Goal: Information Seeking & Learning: Learn about a topic

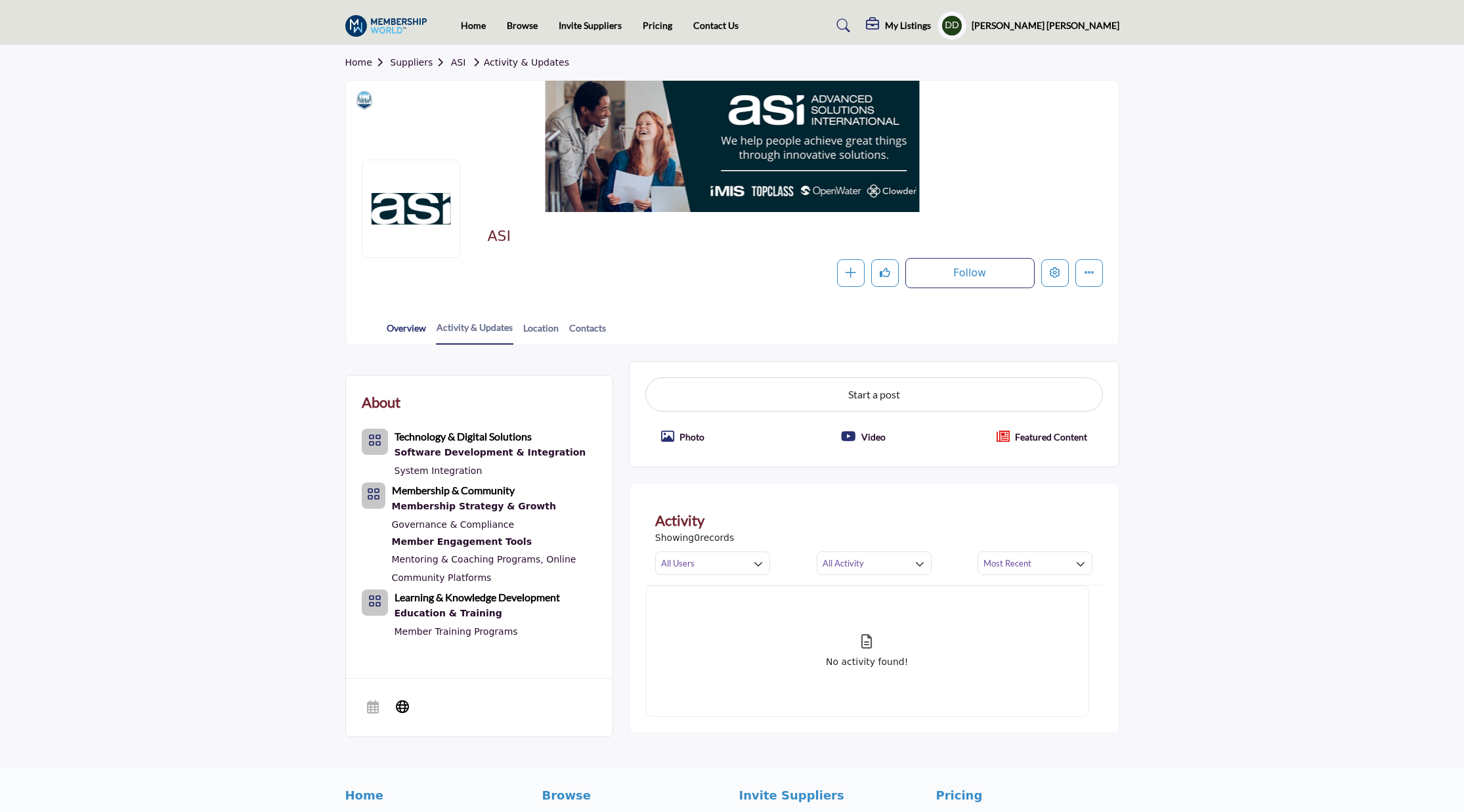
click at [407, 334] on link "Overview" at bounding box center [406, 332] width 41 height 23
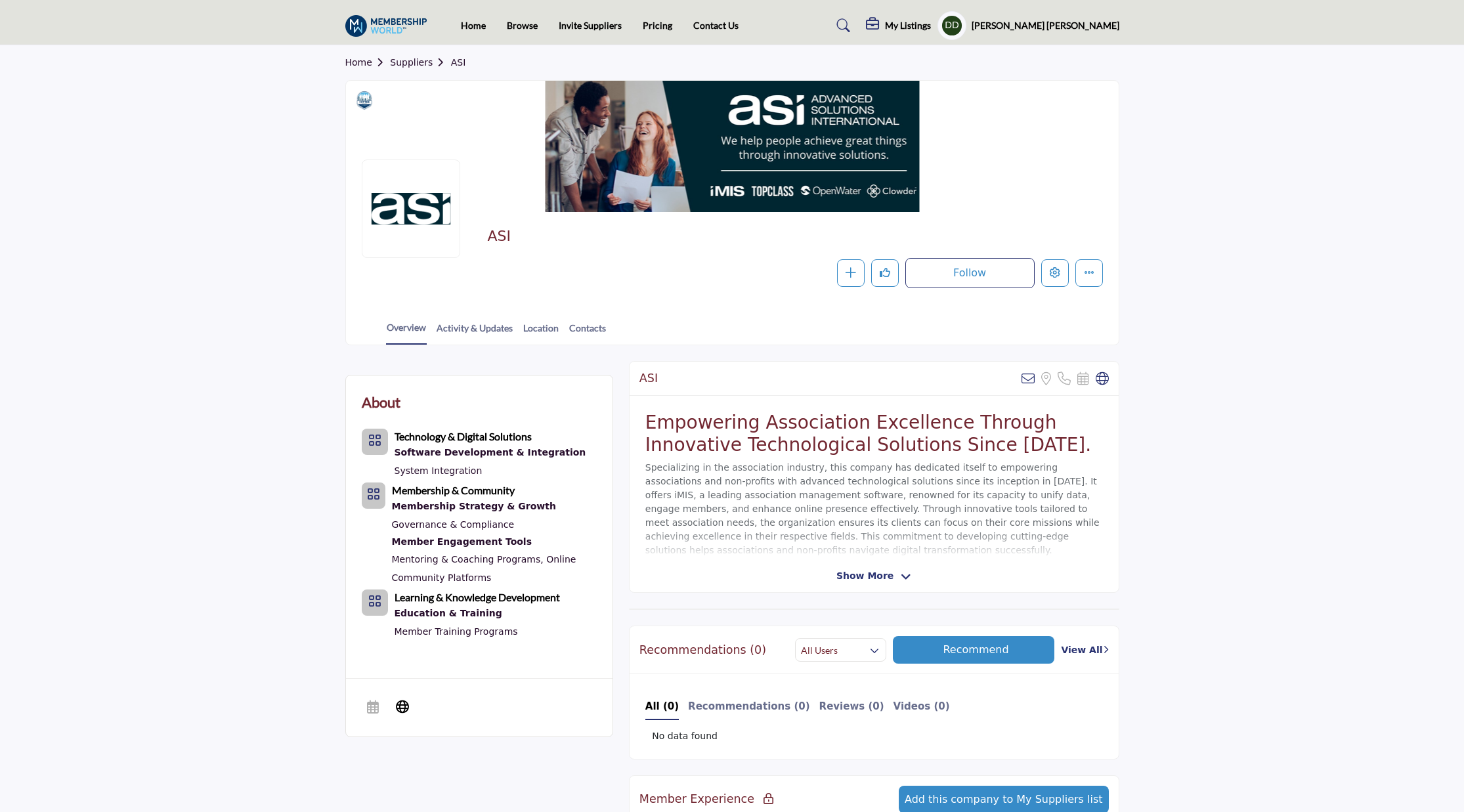
click at [369, 60] on link "Home" at bounding box center [368, 62] width 45 height 10
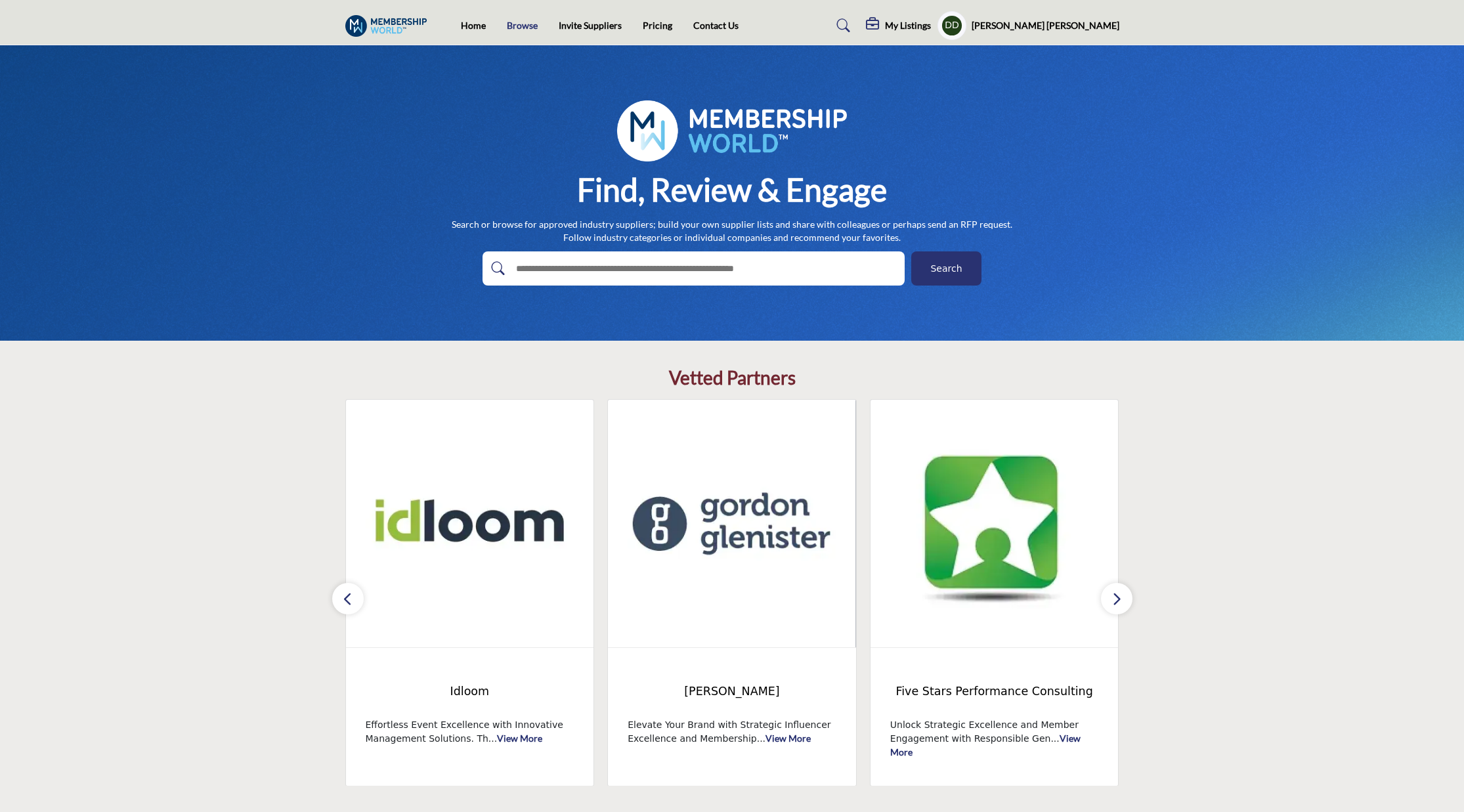
click at [521, 23] on link "Browse" at bounding box center [522, 25] width 31 height 11
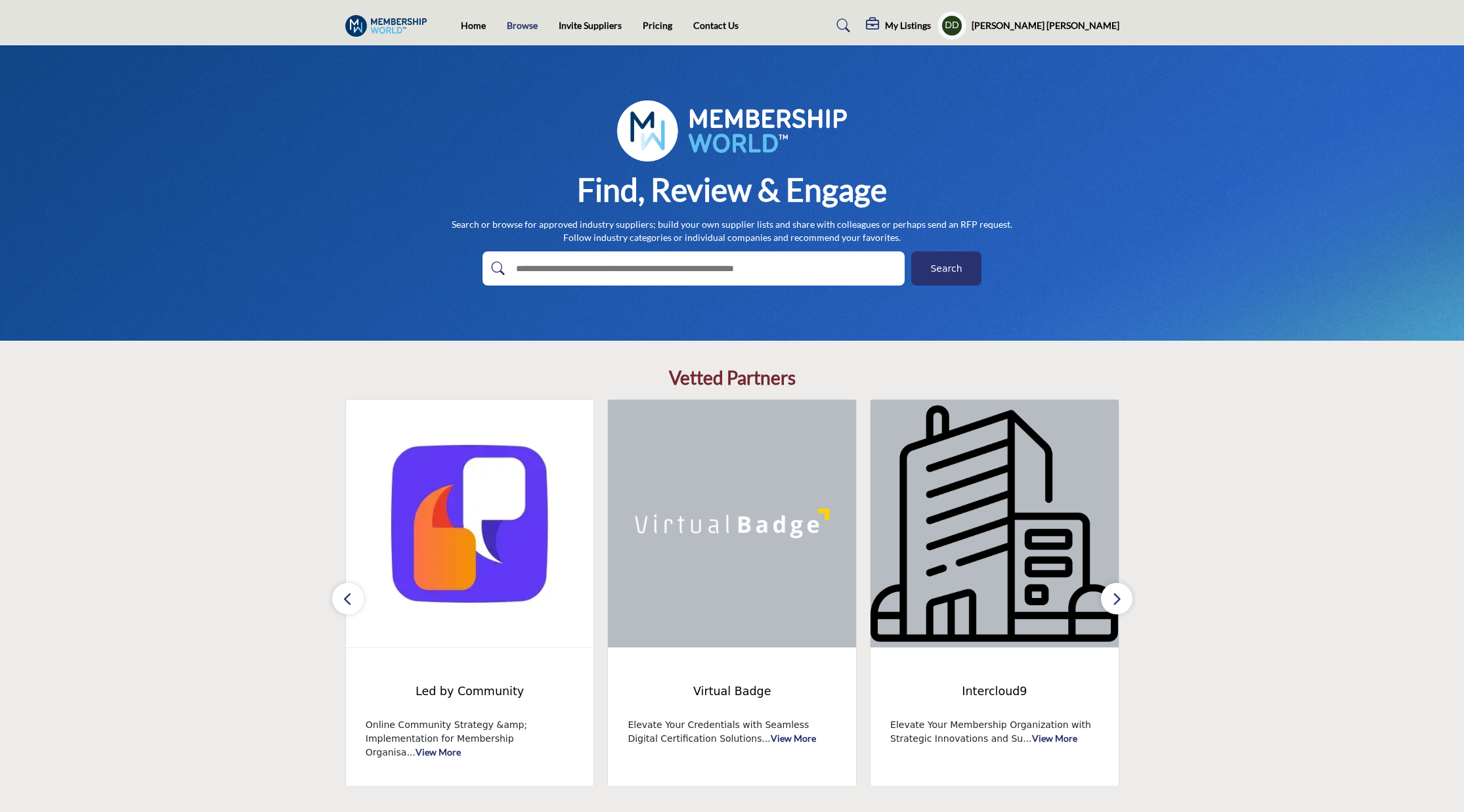
click at [527, 27] on link "Browse" at bounding box center [522, 25] width 31 height 11
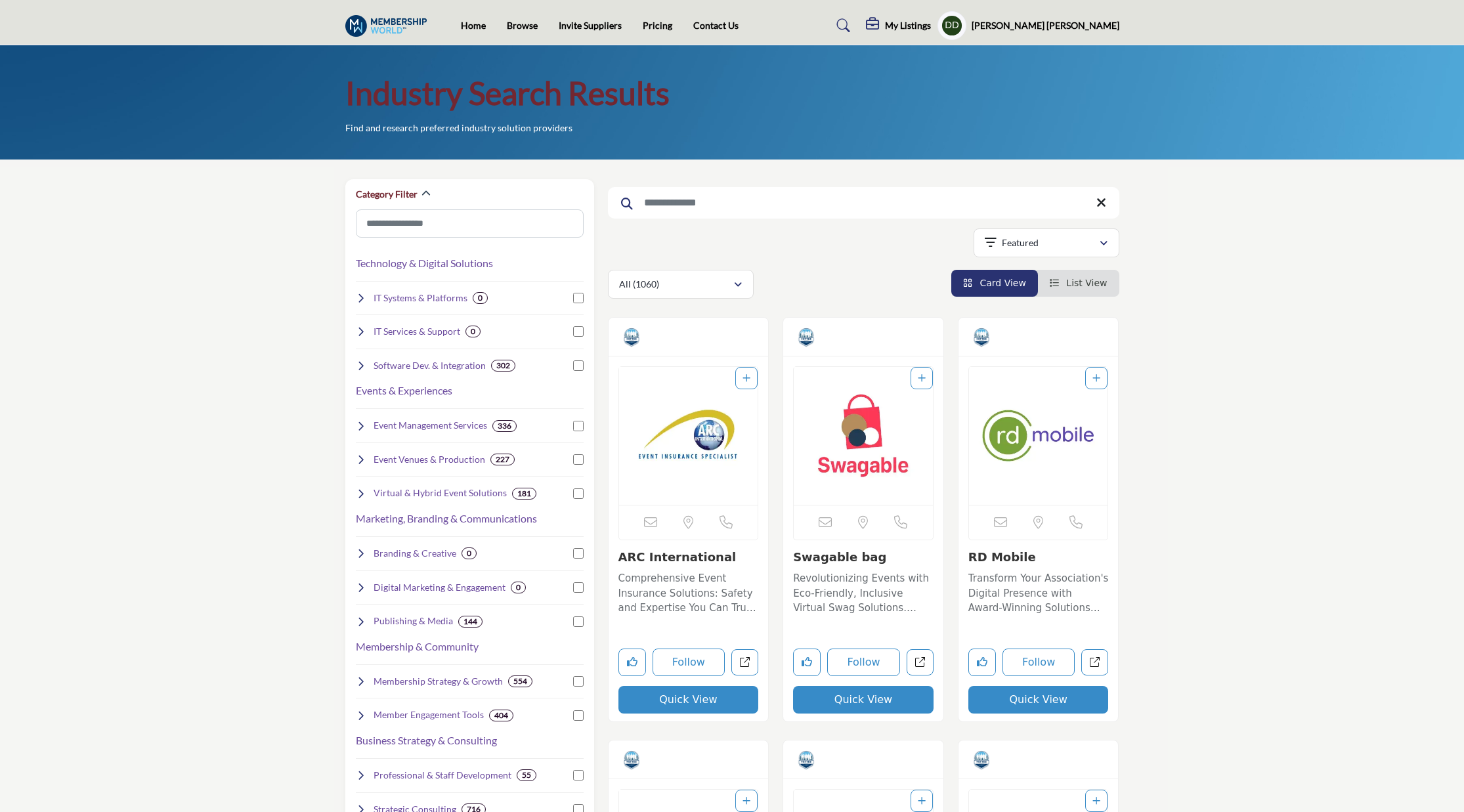
click at [566, 99] on h1 "Industry Search Results" at bounding box center [507, 93] width 324 height 41
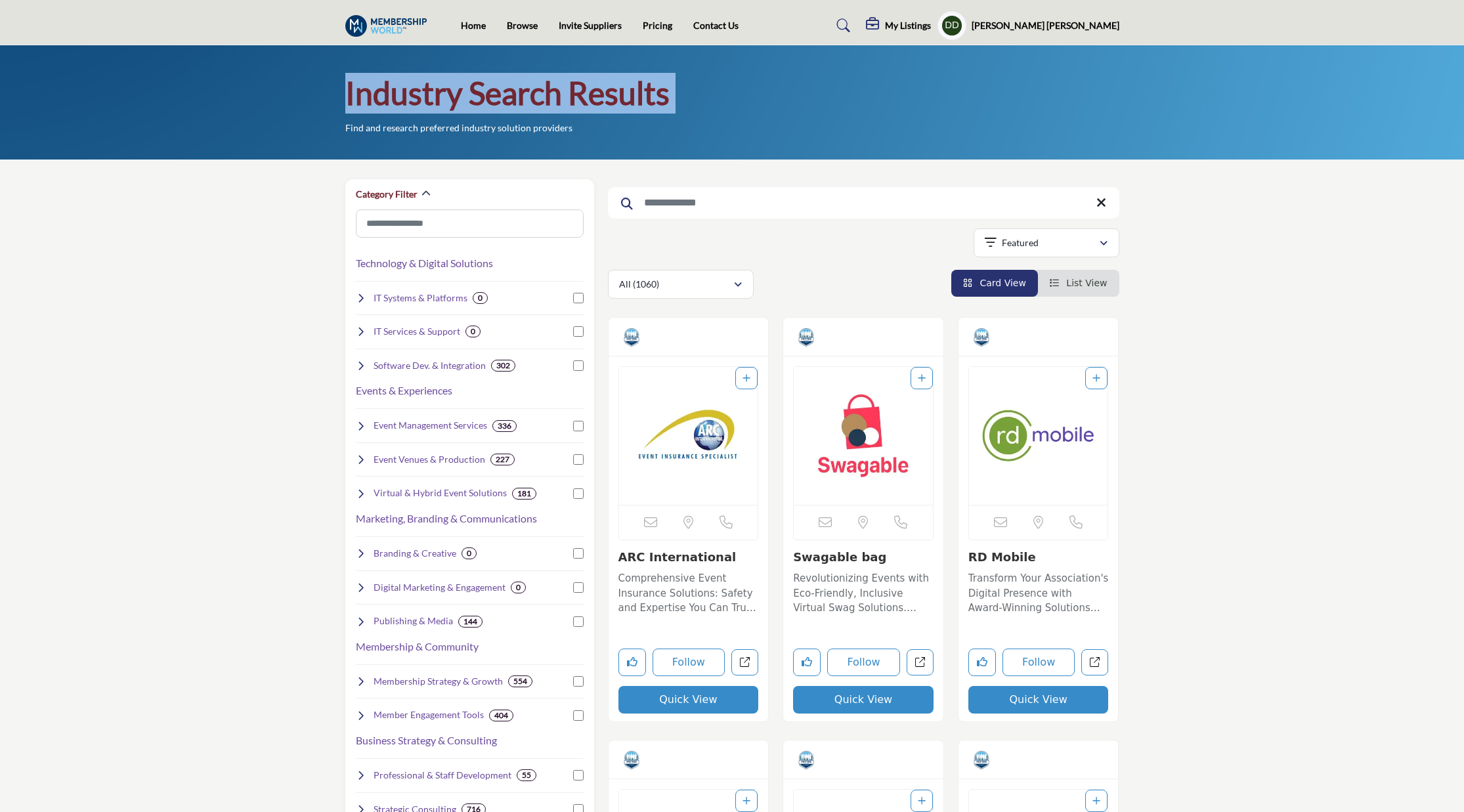
click at [566, 99] on h1 "Industry Search Results" at bounding box center [507, 93] width 324 height 41
click at [730, 99] on div "Industry Search Results Find and research preferred industry solution providers" at bounding box center [732, 103] width 774 height 61
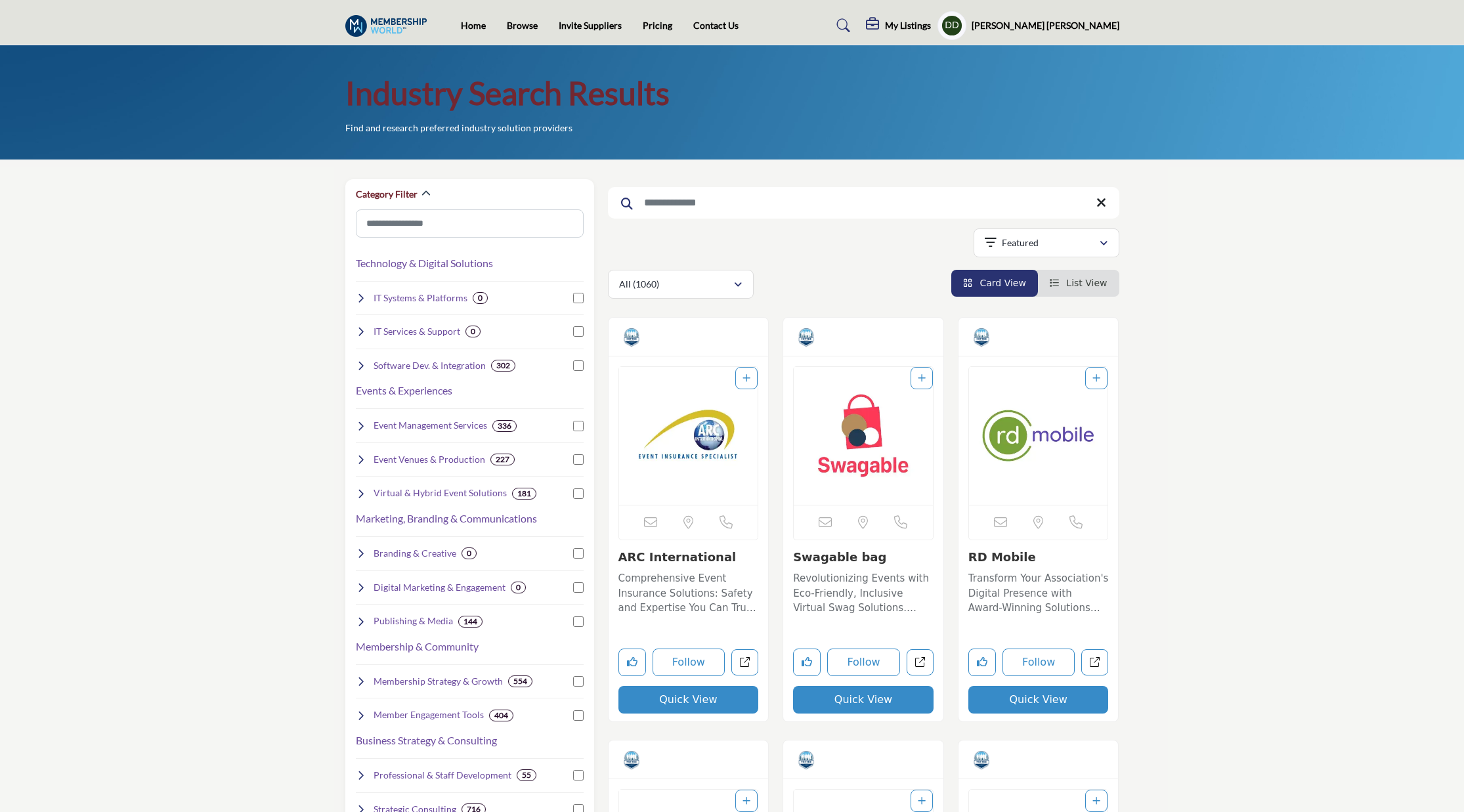
click at [713, 419] on img "Open Listing in new tab" at bounding box center [688, 435] width 139 height 137
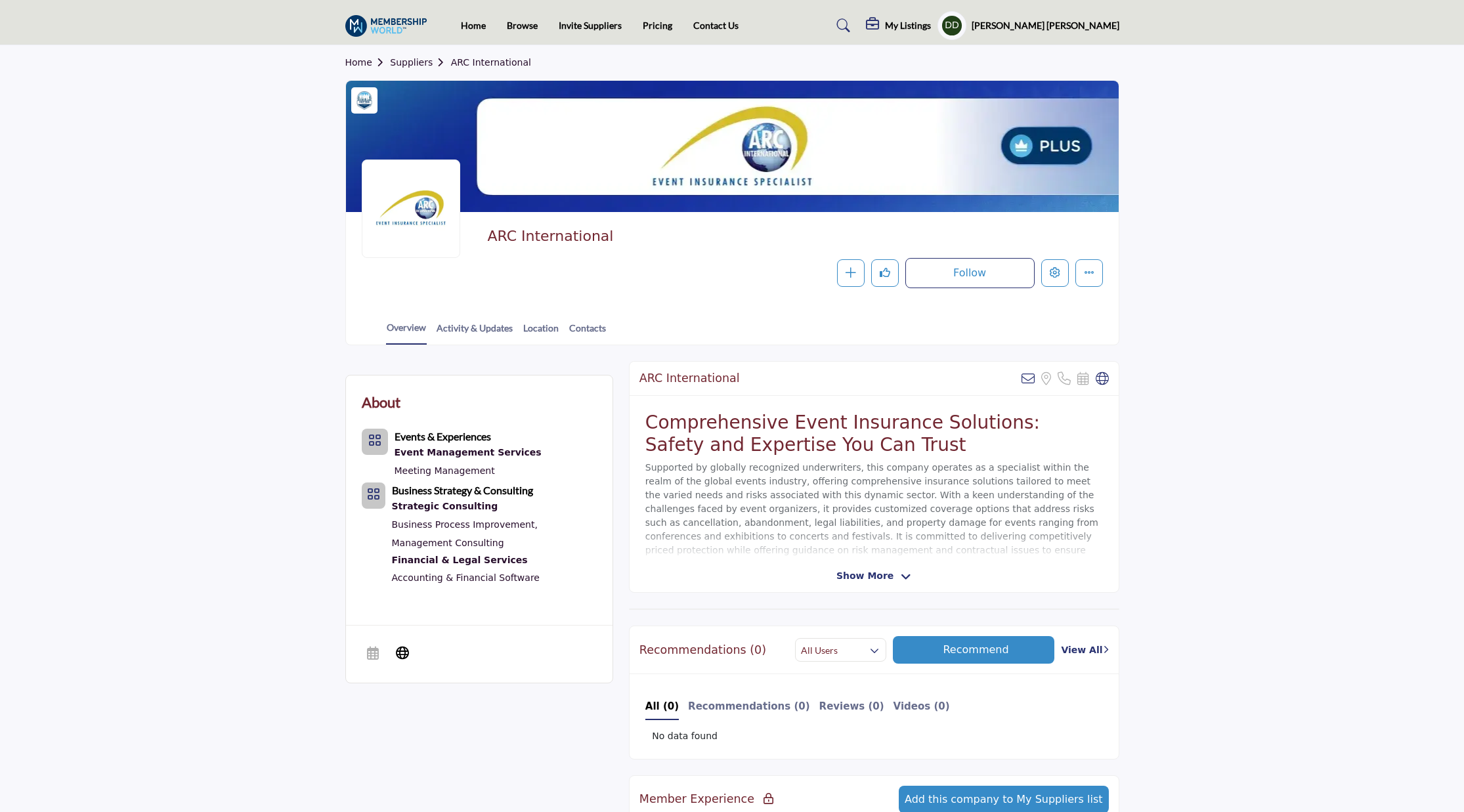
click at [351, 61] on link "Home" at bounding box center [368, 62] width 45 height 10
click at [471, 28] on link "Home" at bounding box center [473, 25] width 25 height 11
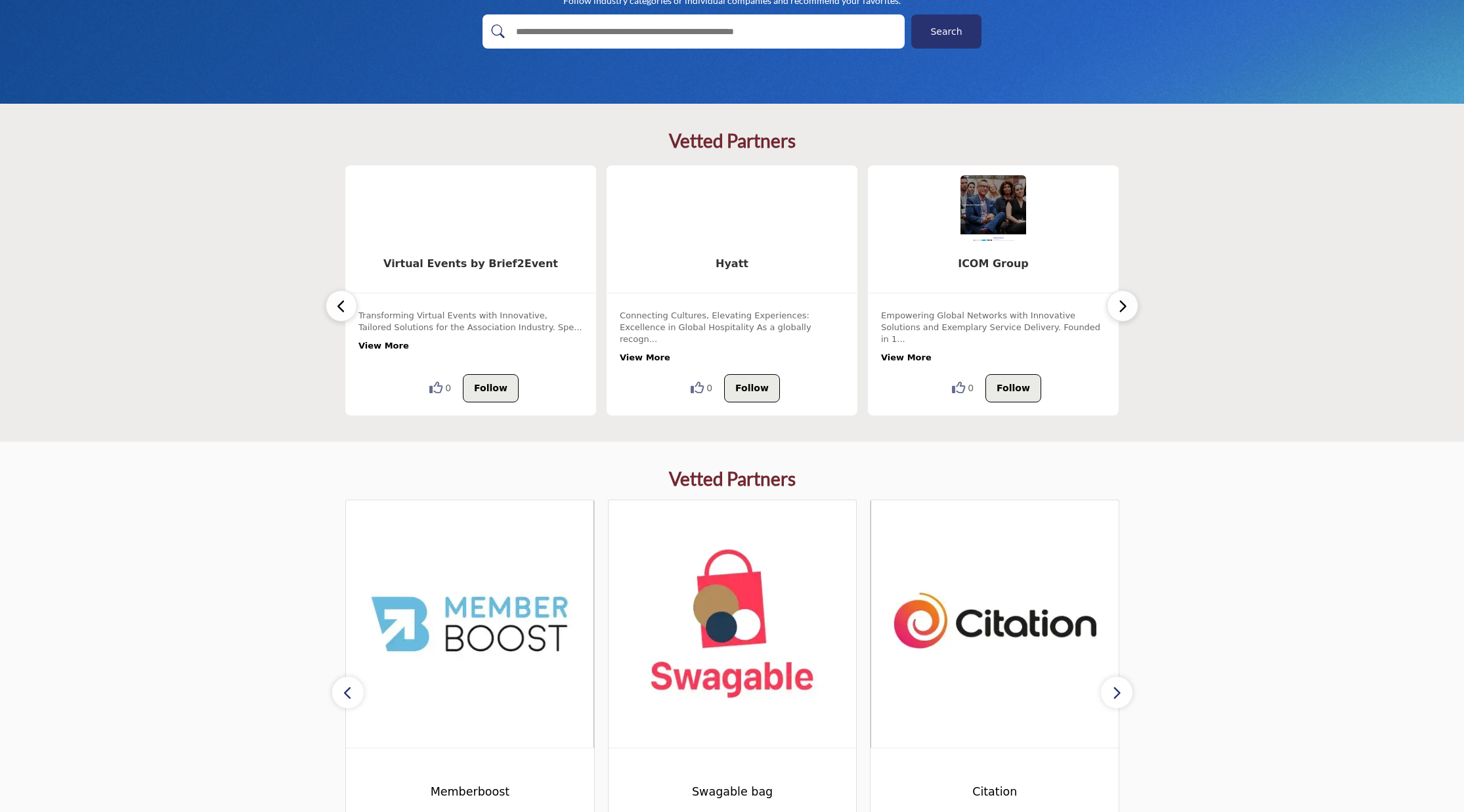
scroll to position [295, 0]
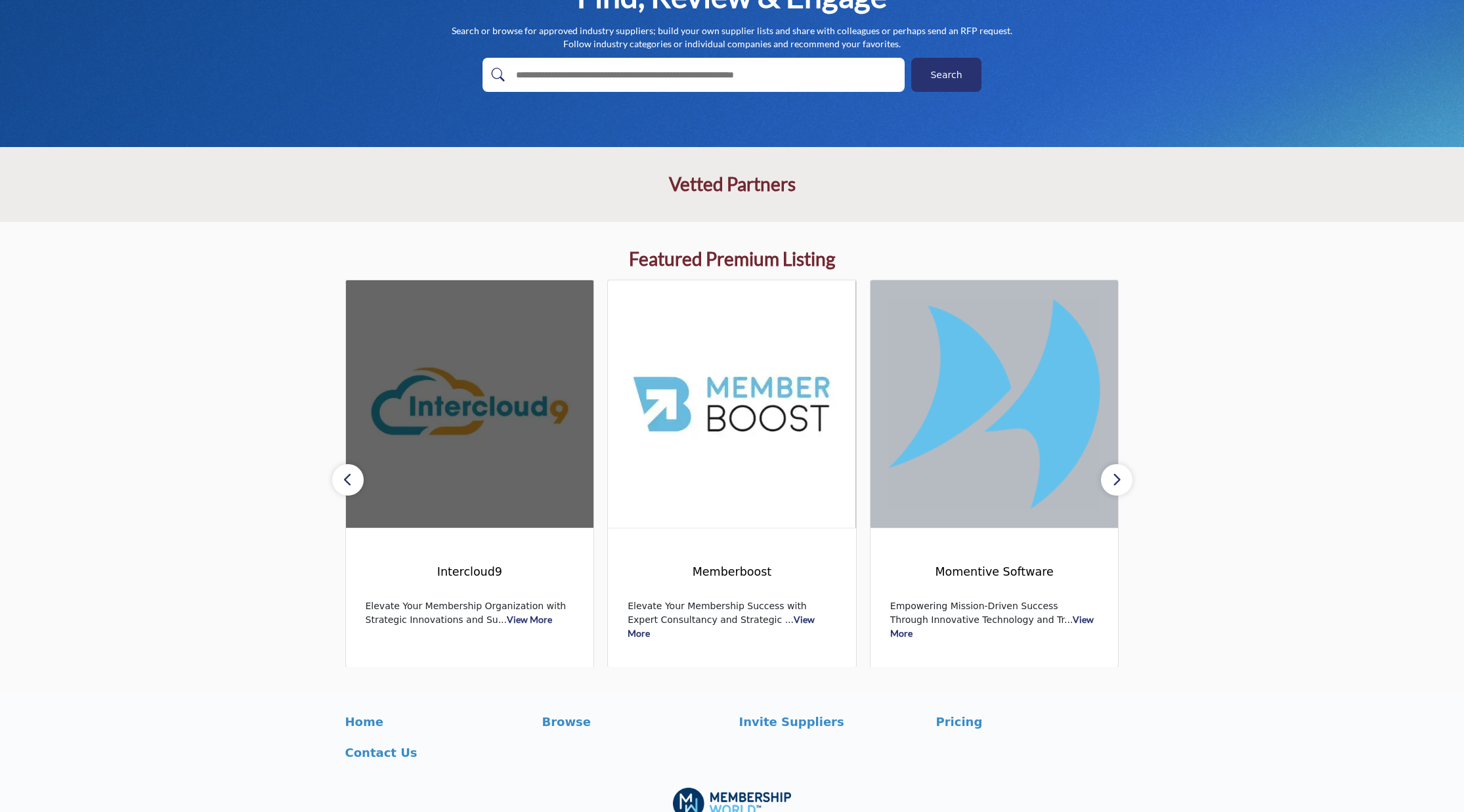
scroll to position [111, 0]
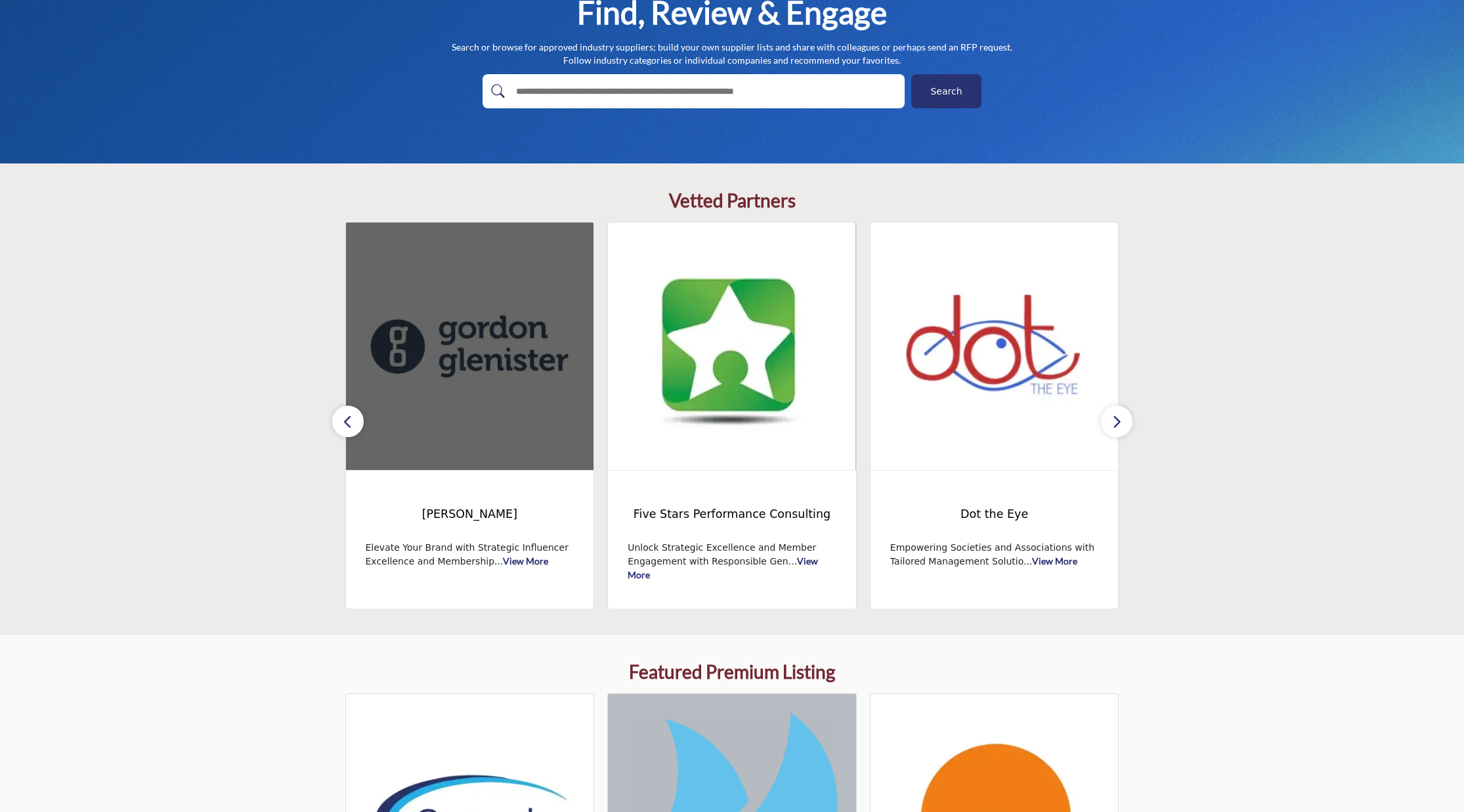
scroll to position [253, 0]
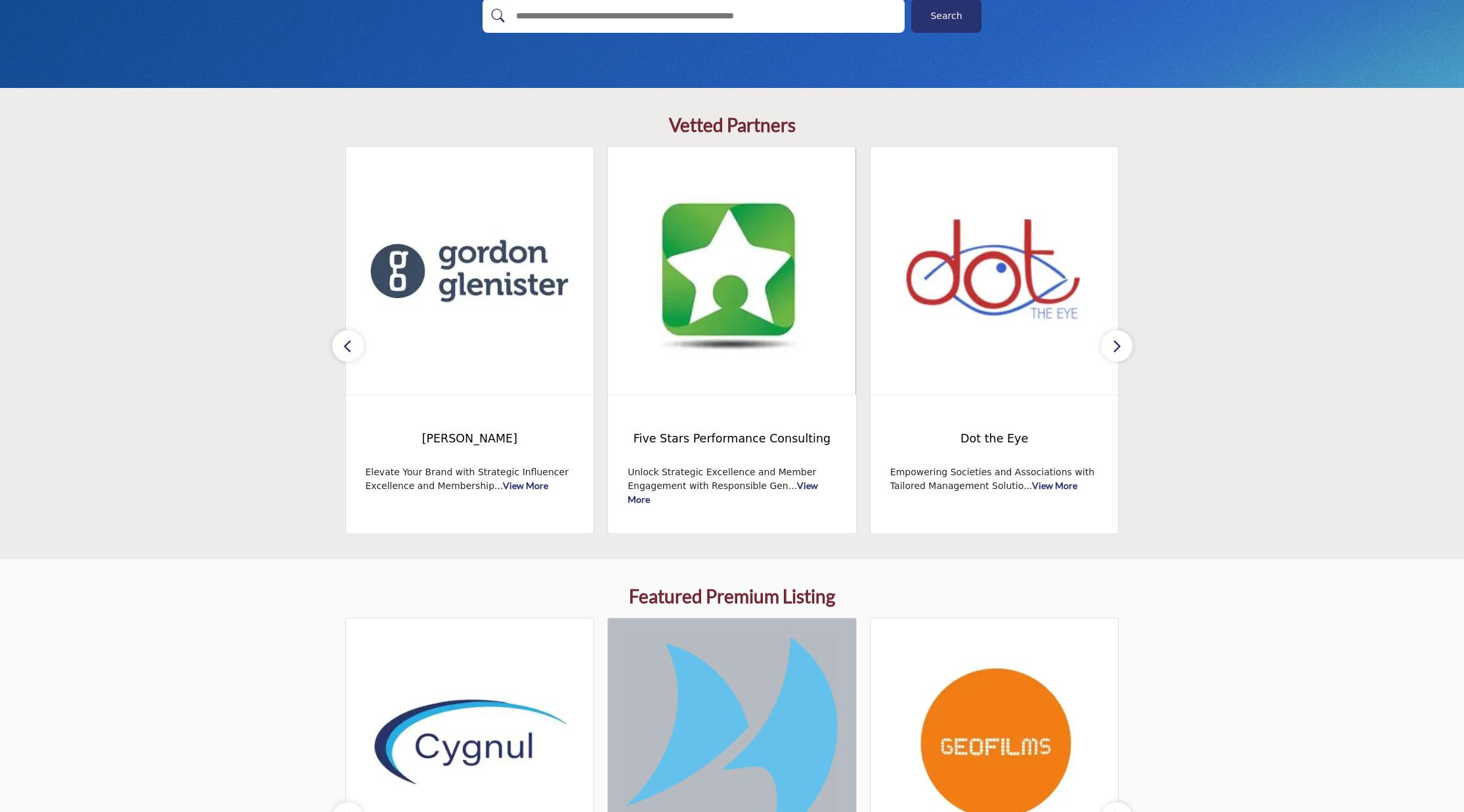
click at [1122, 343] on button "button" at bounding box center [1116, 346] width 31 height 31
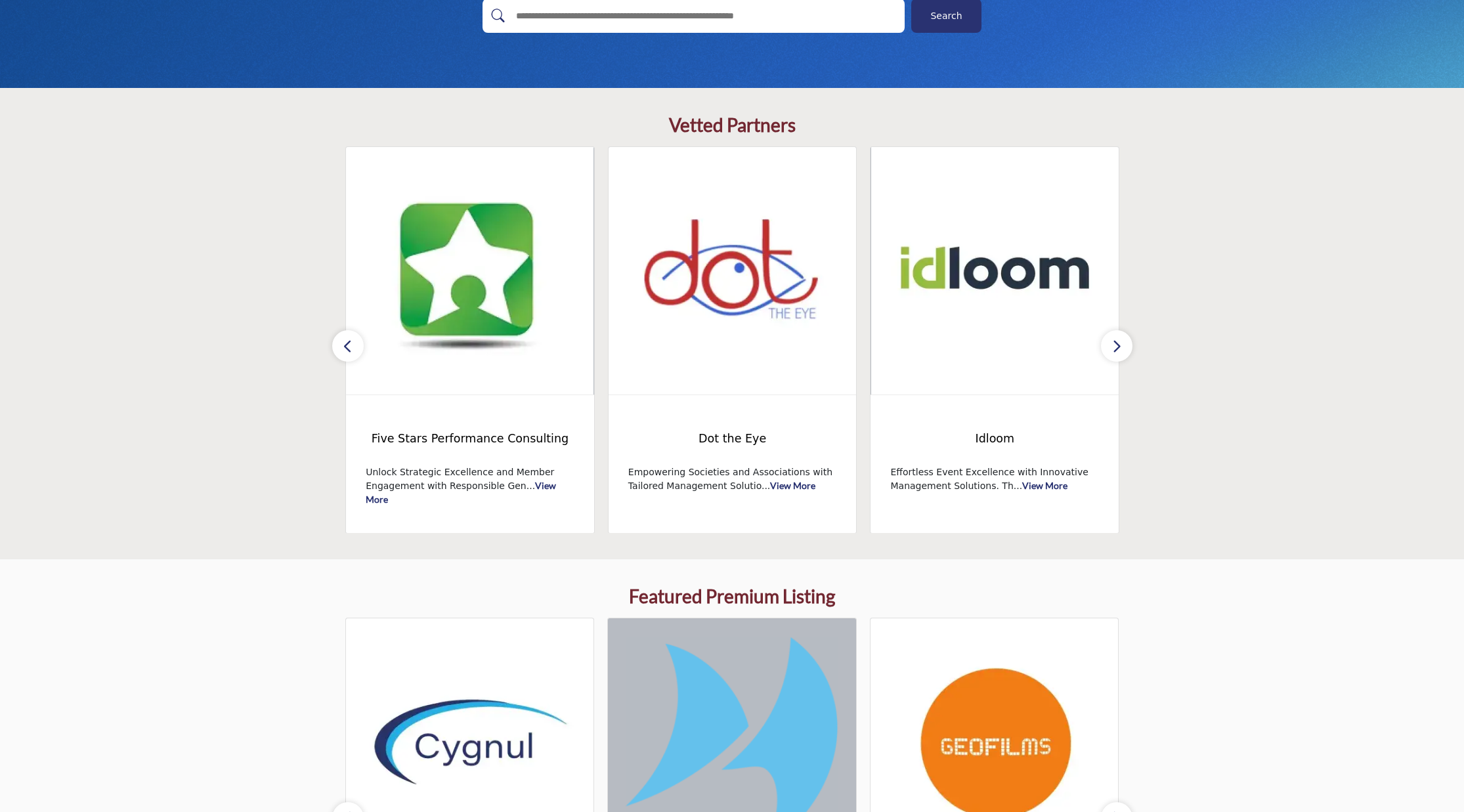
click at [1122, 343] on button "button" at bounding box center [1116, 346] width 31 height 31
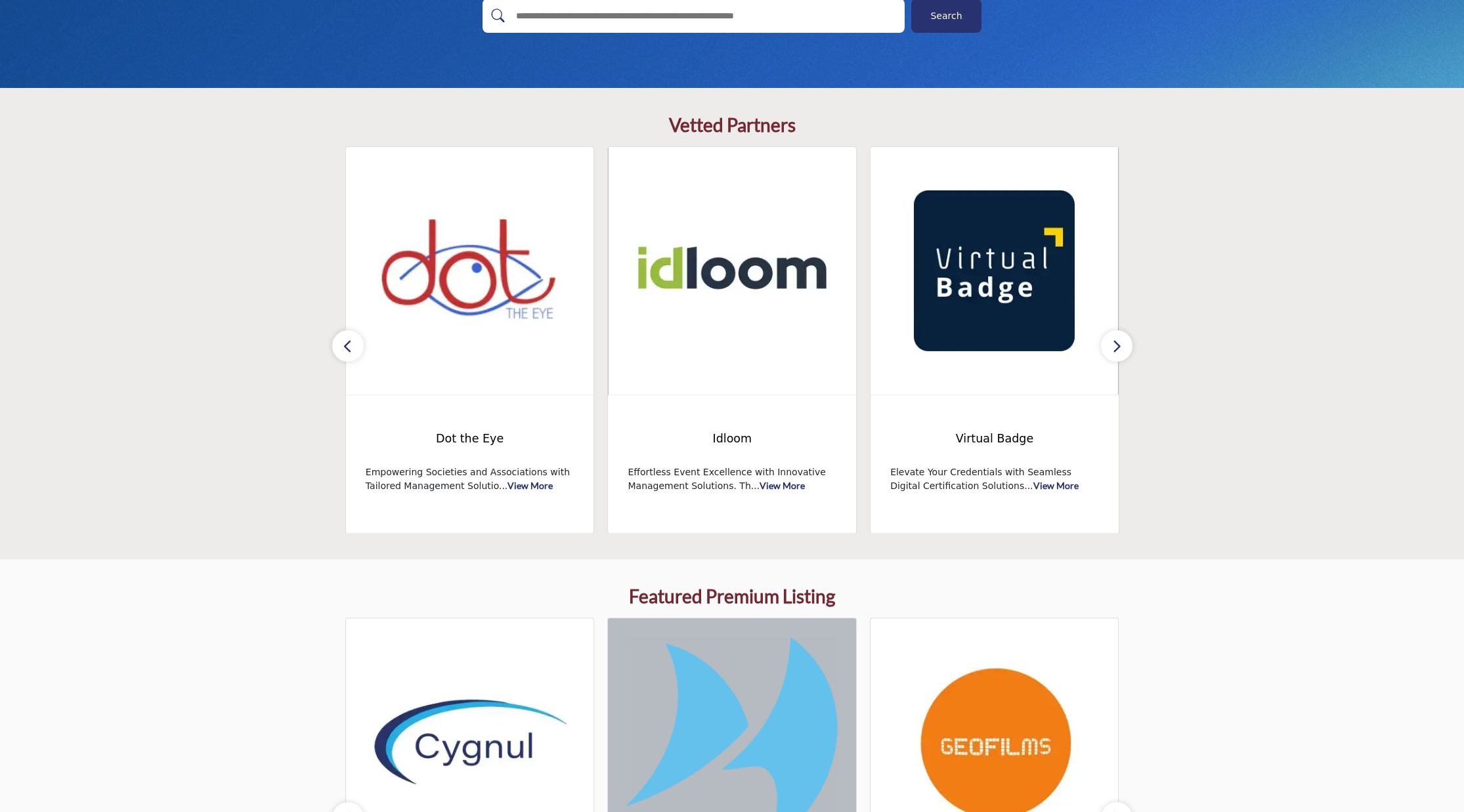
click at [1122, 343] on button "button" at bounding box center [1116, 346] width 31 height 31
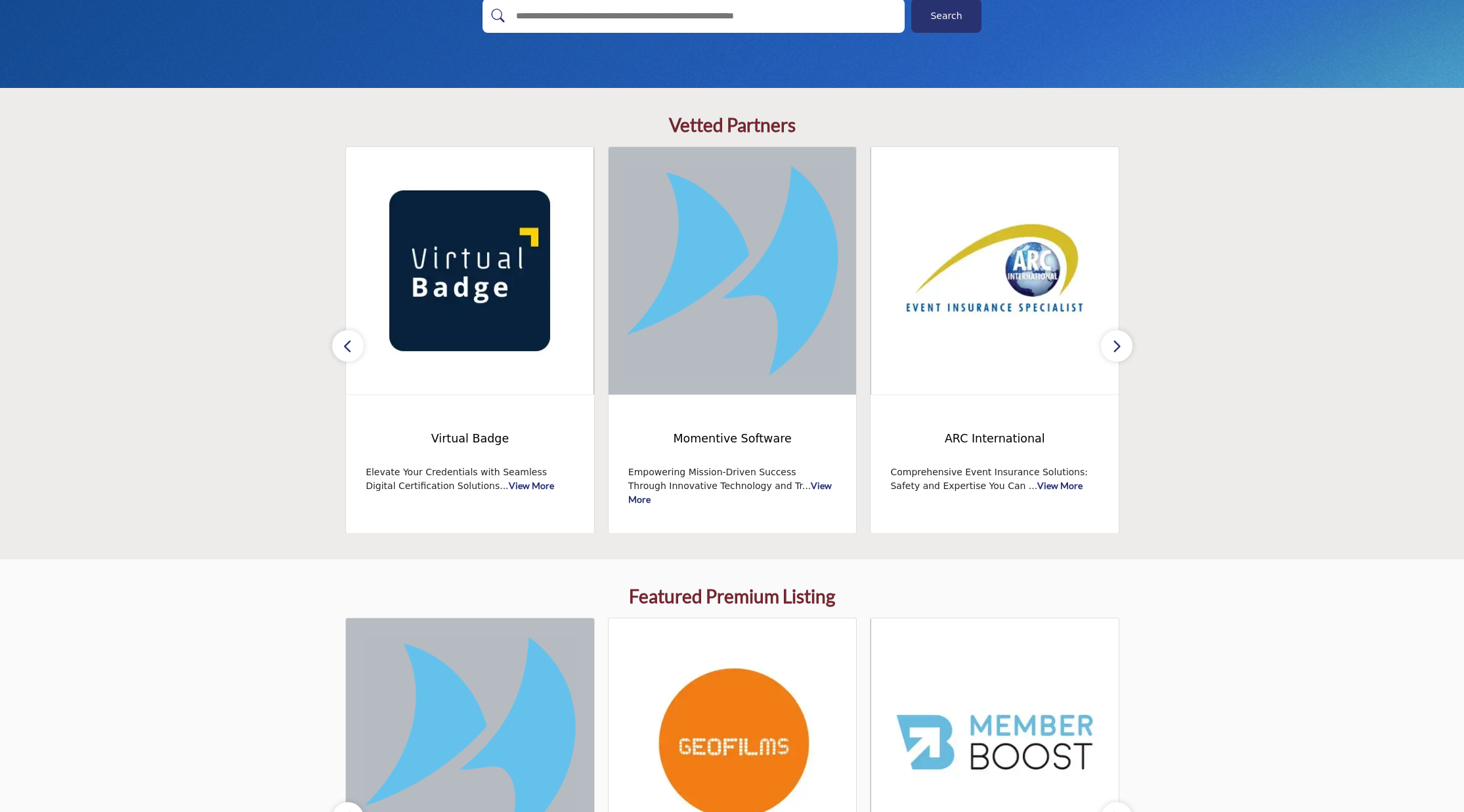
click at [1122, 343] on button "button" at bounding box center [1116, 346] width 31 height 31
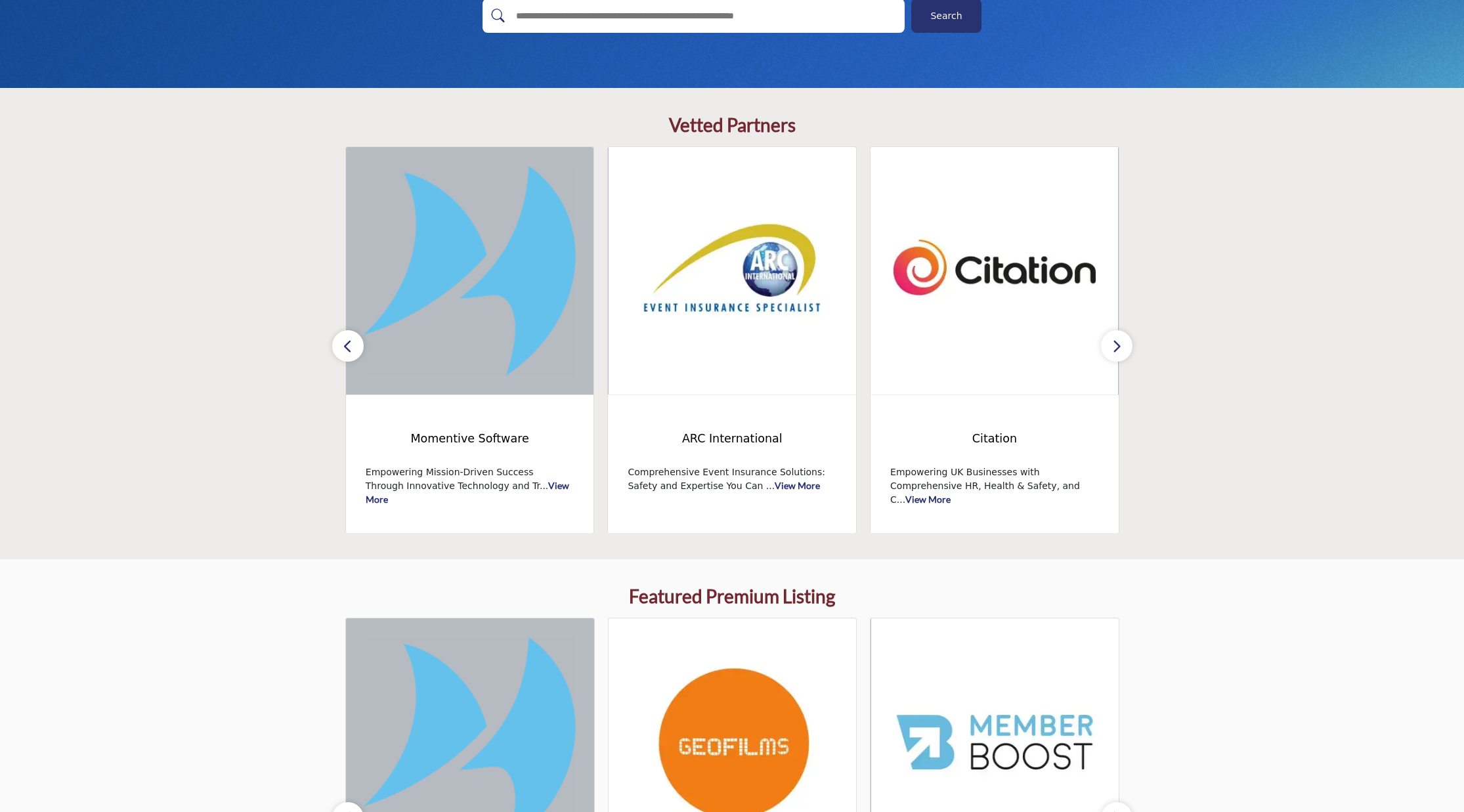
click at [1122, 343] on button "button" at bounding box center [1116, 346] width 31 height 31
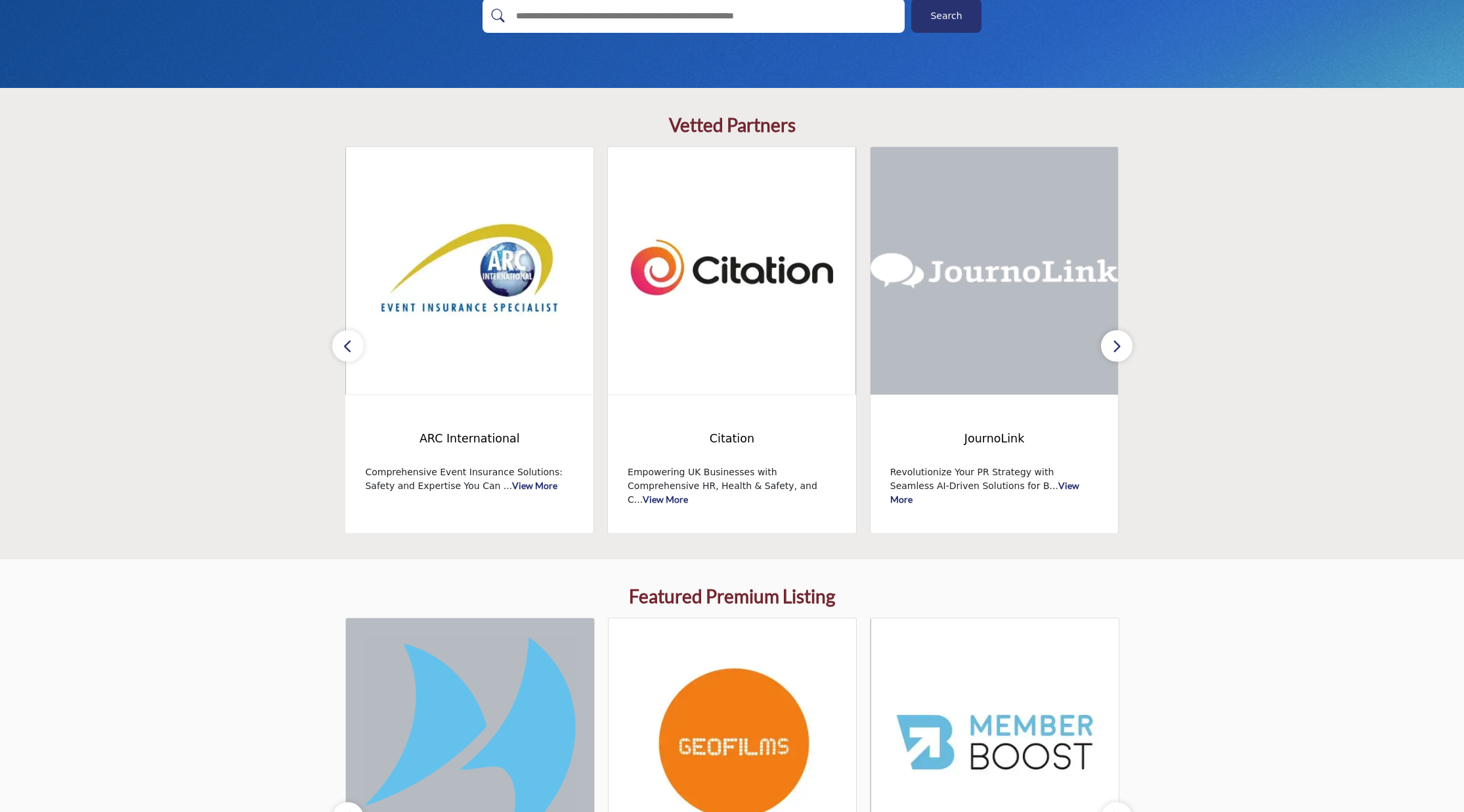
click at [1122, 343] on button "button" at bounding box center [1116, 346] width 31 height 31
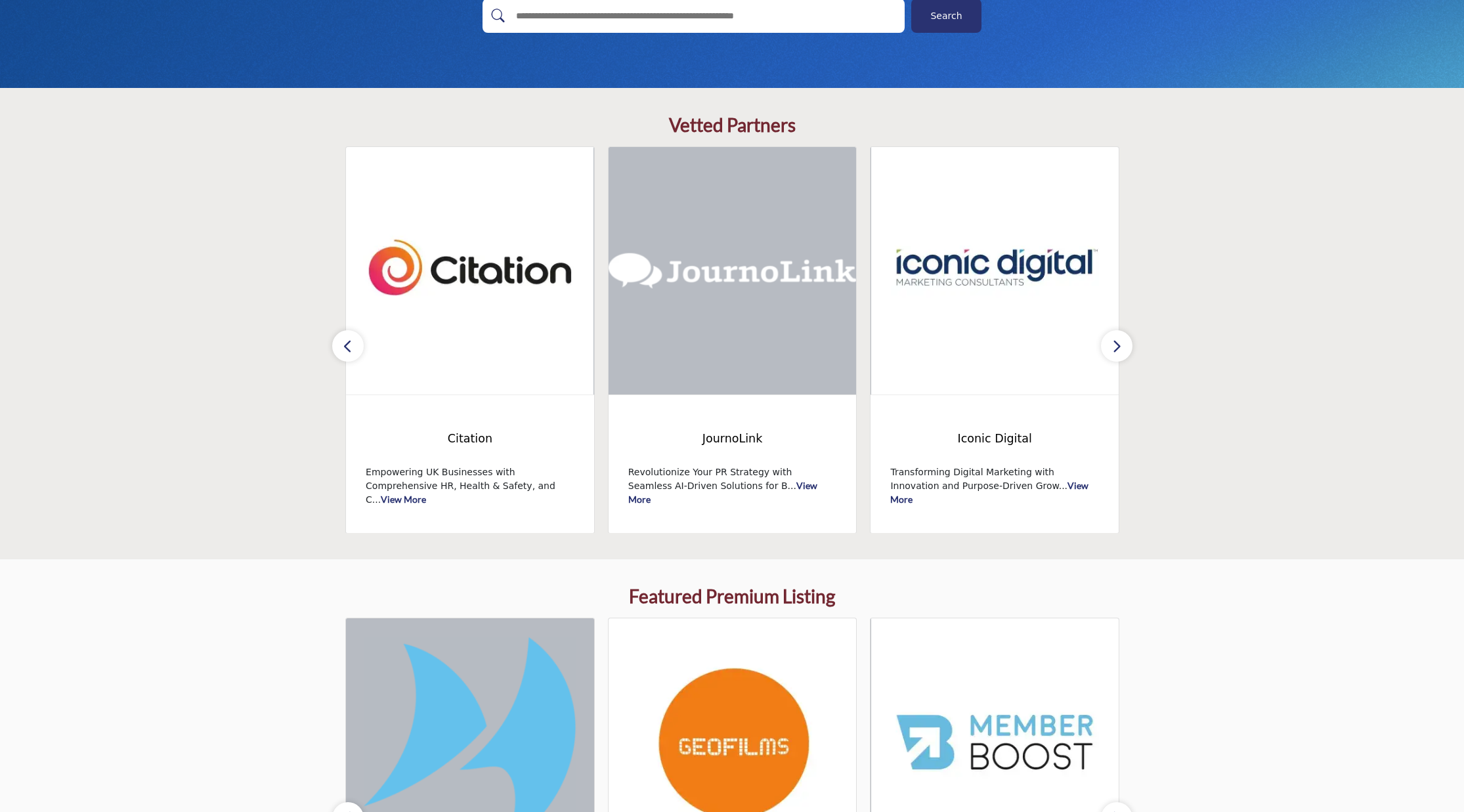
click at [1122, 343] on button "button" at bounding box center [1116, 346] width 31 height 31
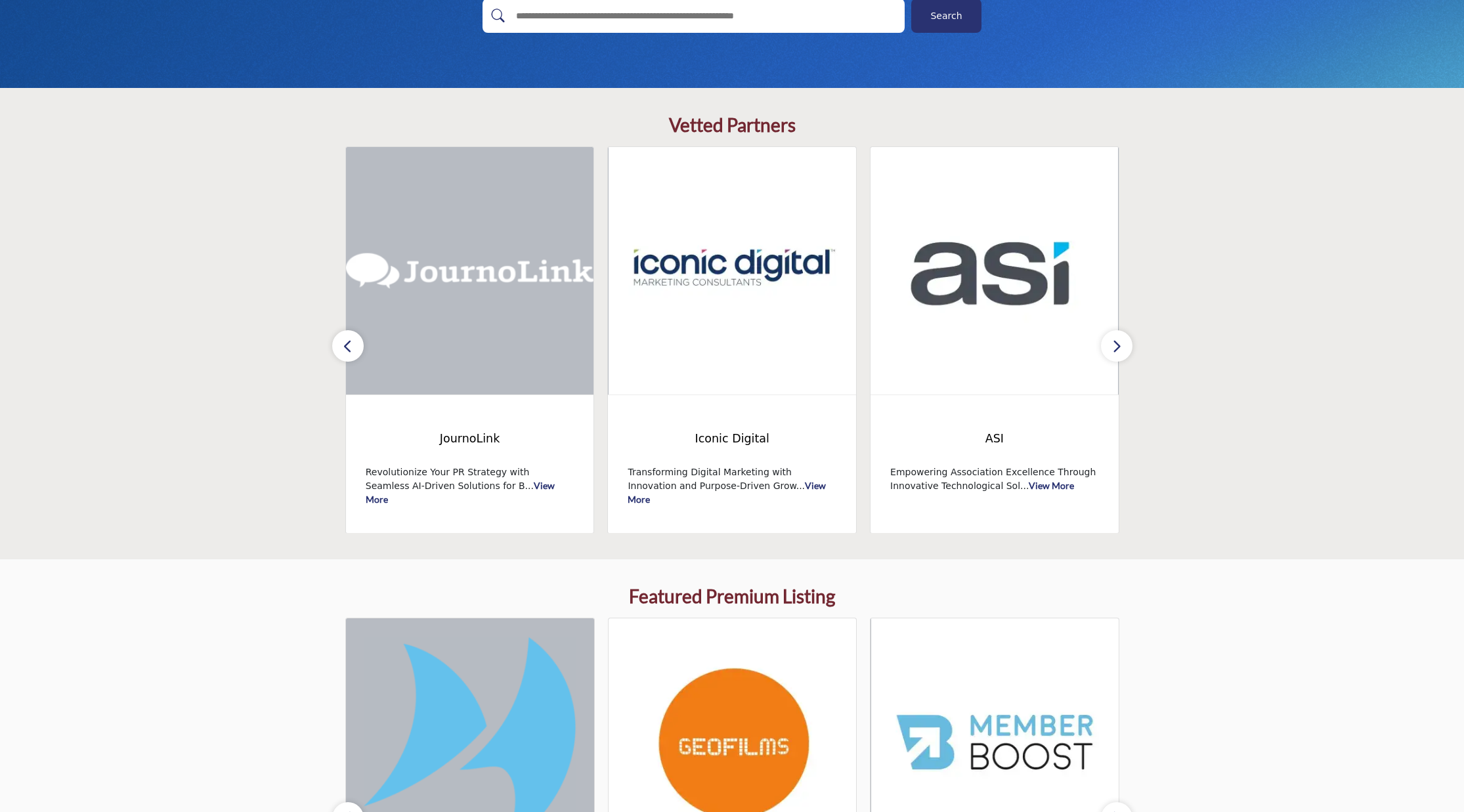
click at [1122, 343] on button "button" at bounding box center [1116, 346] width 31 height 31
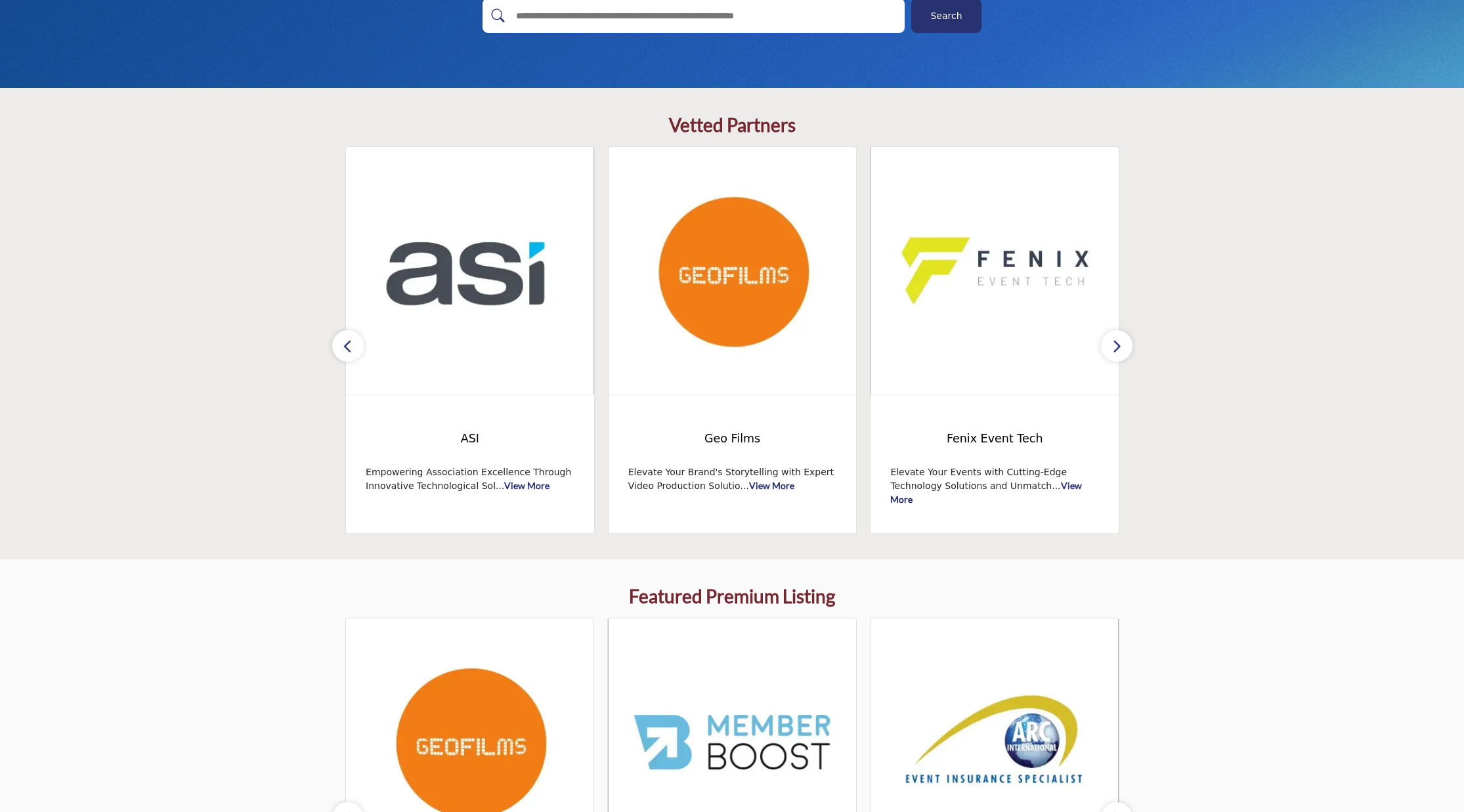
click at [1122, 343] on button "button" at bounding box center [1116, 346] width 31 height 31
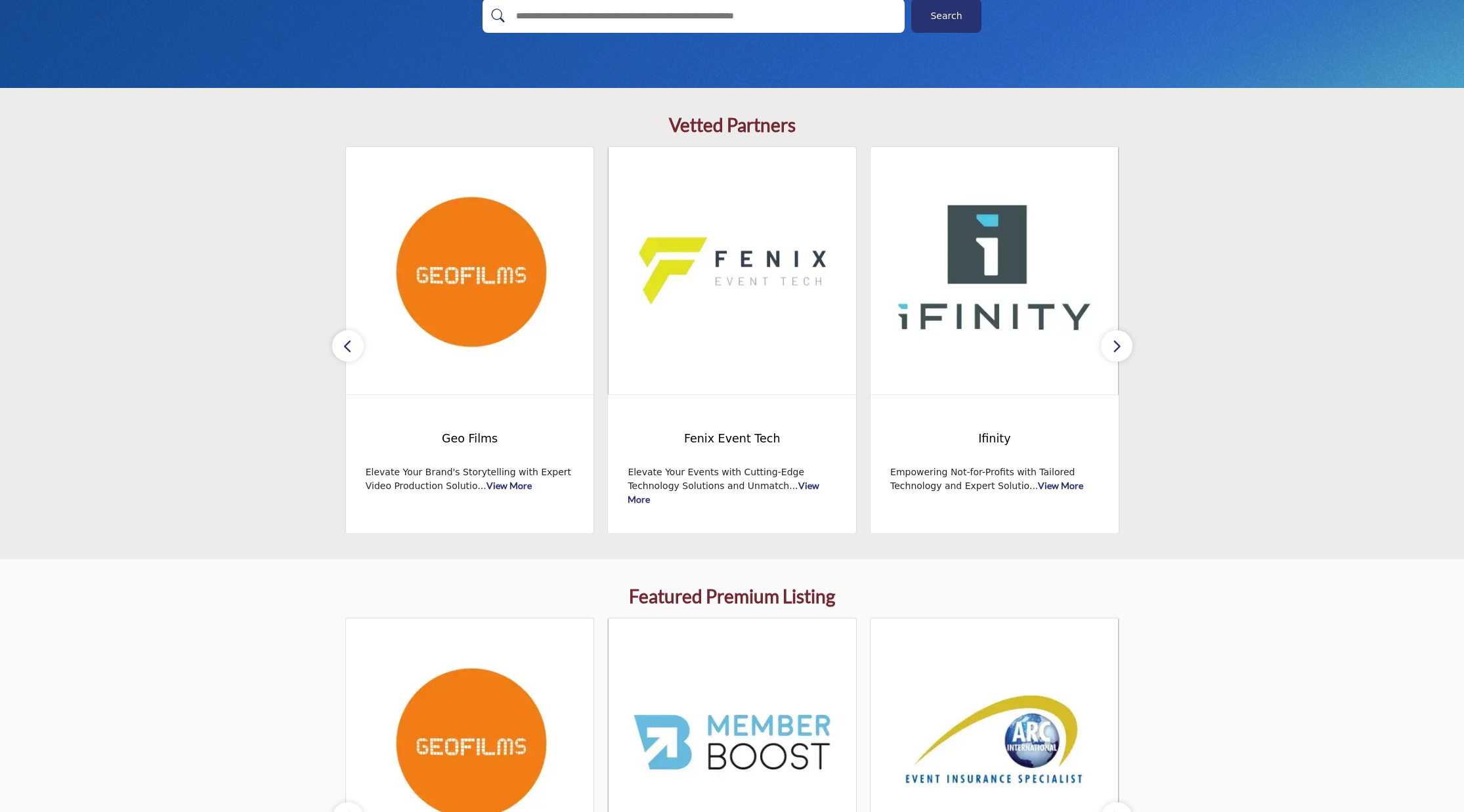
click at [1122, 343] on button "button" at bounding box center [1116, 346] width 31 height 31
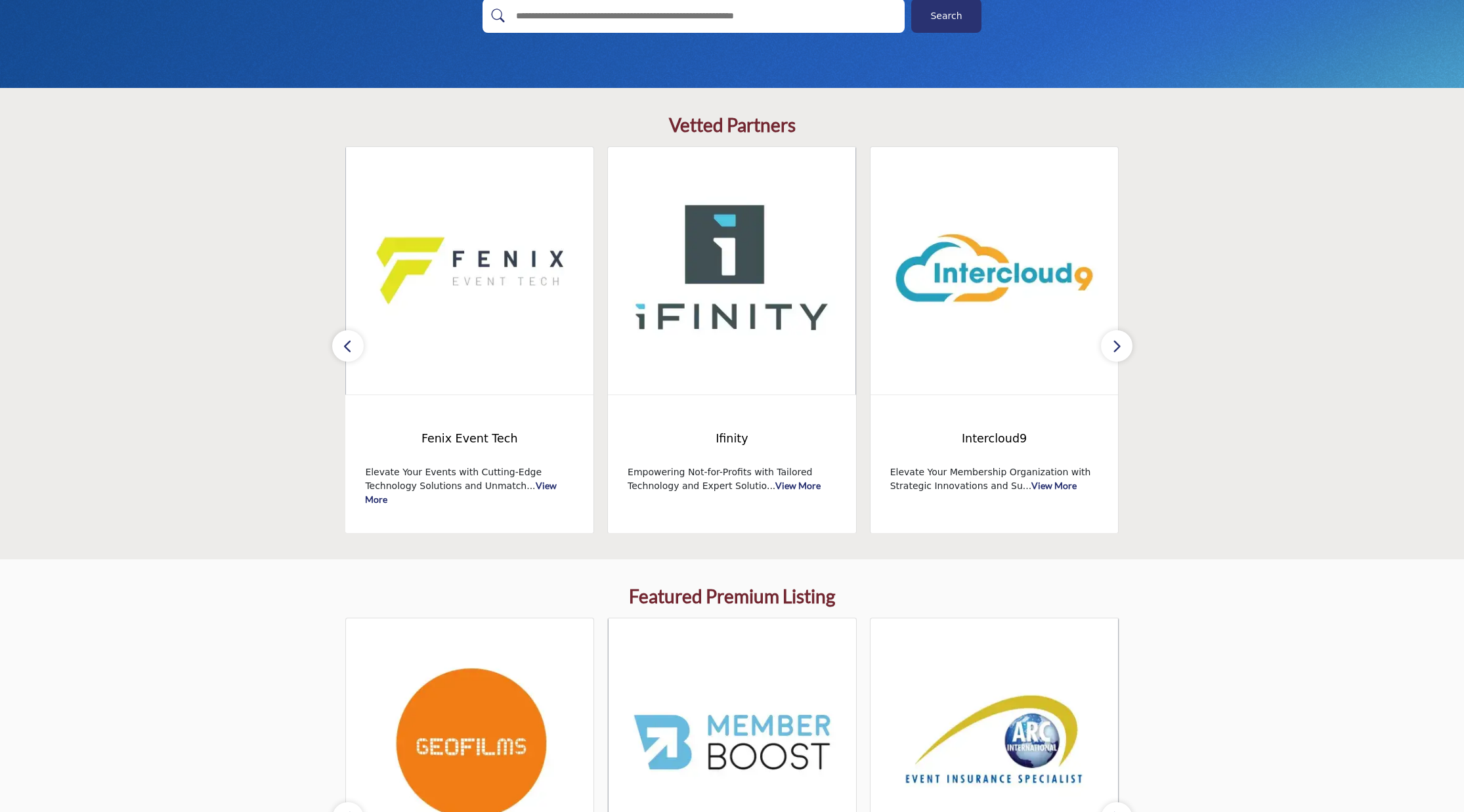
click at [1122, 343] on button "button" at bounding box center [1116, 346] width 31 height 31
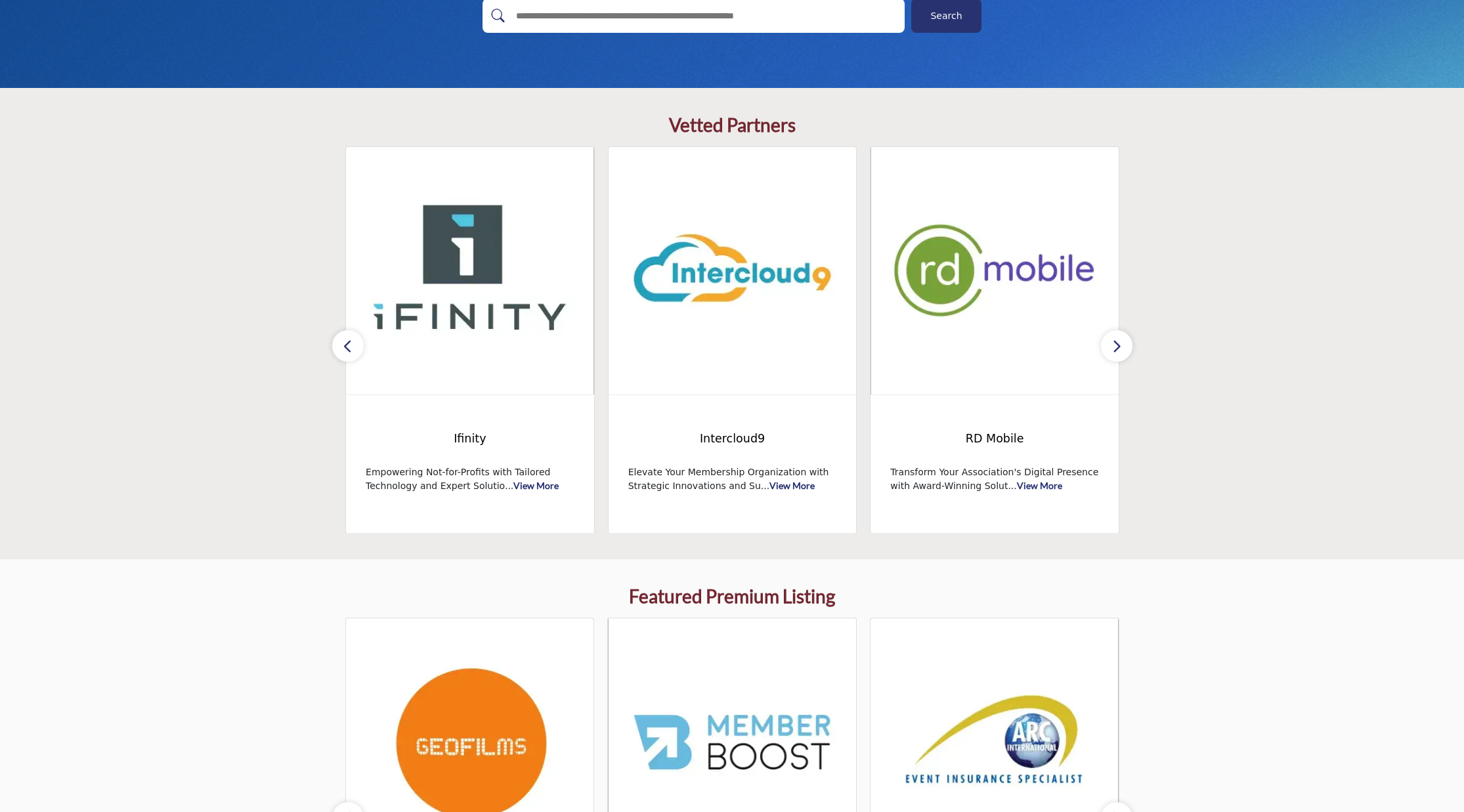
click at [1122, 343] on button "button" at bounding box center [1116, 346] width 31 height 31
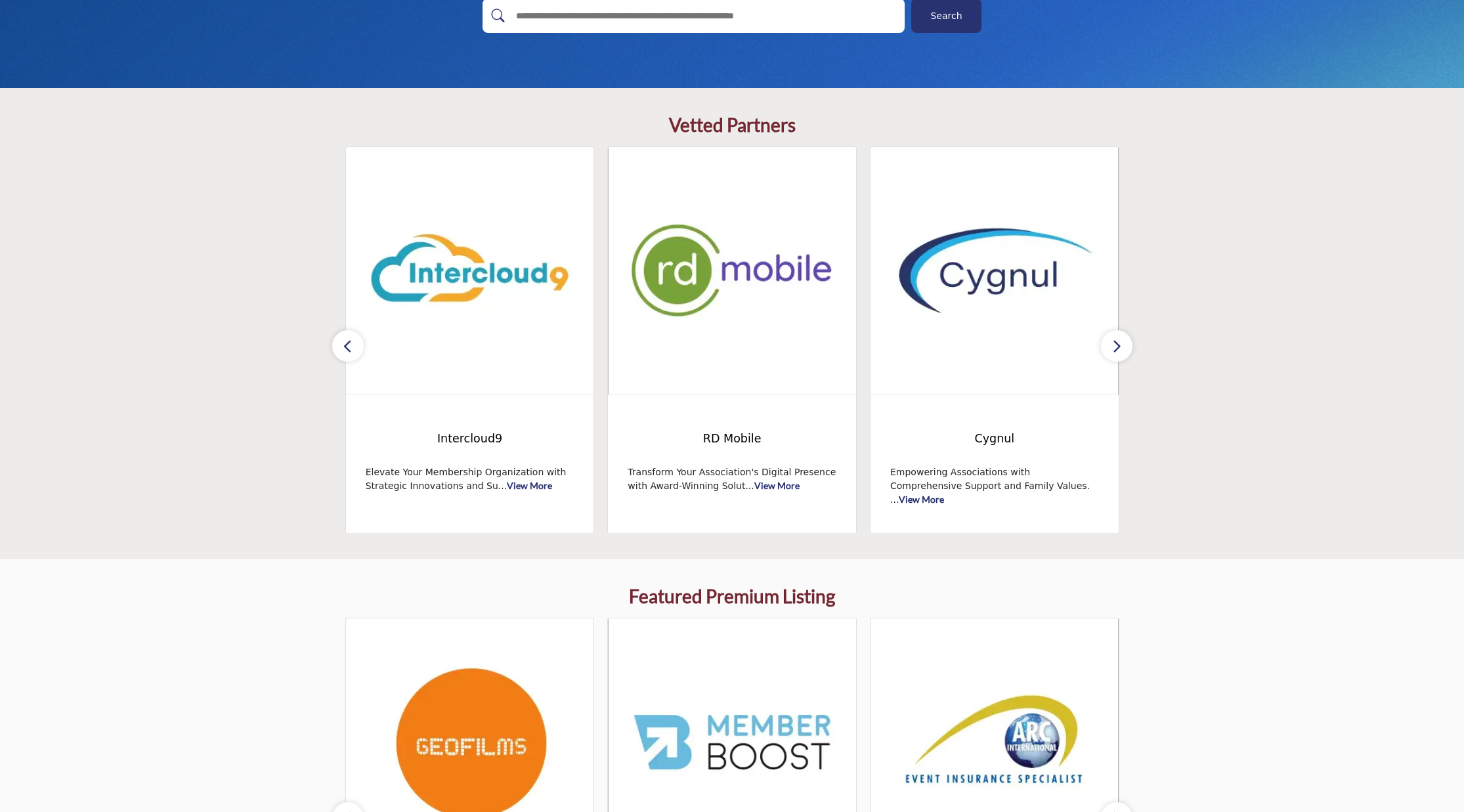
click at [1122, 343] on button "button" at bounding box center [1116, 346] width 31 height 31
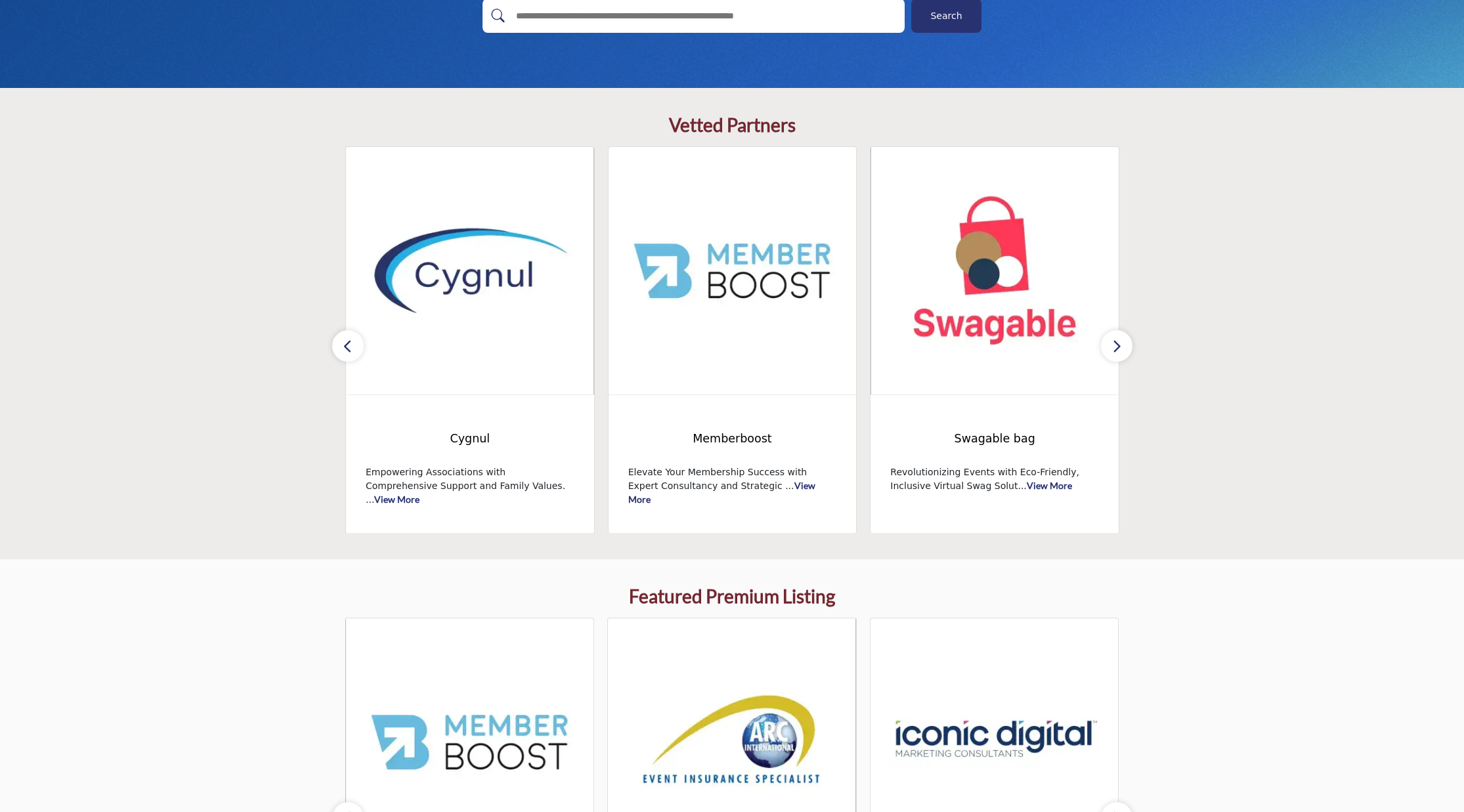
click at [1122, 343] on button "button" at bounding box center [1116, 346] width 31 height 31
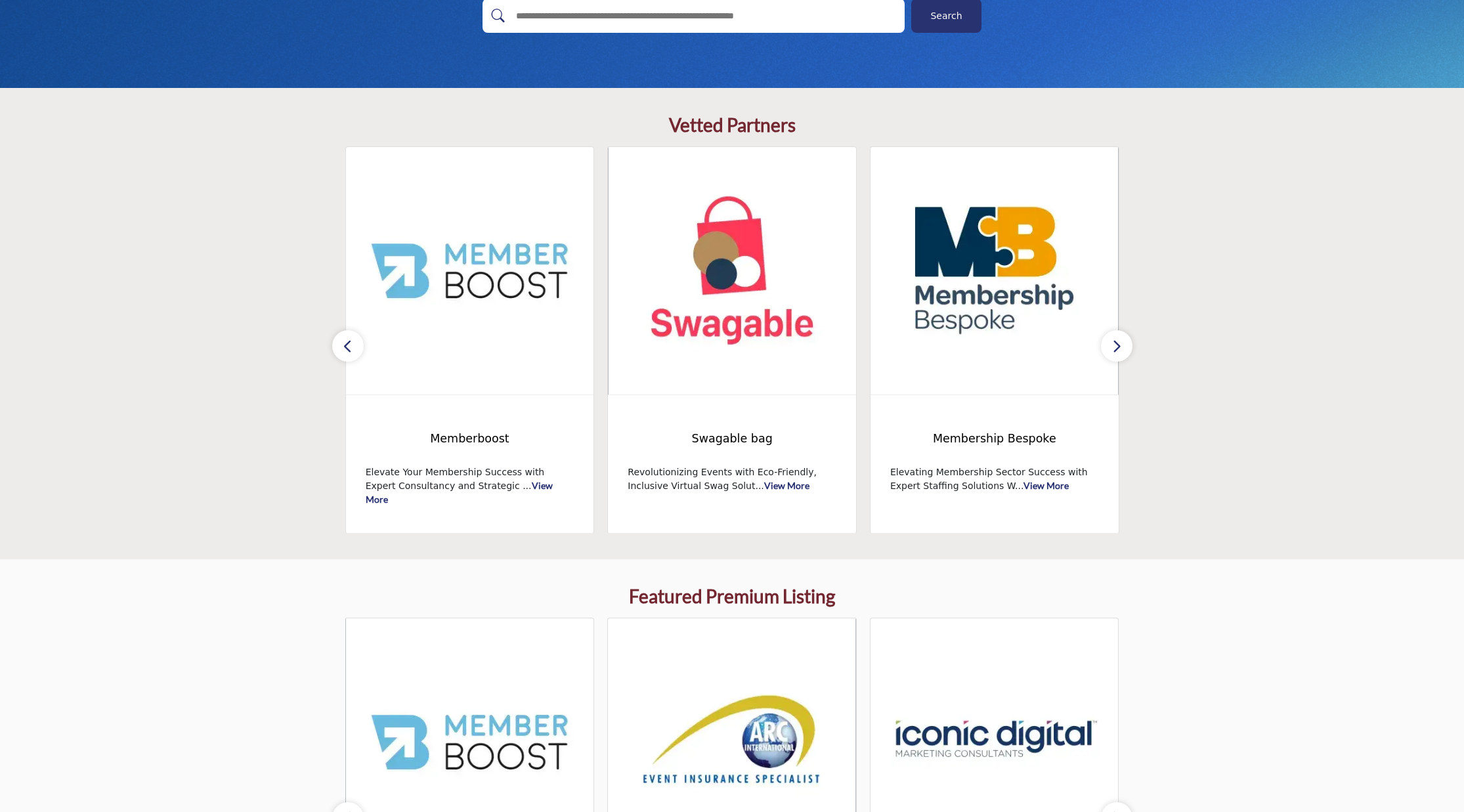
click at [1122, 343] on button "button" at bounding box center [1116, 346] width 31 height 31
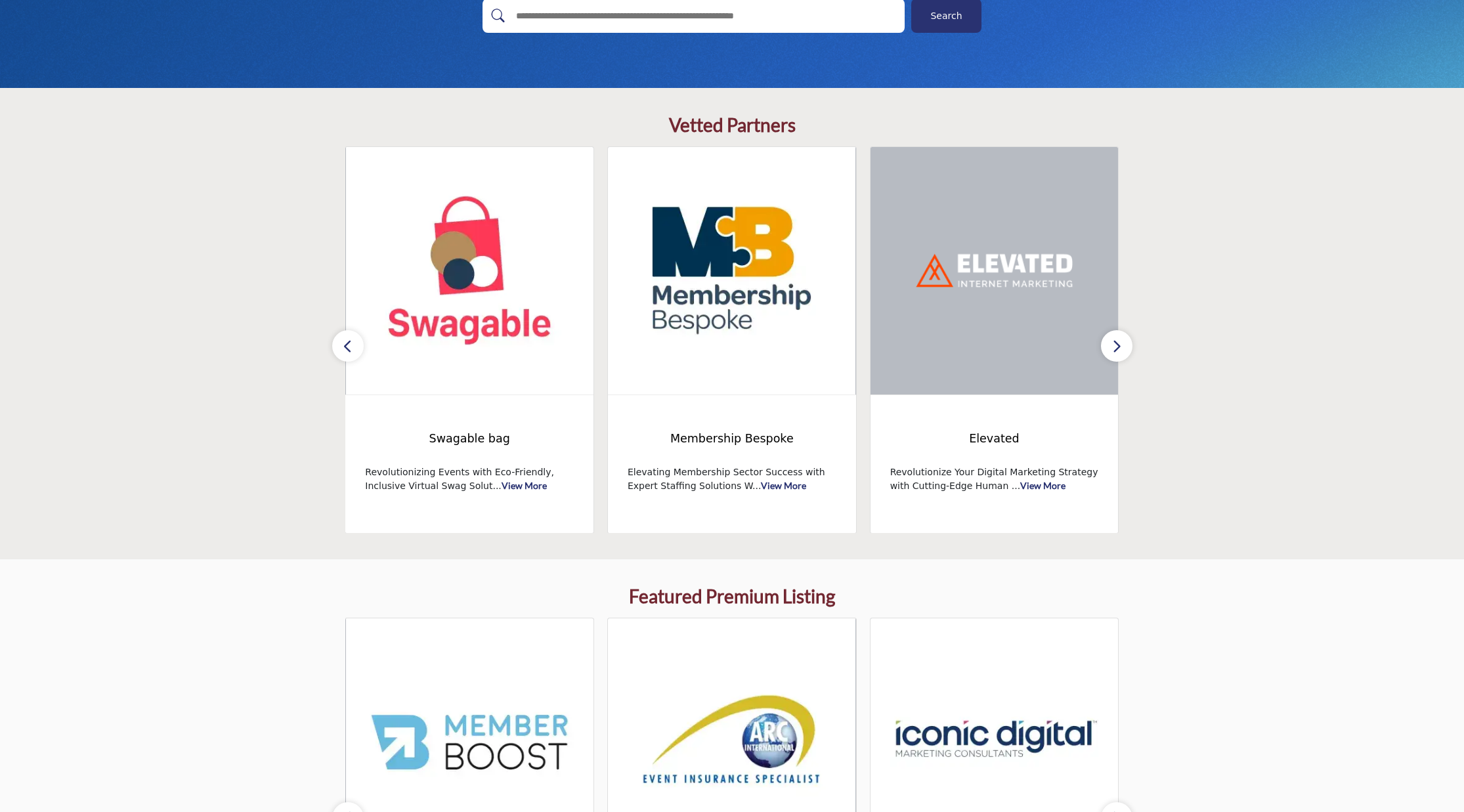
click at [1122, 343] on button "button" at bounding box center [1116, 346] width 31 height 31
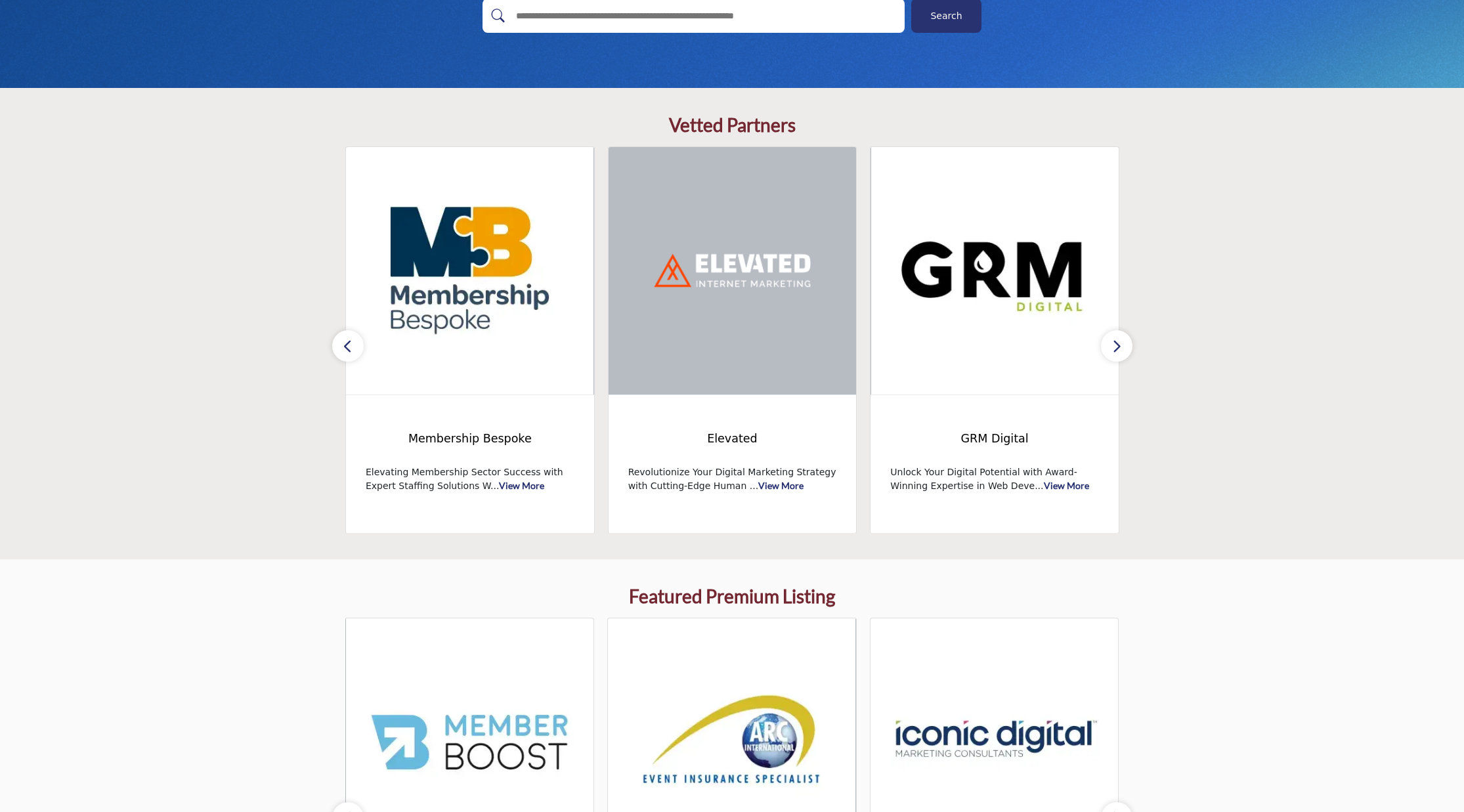
click at [1122, 343] on button "button" at bounding box center [1116, 346] width 31 height 31
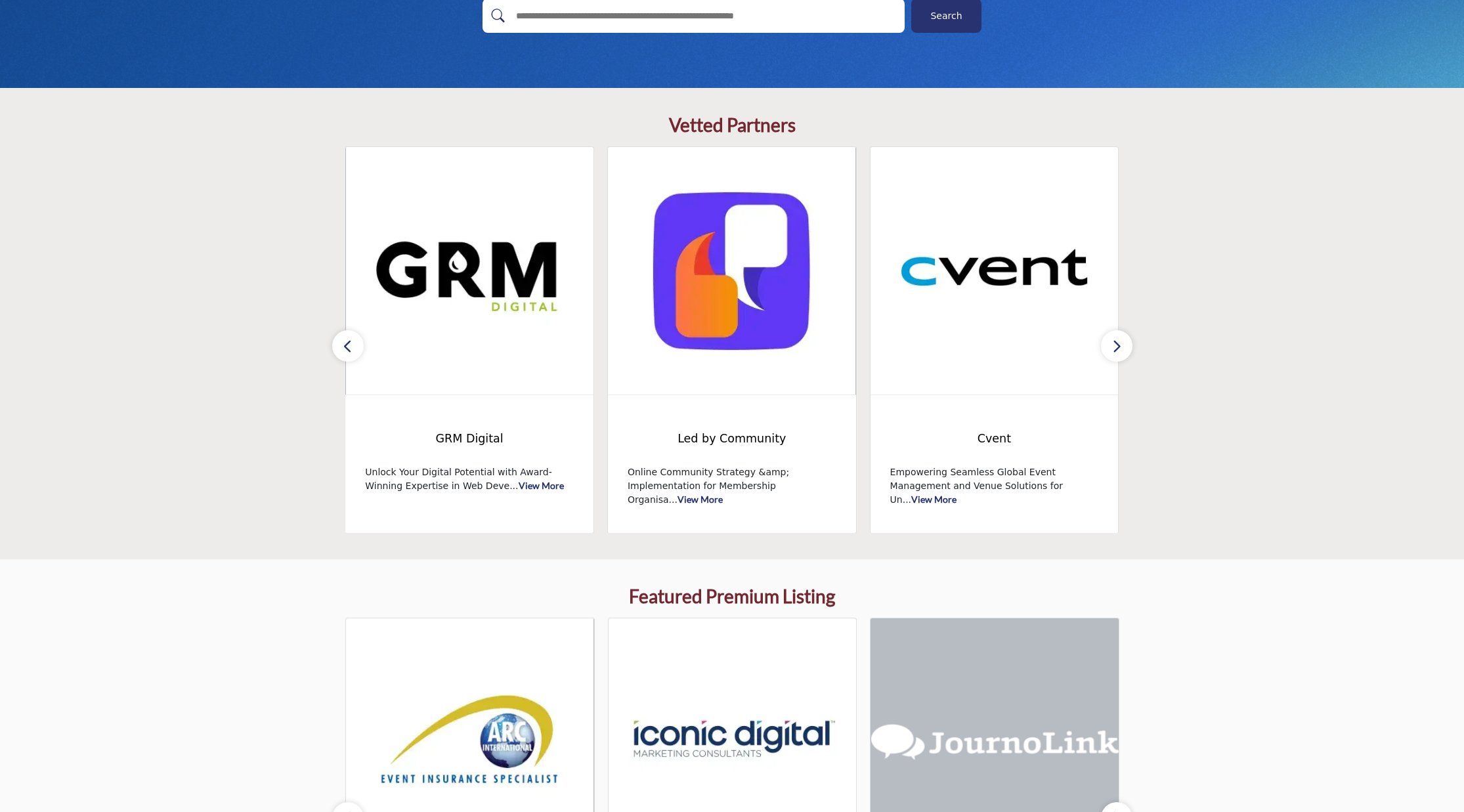
click at [1122, 343] on button "button" at bounding box center [1116, 346] width 31 height 31
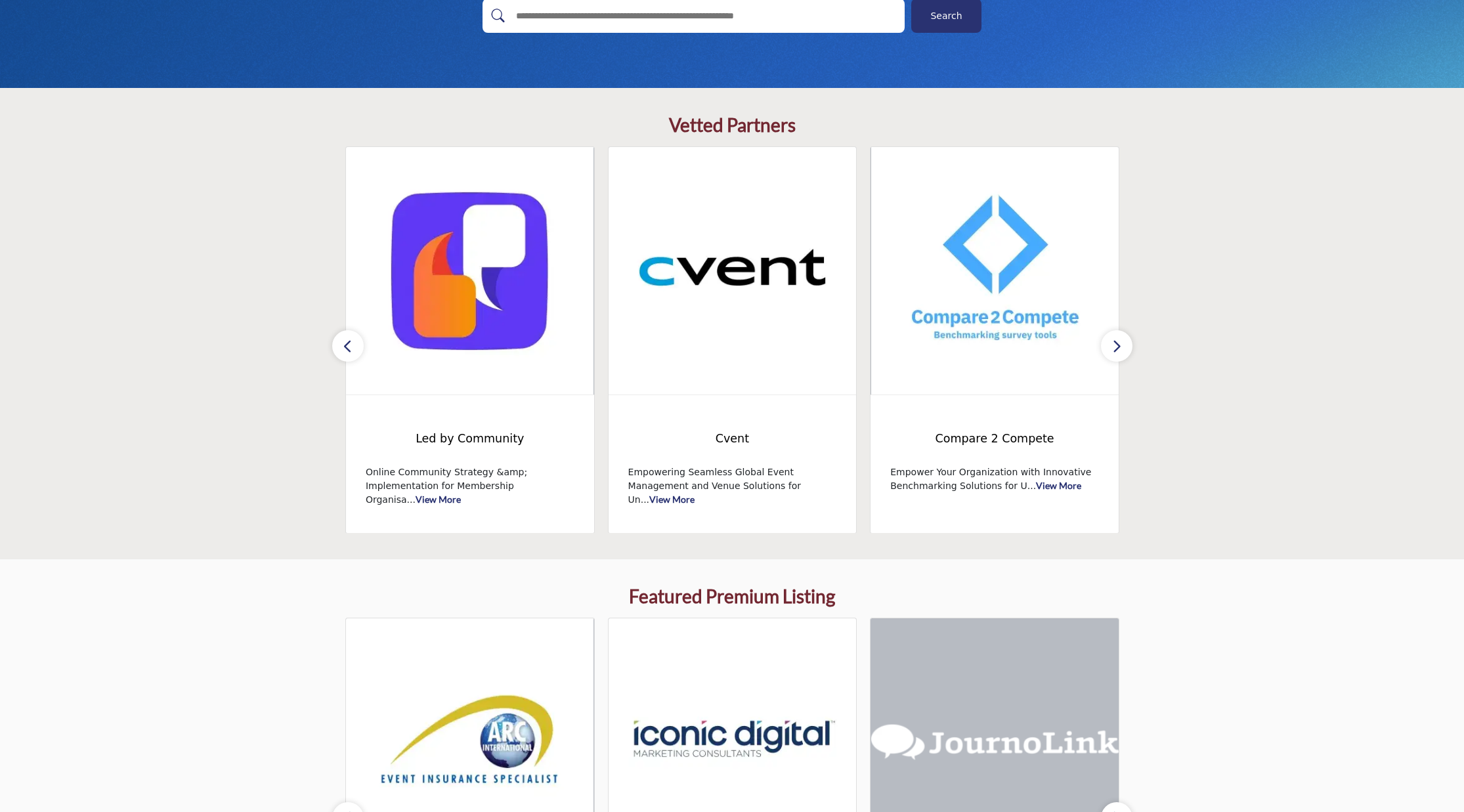
click at [1122, 343] on button "button" at bounding box center [1116, 346] width 31 height 31
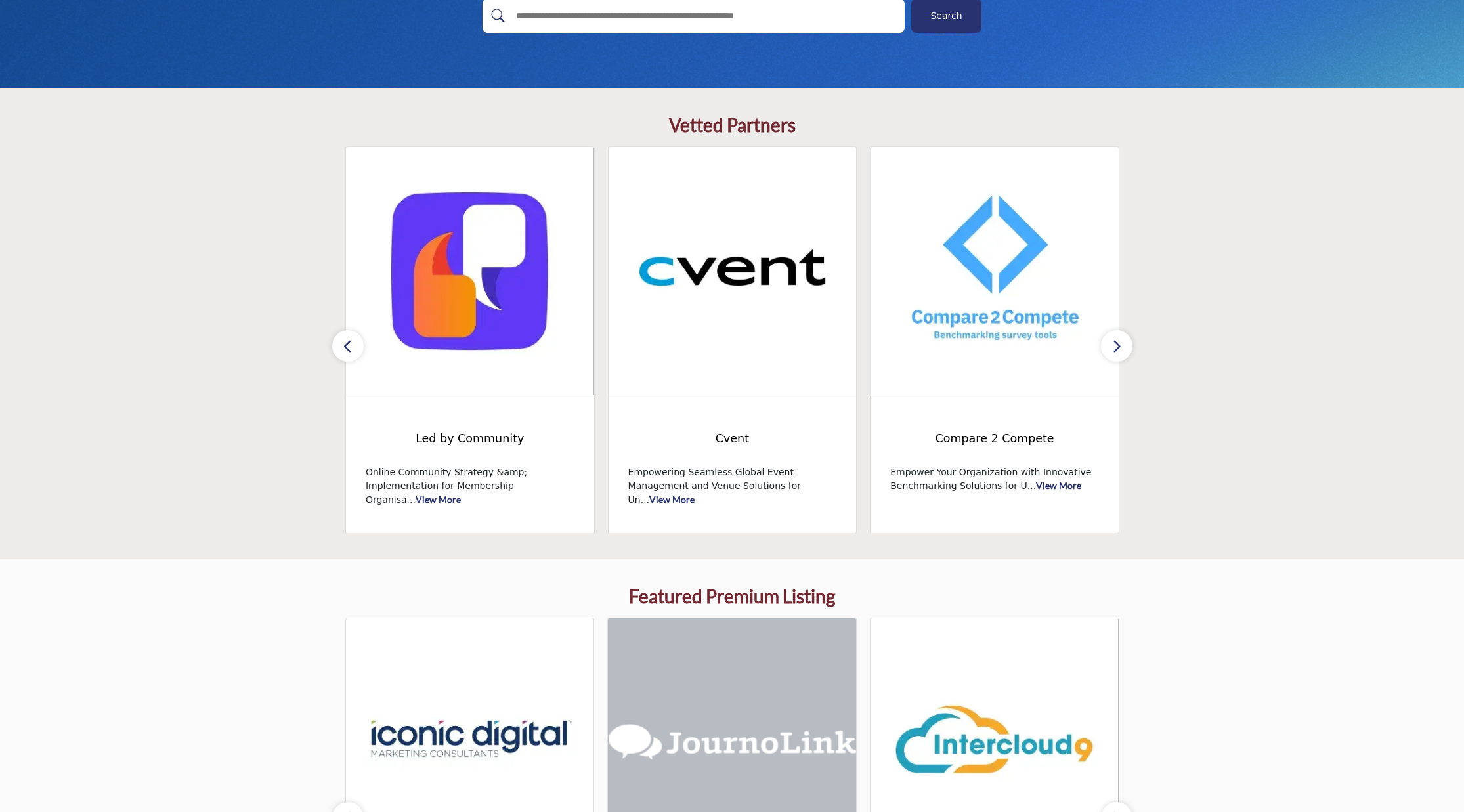
click at [1125, 346] on button "button" at bounding box center [1116, 346] width 31 height 31
click at [1118, 343] on icon "button" at bounding box center [1116, 346] width 10 height 16
click at [337, 344] on button "button" at bounding box center [348, 346] width 31 height 31
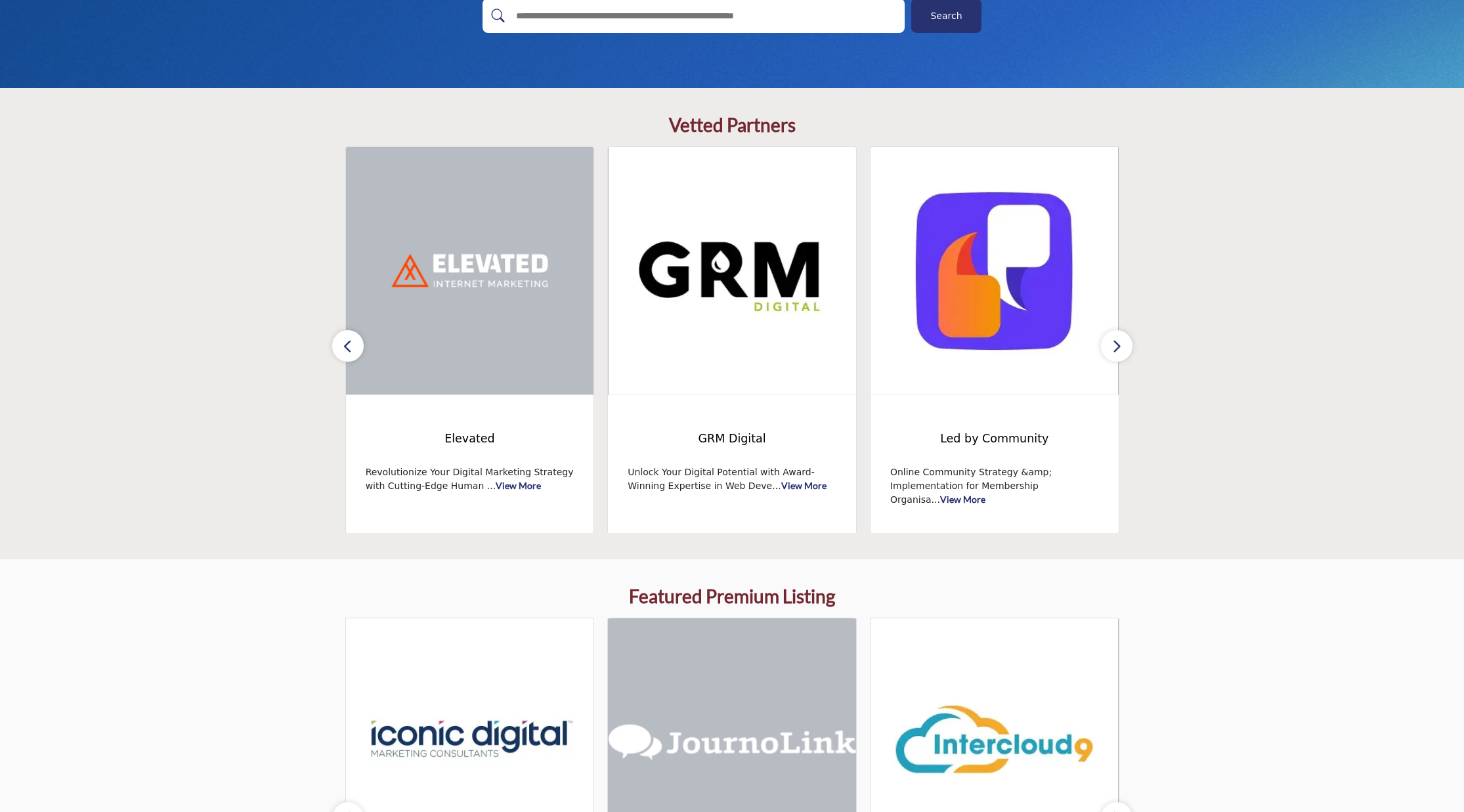
click at [337, 344] on button "button" at bounding box center [348, 346] width 31 height 31
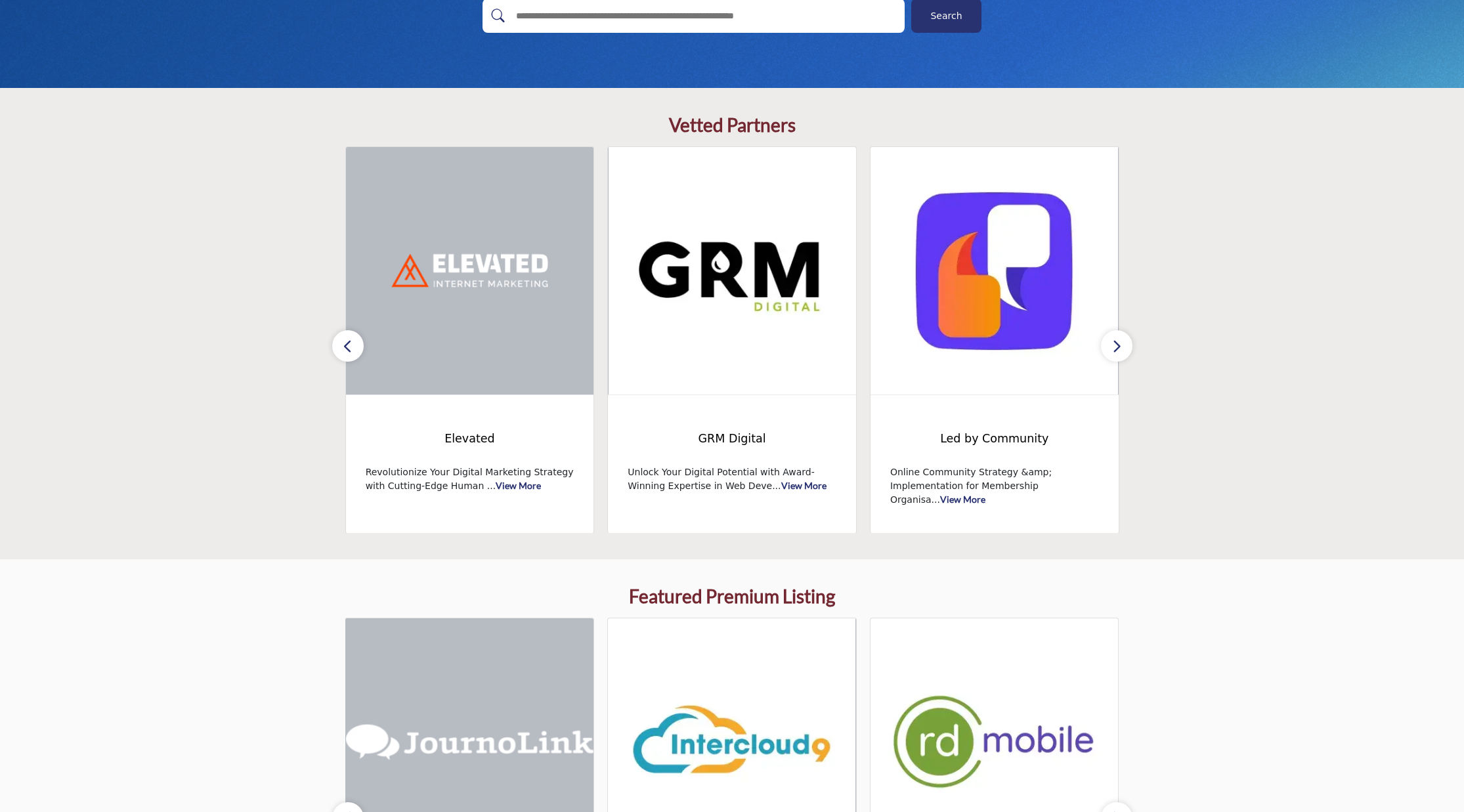
click at [337, 344] on button "button" at bounding box center [348, 346] width 31 height 31
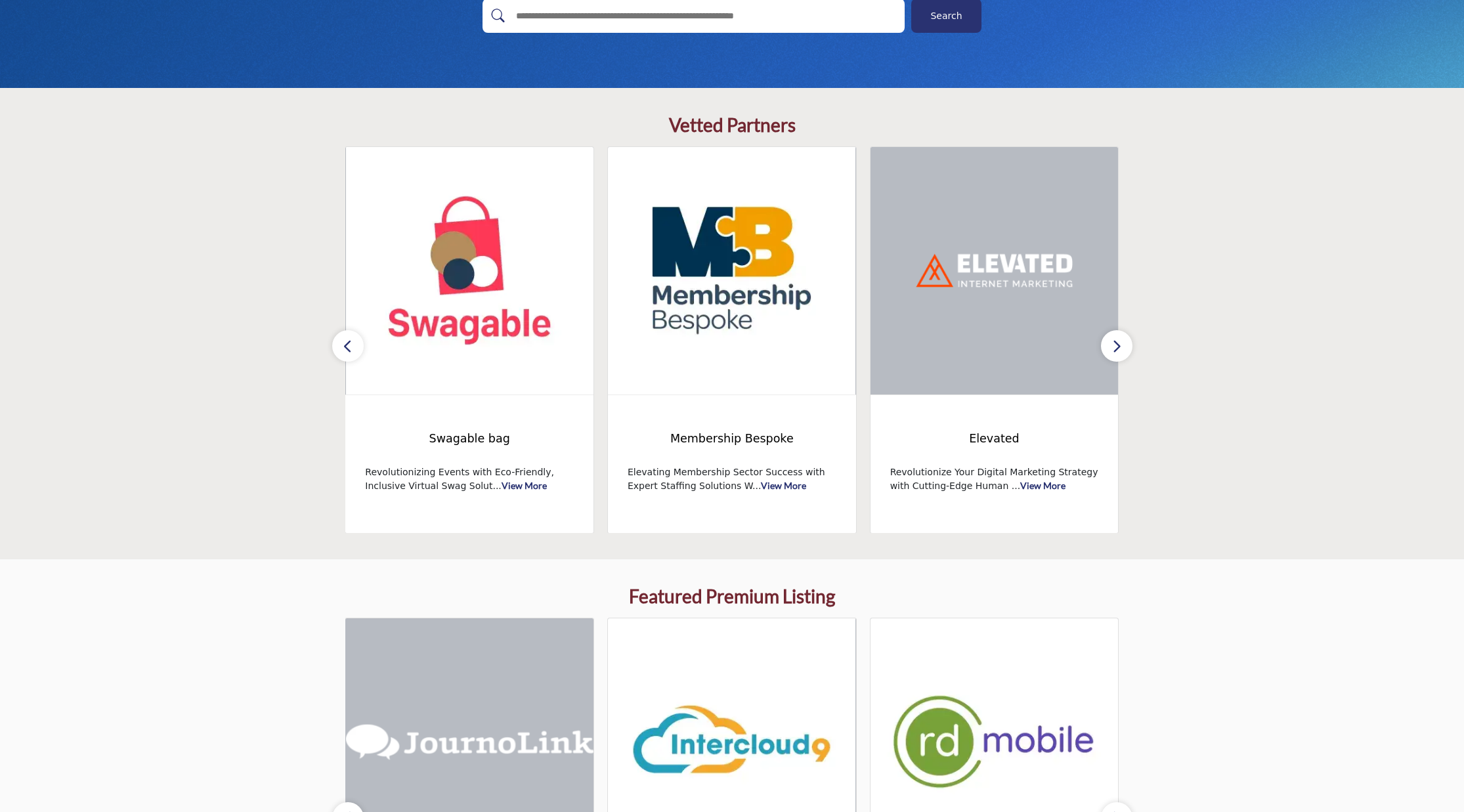
click at [337, 344] on button "button" at bounding box center [348, 346] width 31 height 31
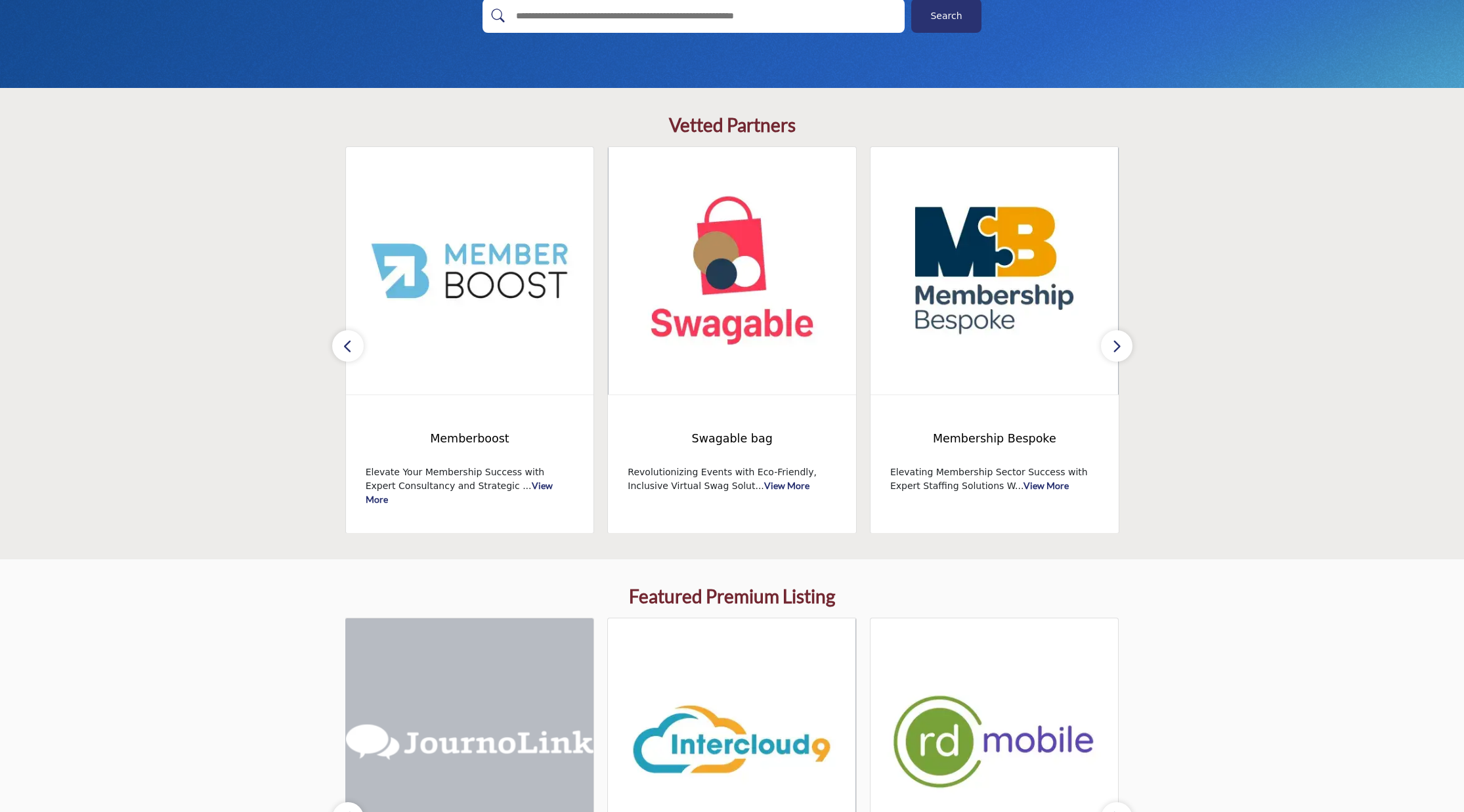
click at [337, 344] on button "button" at bounding box center [348, 346] width 31 height 31
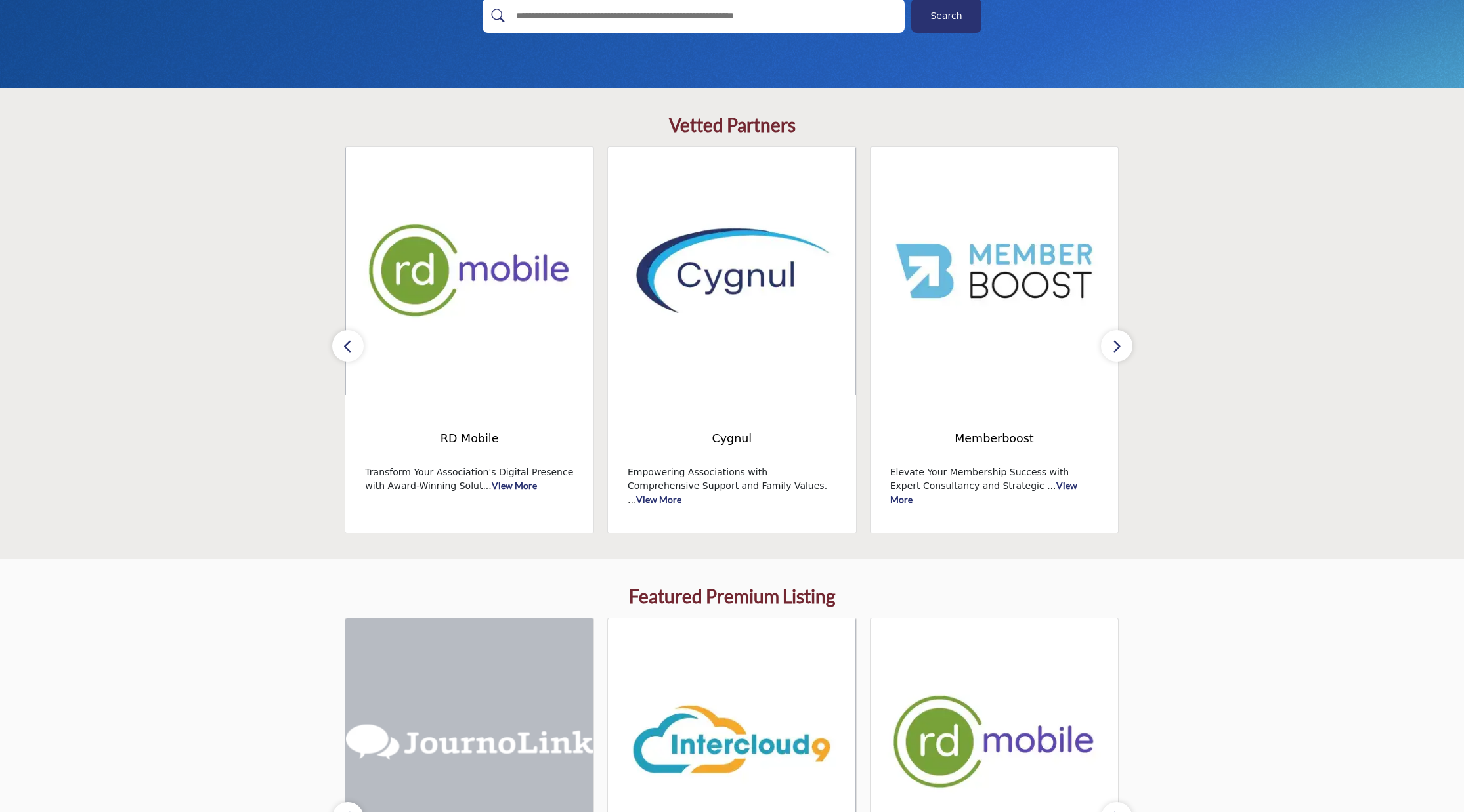
click at [337, 344] on button "button" at bounding box center [348, 346] width 31 height 31
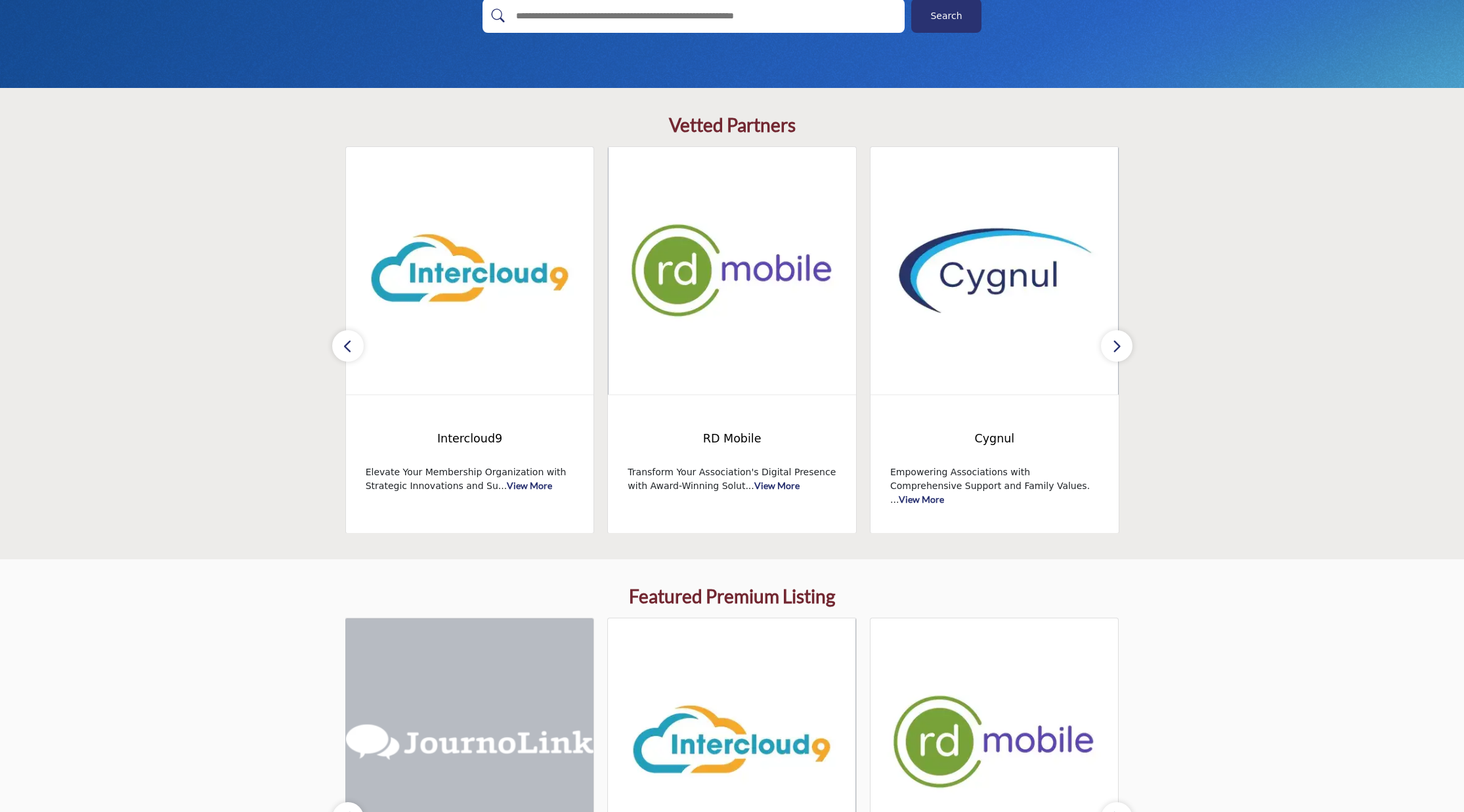
click at [337, 344] on button "button" at bounding box center [348, 346] width 31 height 31
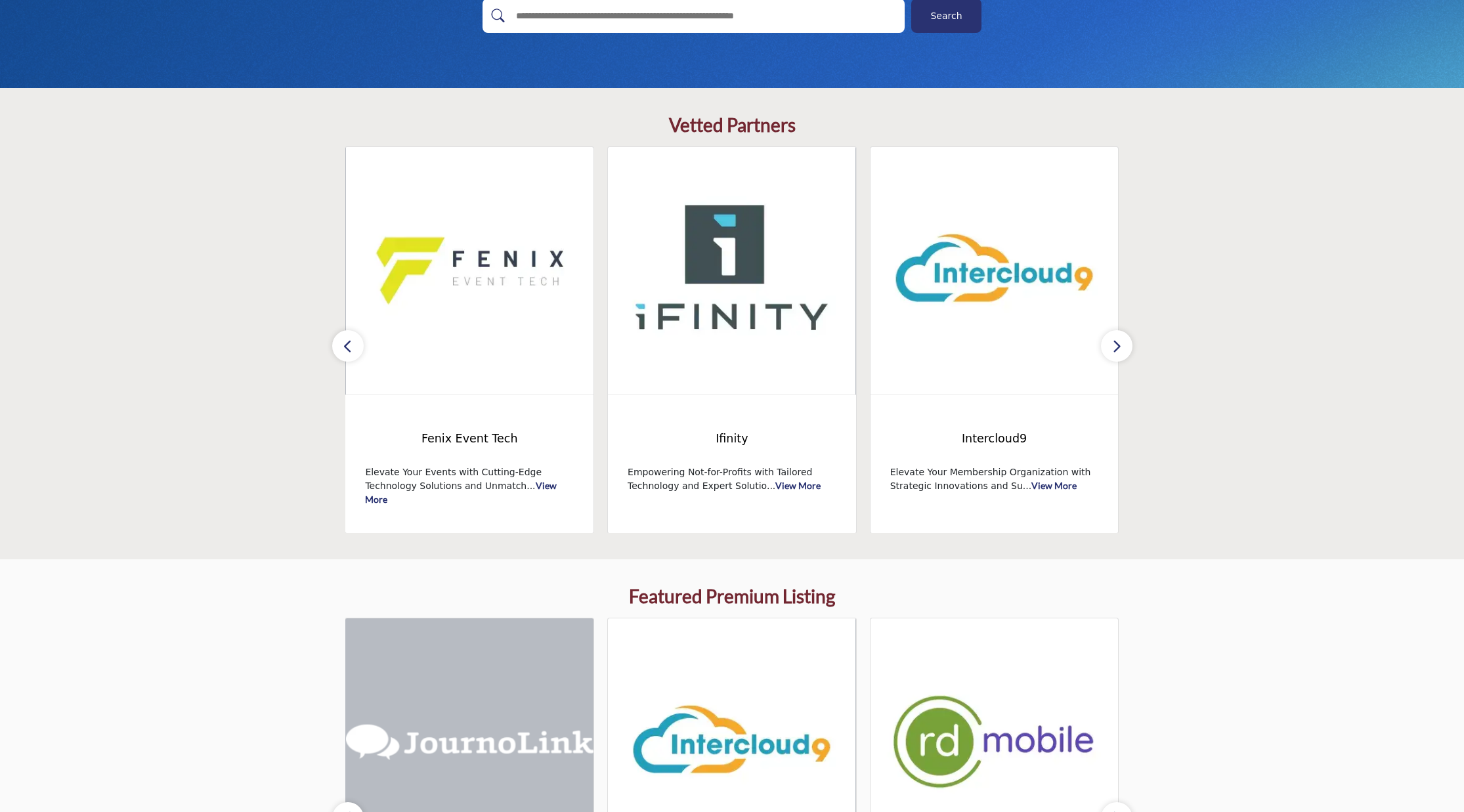
click at [337, 344] on button "button" at bounding box center [348, 346] width 31 height 31
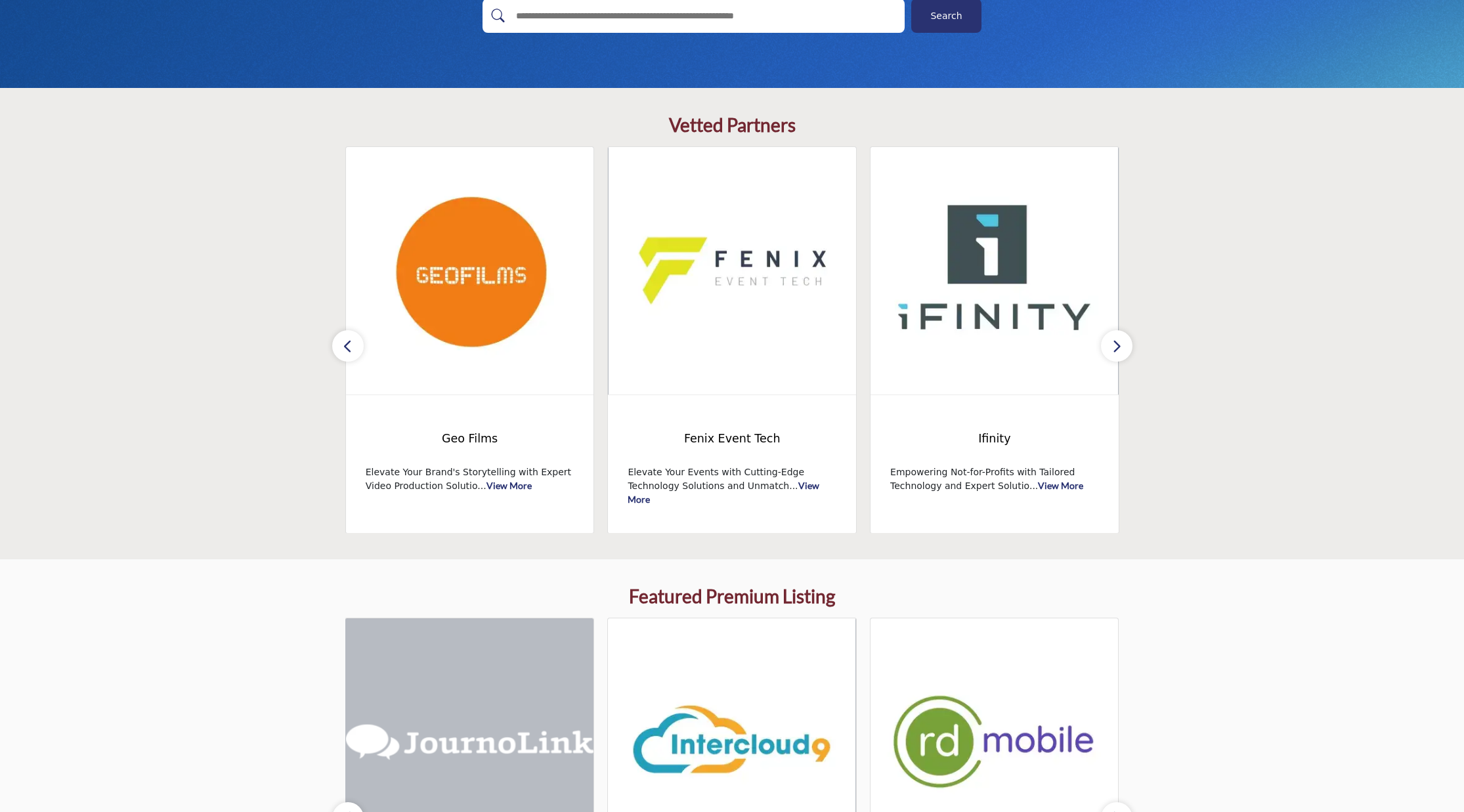
click at [337, 344] on button "button" at bounding box center [348, 346] width 31 height 31
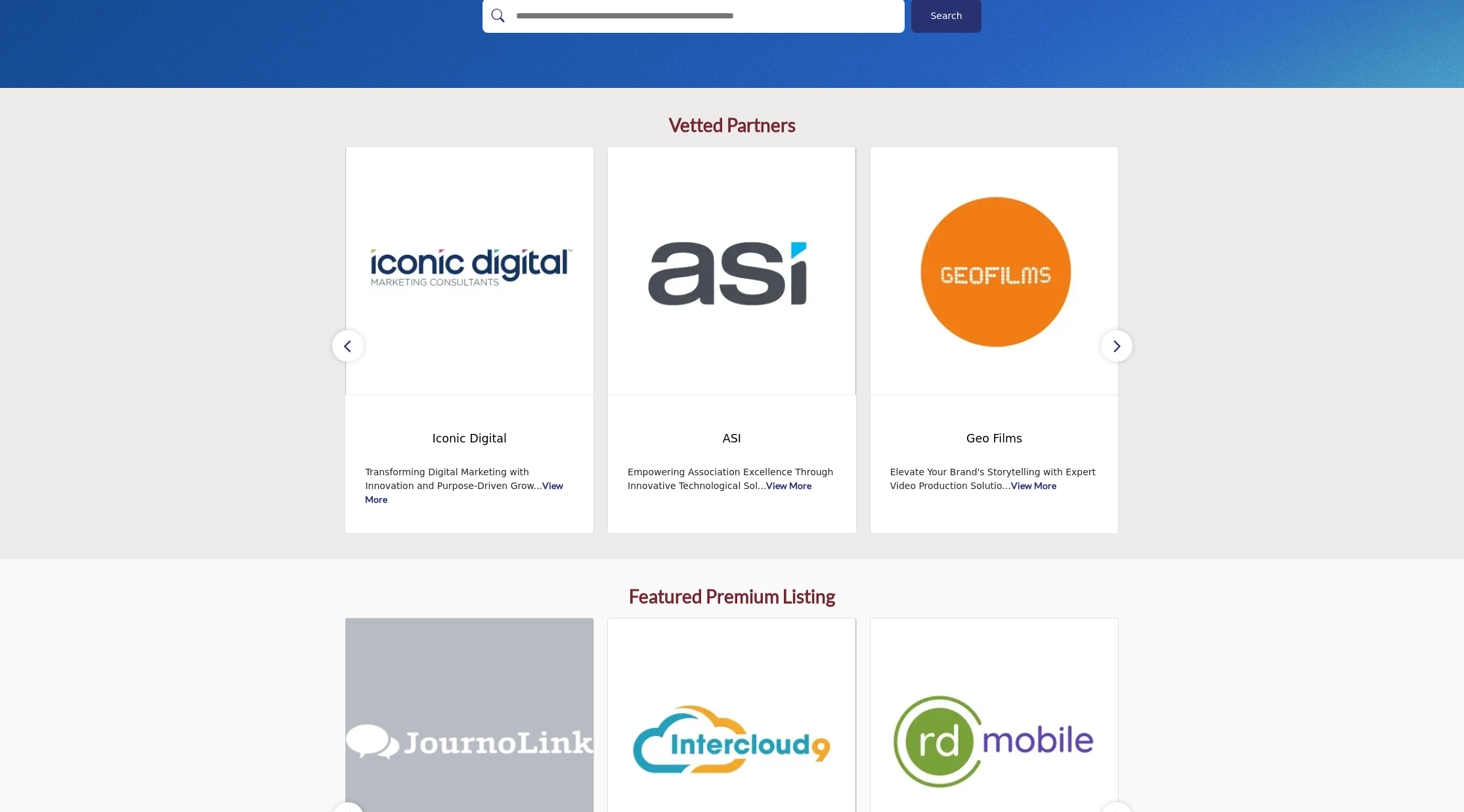
click at [337, 344] on button "button" at bounding box center [348, 346] width 31 height 31
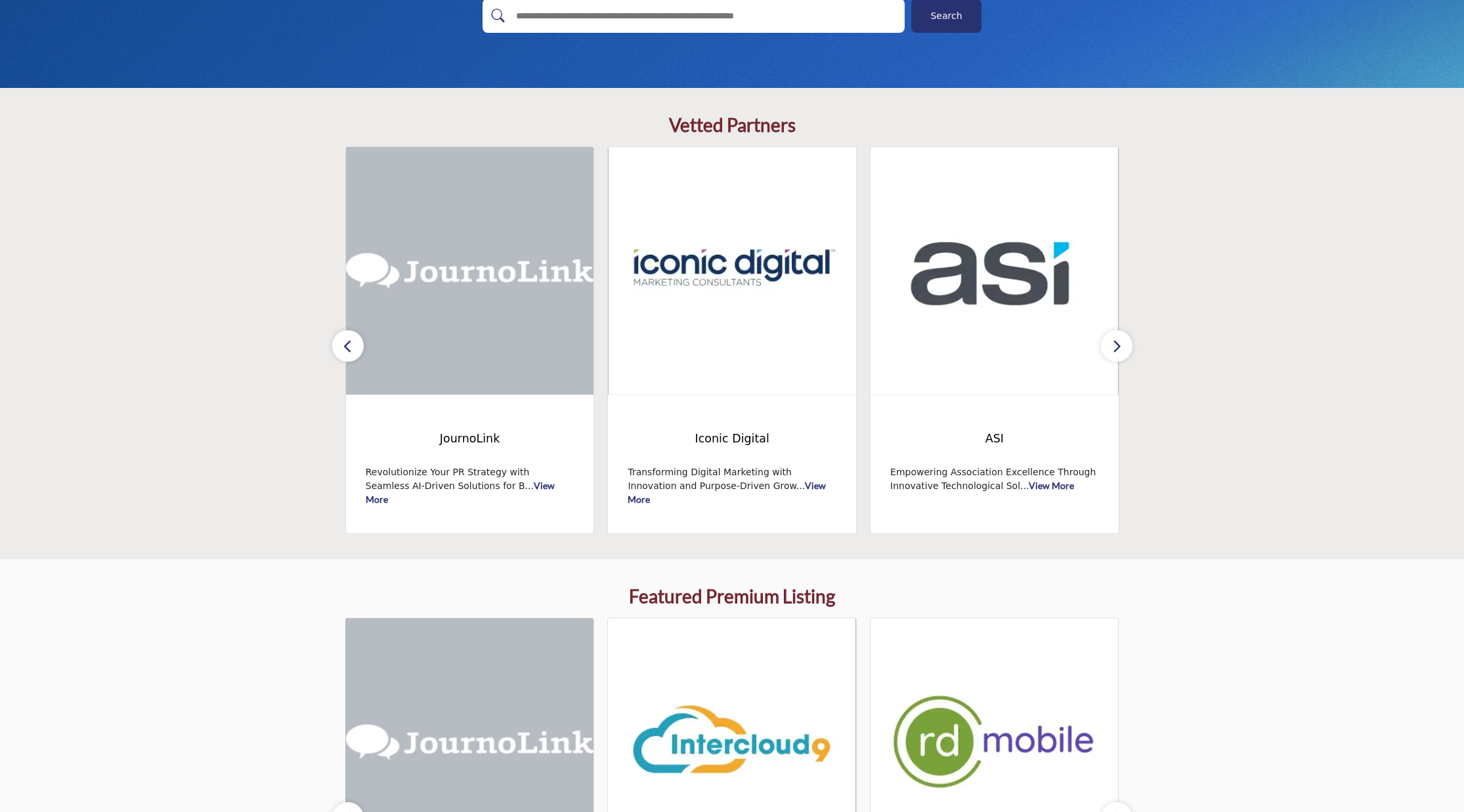
click at [337, 344] on button "button" at bounding box center [348, 346] width 31 height 31
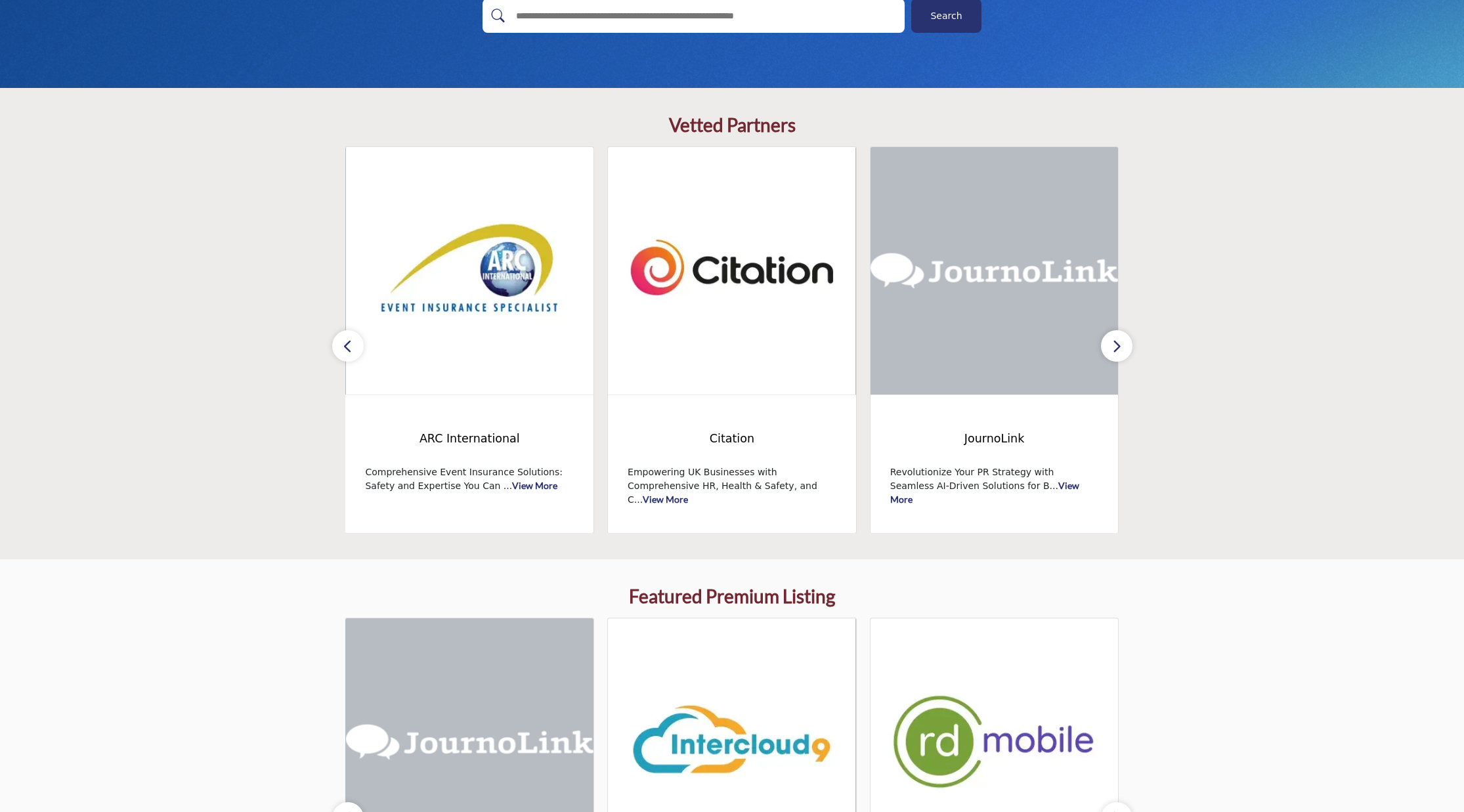
click at [337, 344] on button "button" at bounding box center [348, 346] width 31 height 31
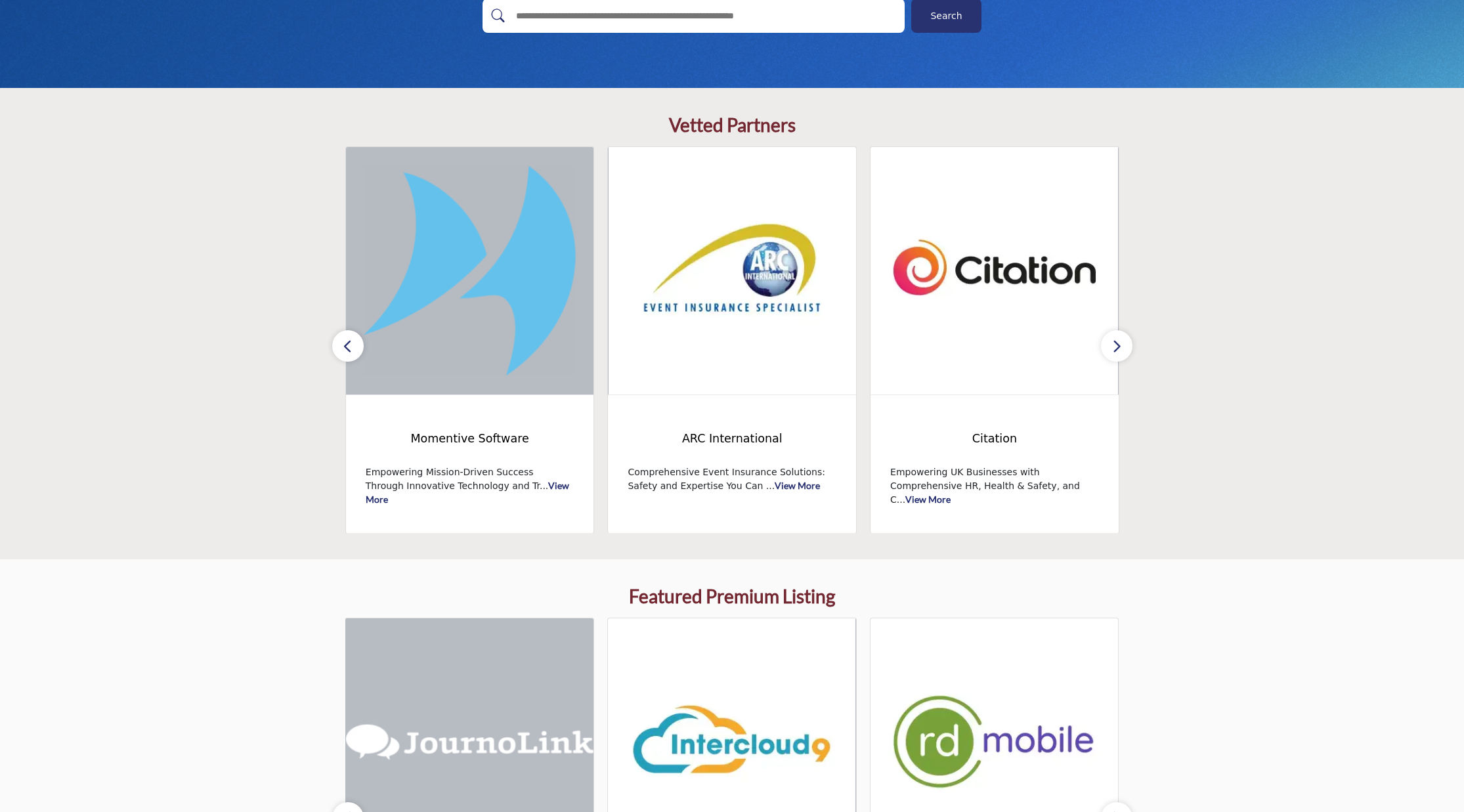
click at [337, 344] on button "button" at bounding box center [348, 346] width 31 height 31
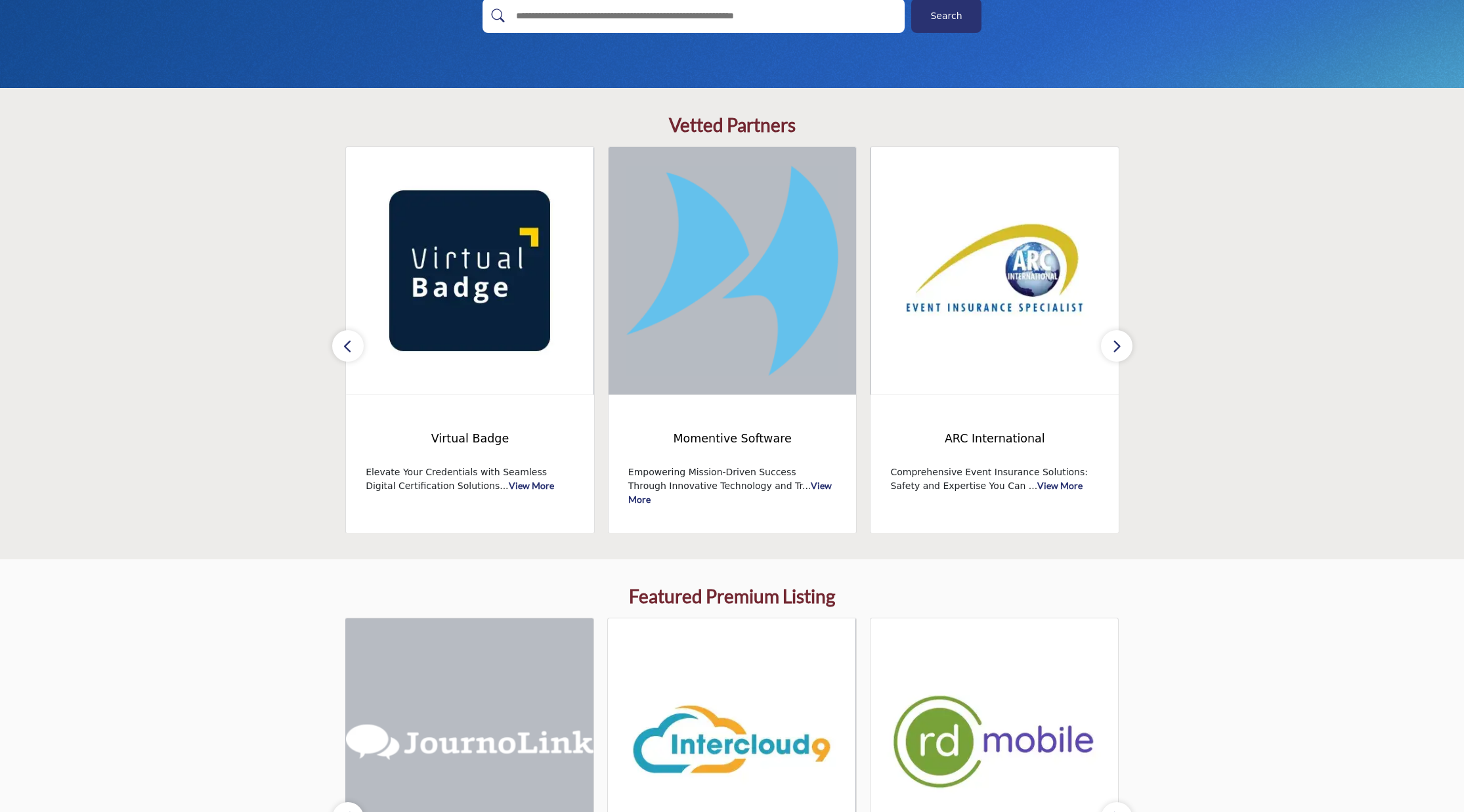
click at [337, 344] on button "button" at bounding box center [348, 346] width 31 height 31
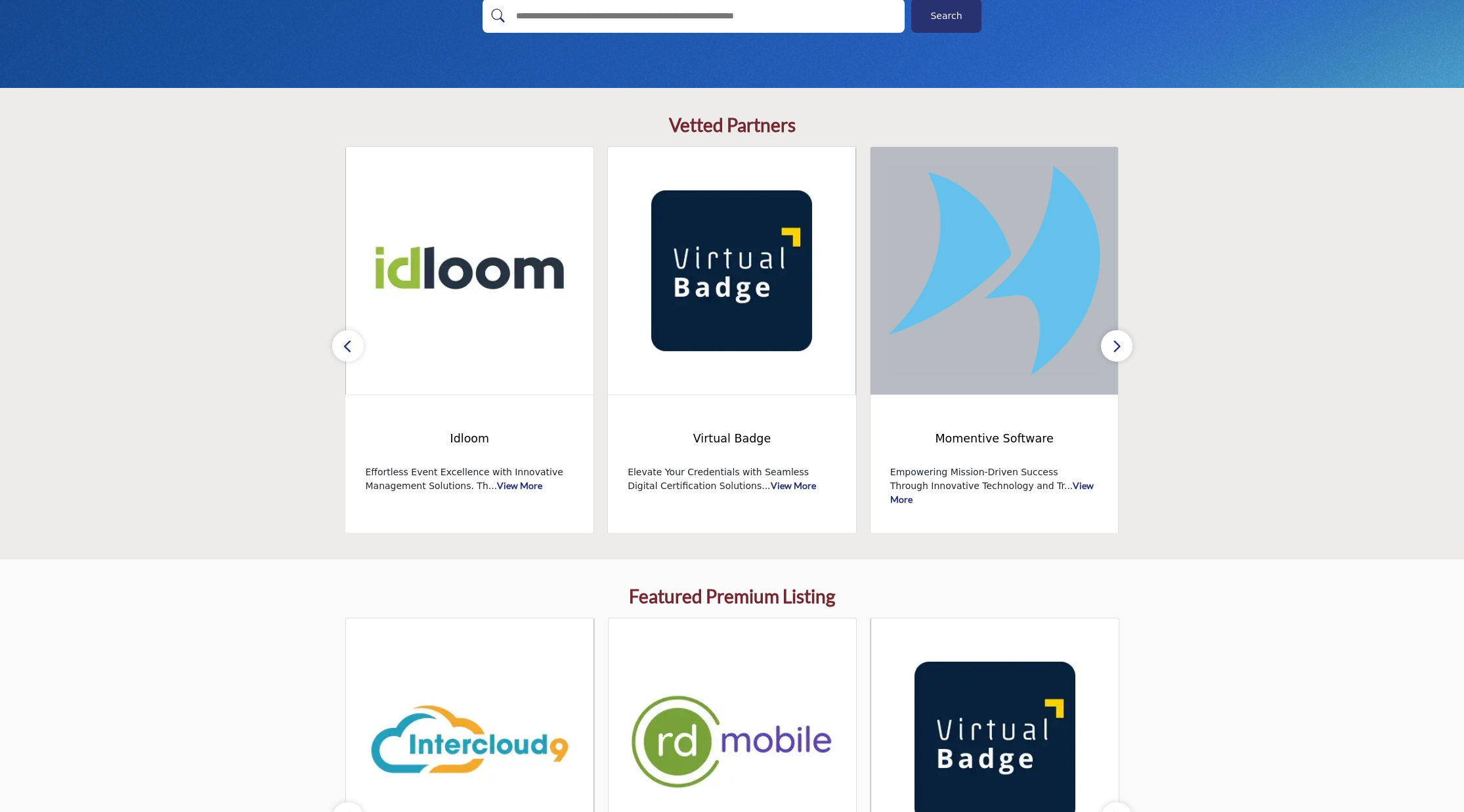
click at [337, 344] on button "button" at bounding box center [348, 346] width 31 height 31
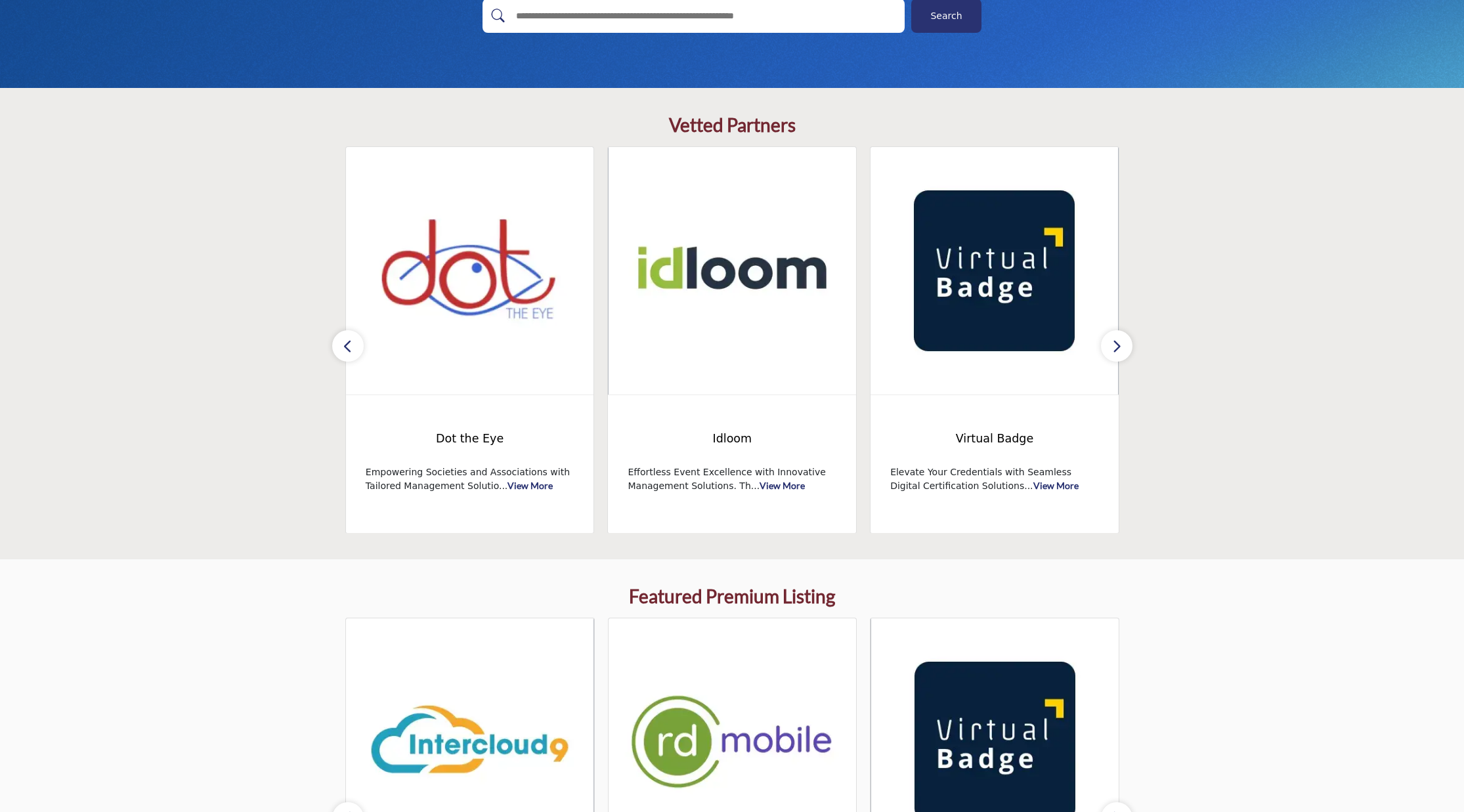
click at [337, 344] on button "button" at bounding box center [348, 346] width 31 height 31
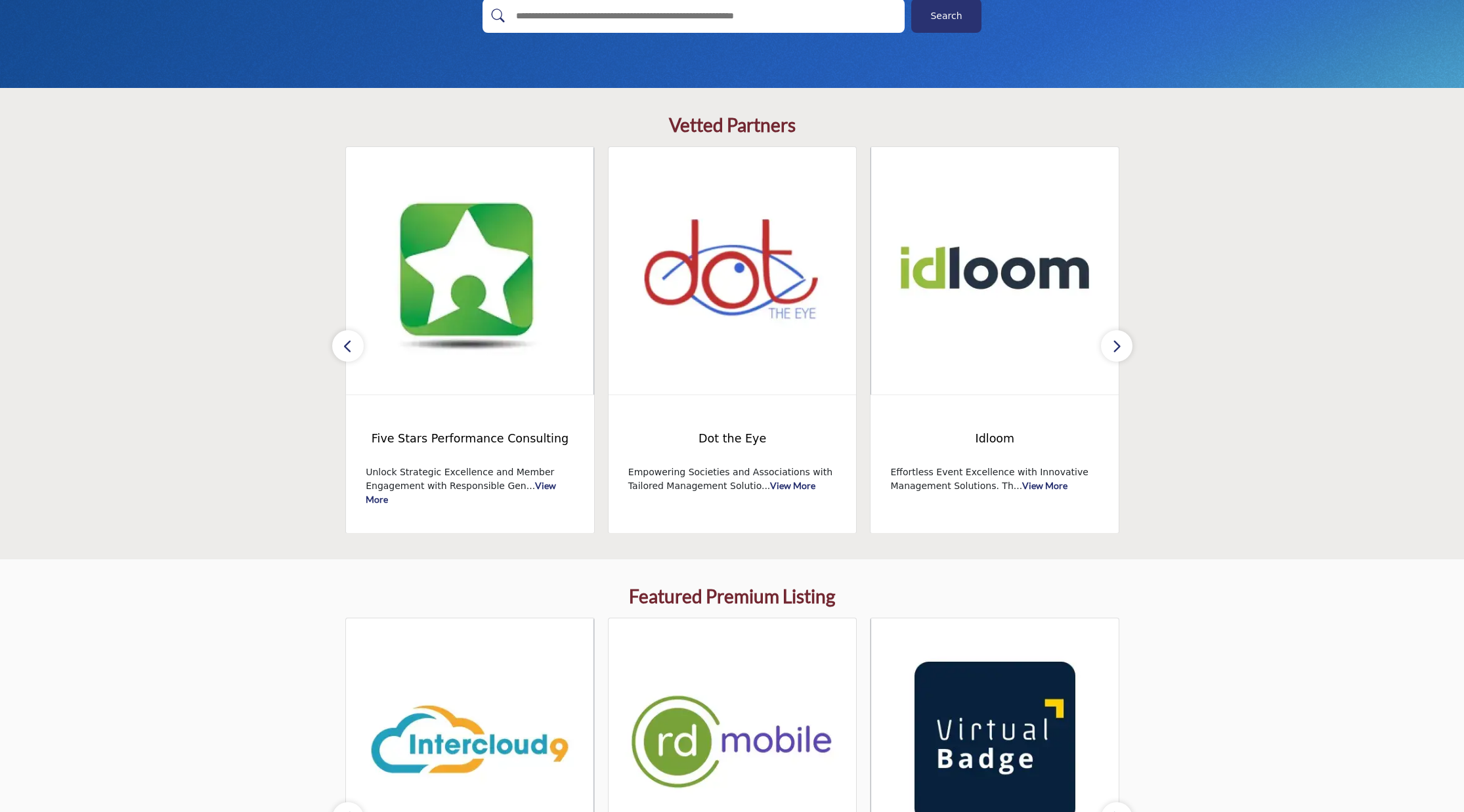
click at [337, 344] on button "button" at bounding box center [348, 346] width 31 height 31
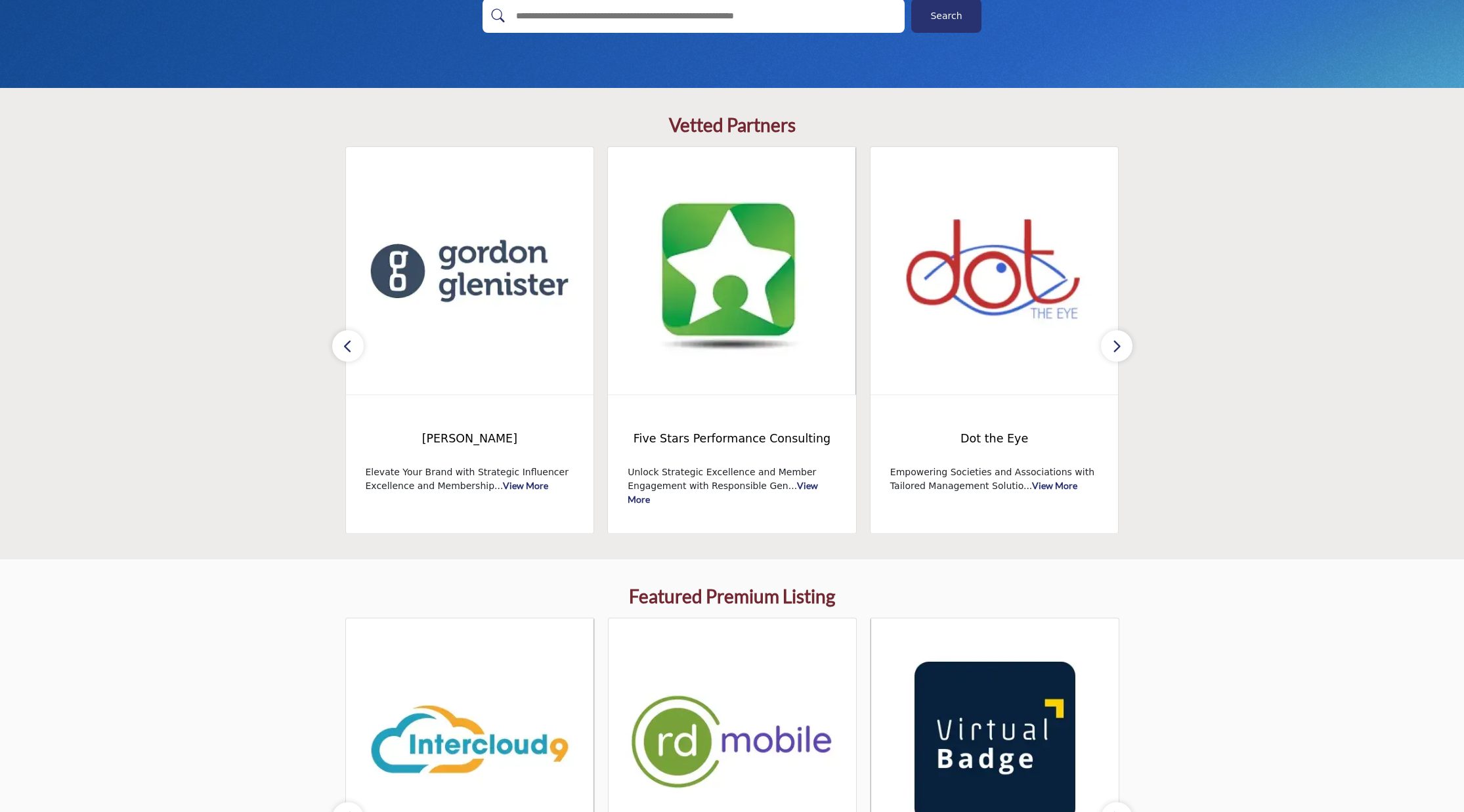
click at [337, 344] on button "button" at bounding box center [348, 346] width 31 height 31
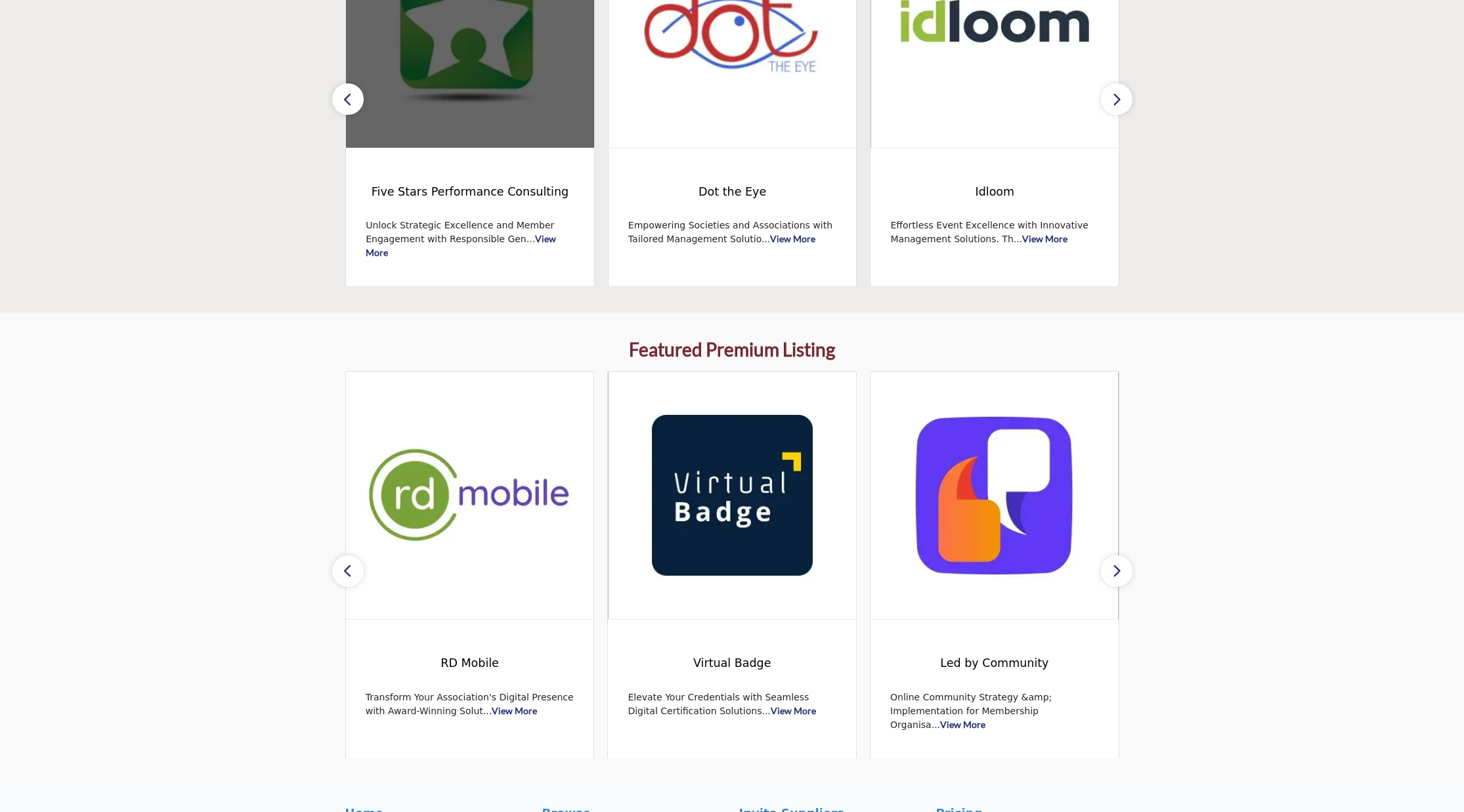
scroll to position [238, 0]
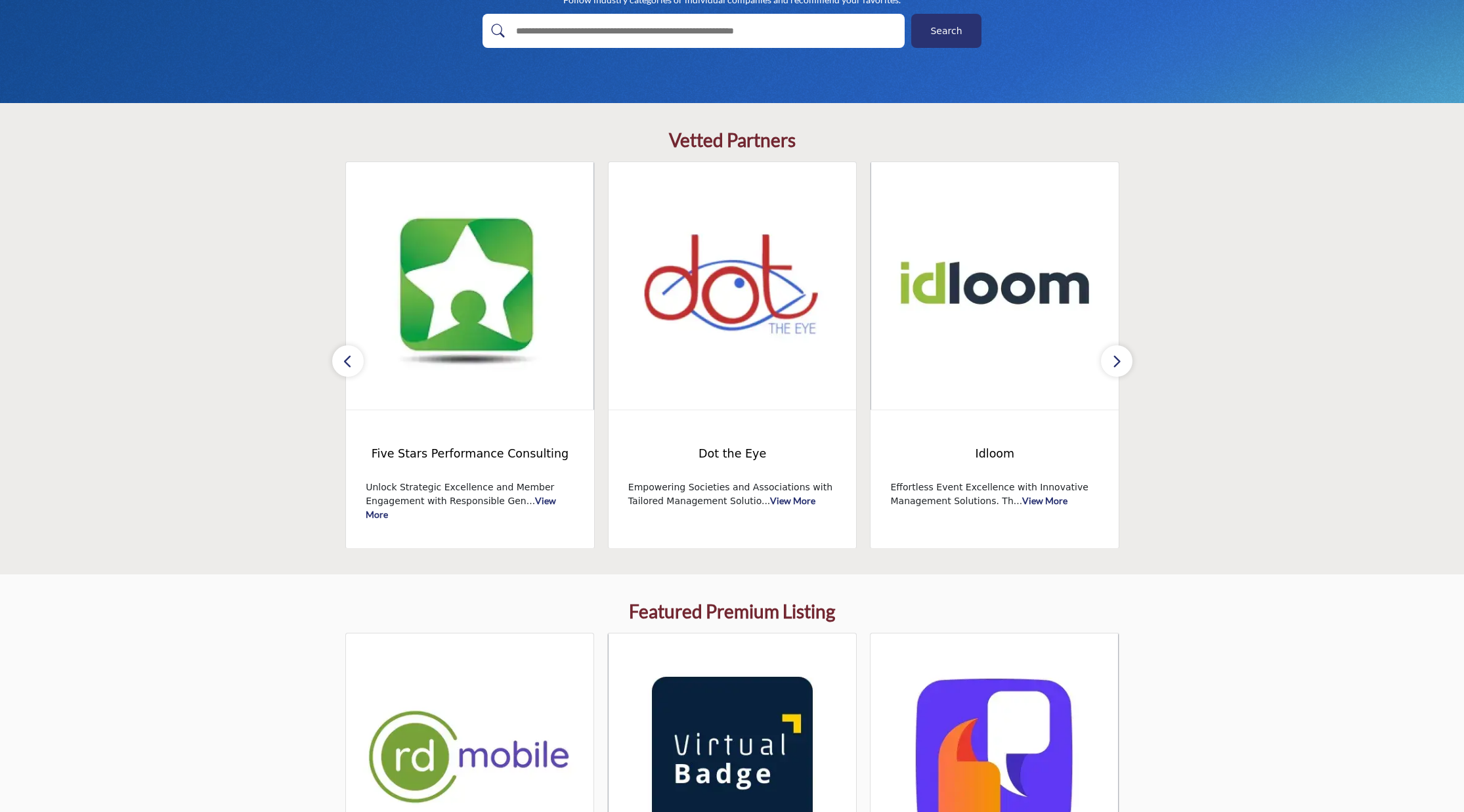
click at [1109, 363] on button "button" at bounding box center [1116, 361] width 31 height 31
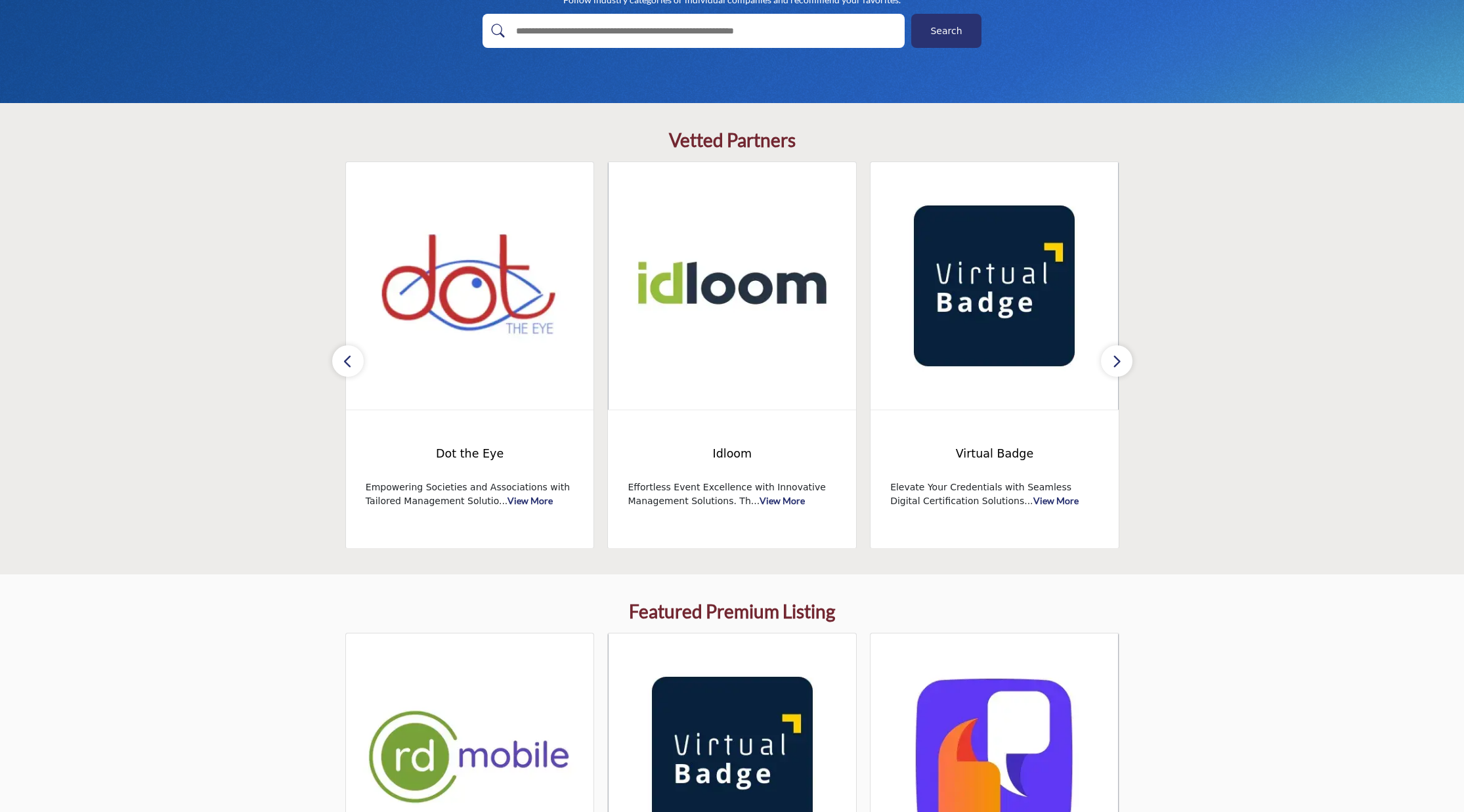
click at [1109, 363] on button "button" at bounding box center [1116, 361] width 31 height 31
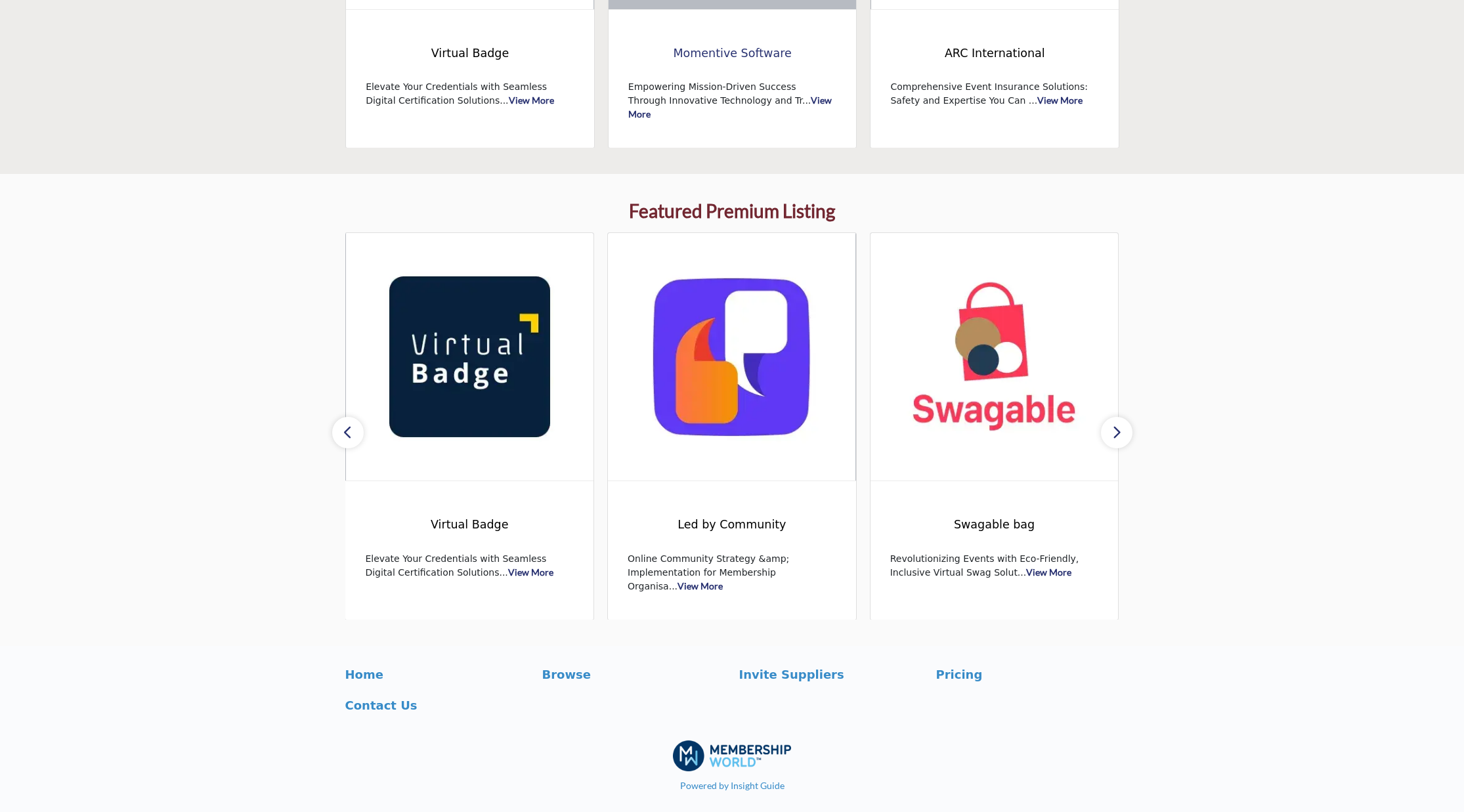
scroll to position [641, 0]
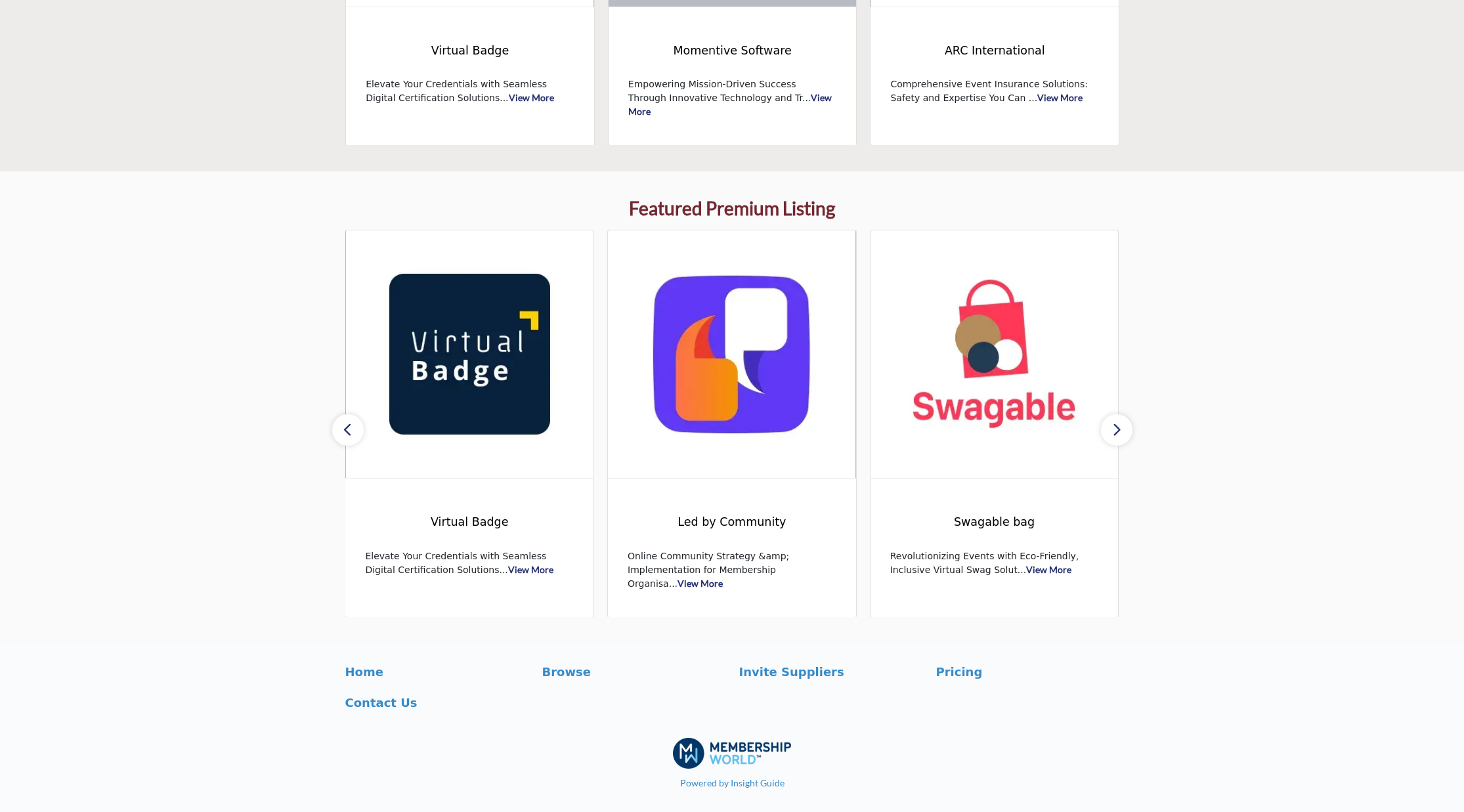
click at [1119, 434] on icon "button" at bounding box center [1116, 429] width 10 height 16
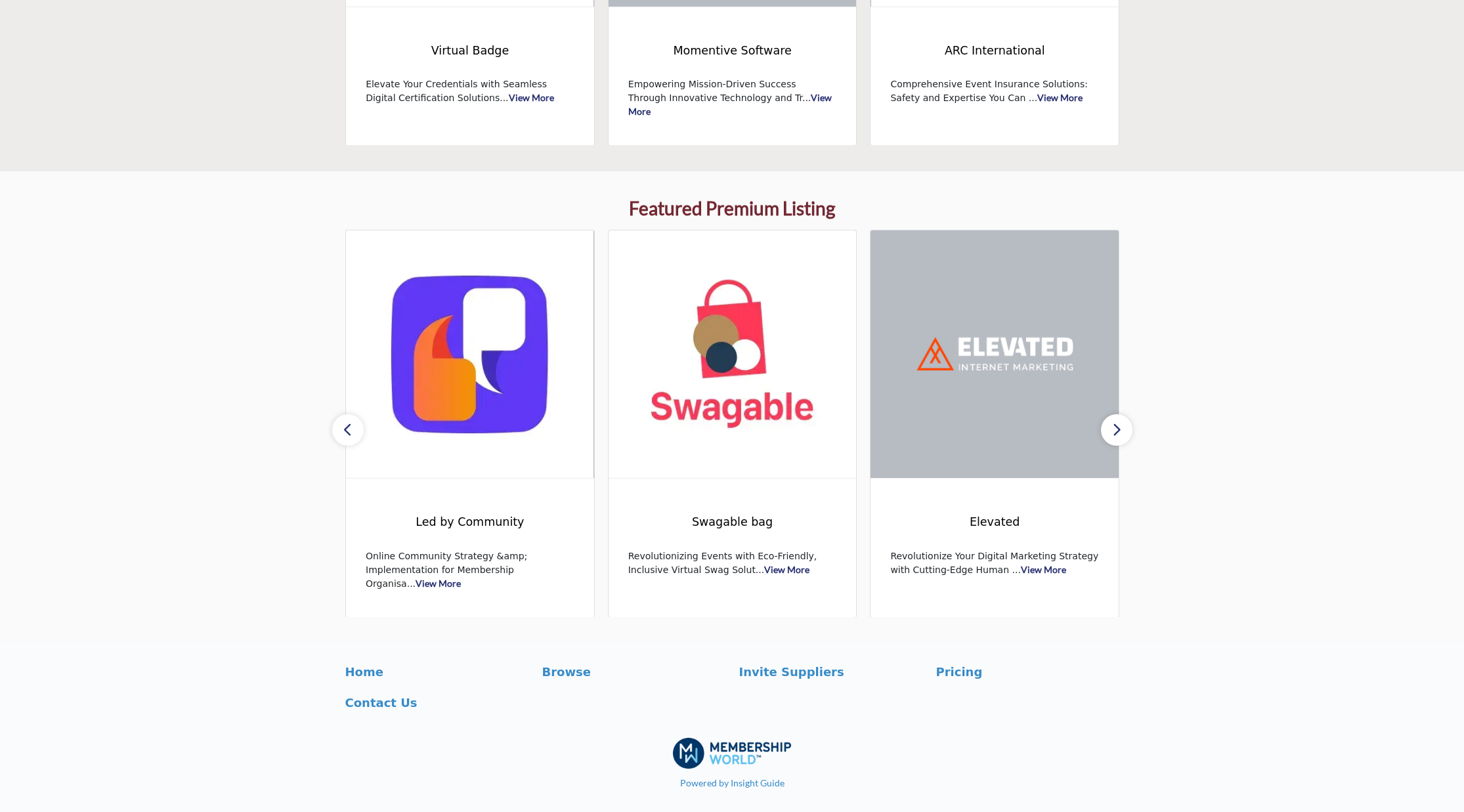
click at [1119, 434] on icon "button" at bounding box center [1116, 429] width 10 height 16
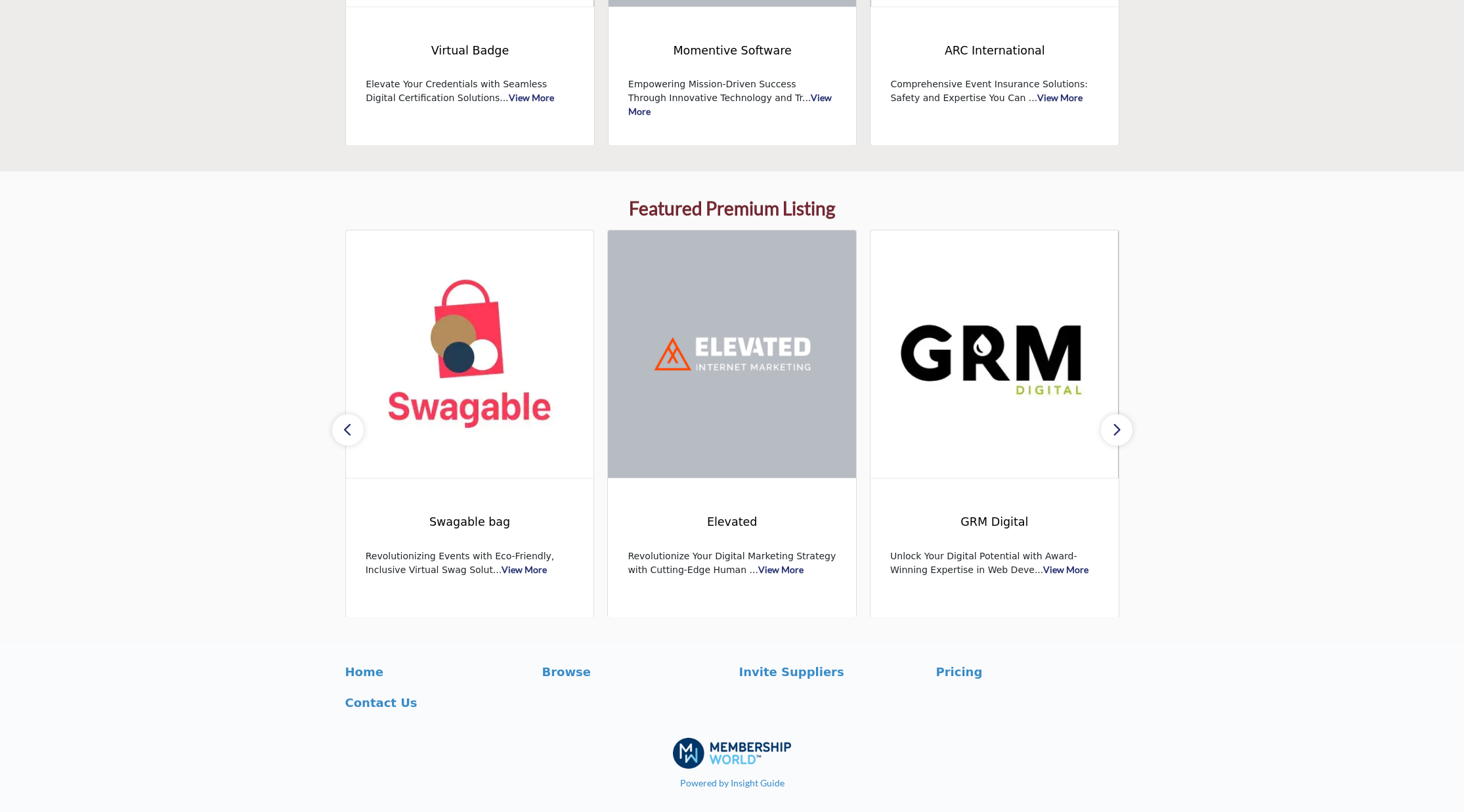
click at [1119, 434] on icon "button" at bounding box center [1116, 429] width 10 height 16
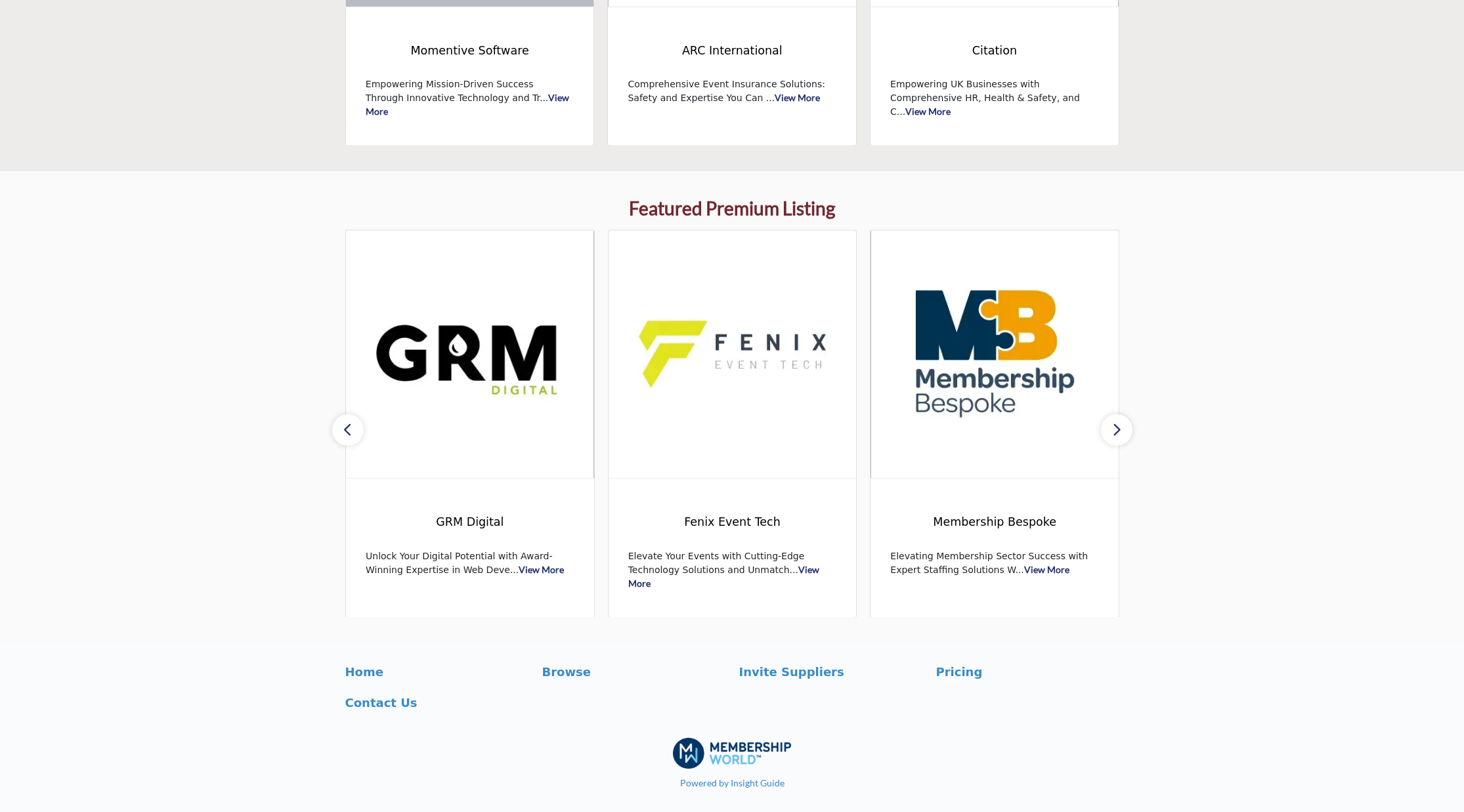
click at [1119, 434] on icon "button" at bounding box center [1116, 429] width 10 height 16
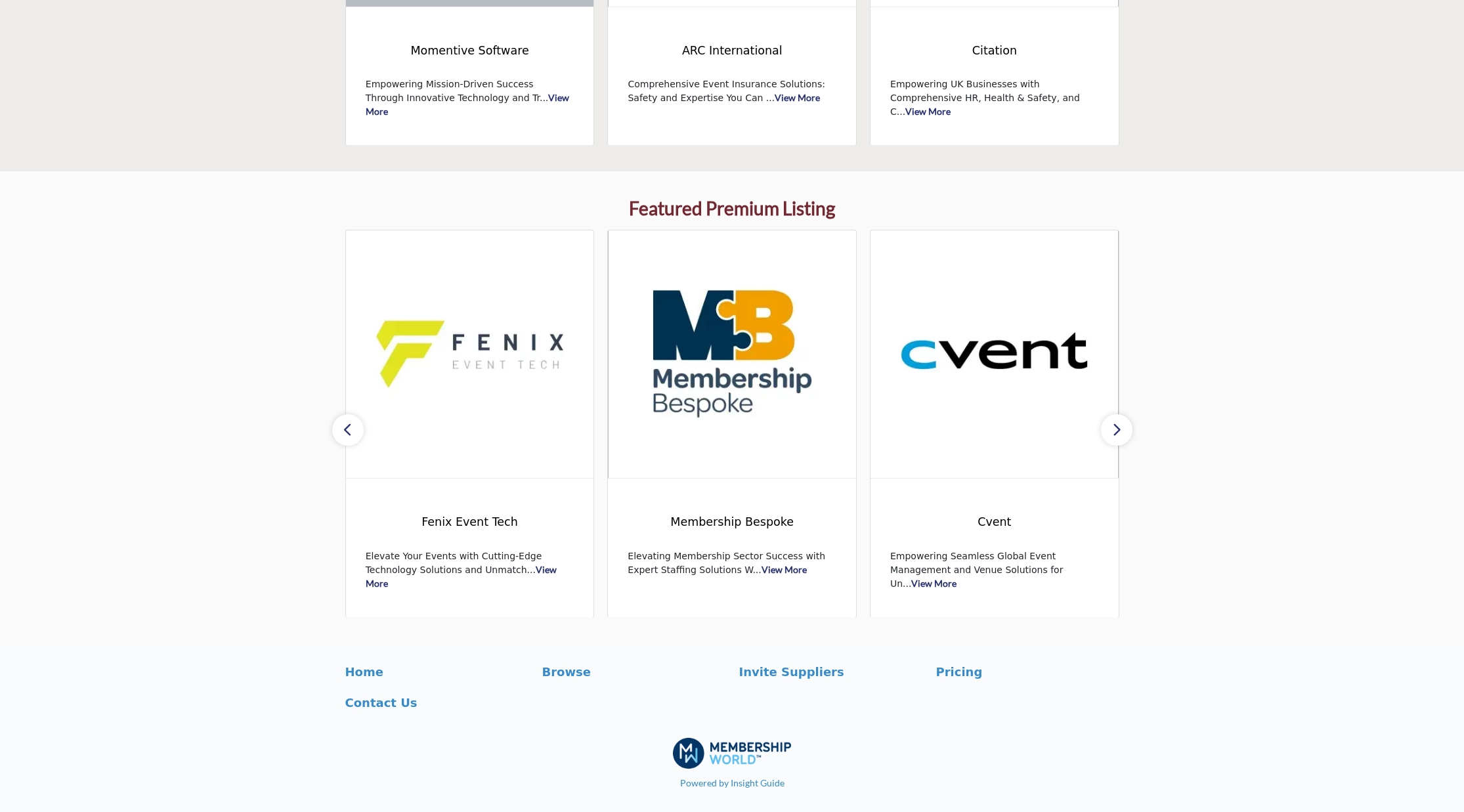
click at [1119, 434] on icon "button" at bounding box center [1116, 429] width 10 height 16
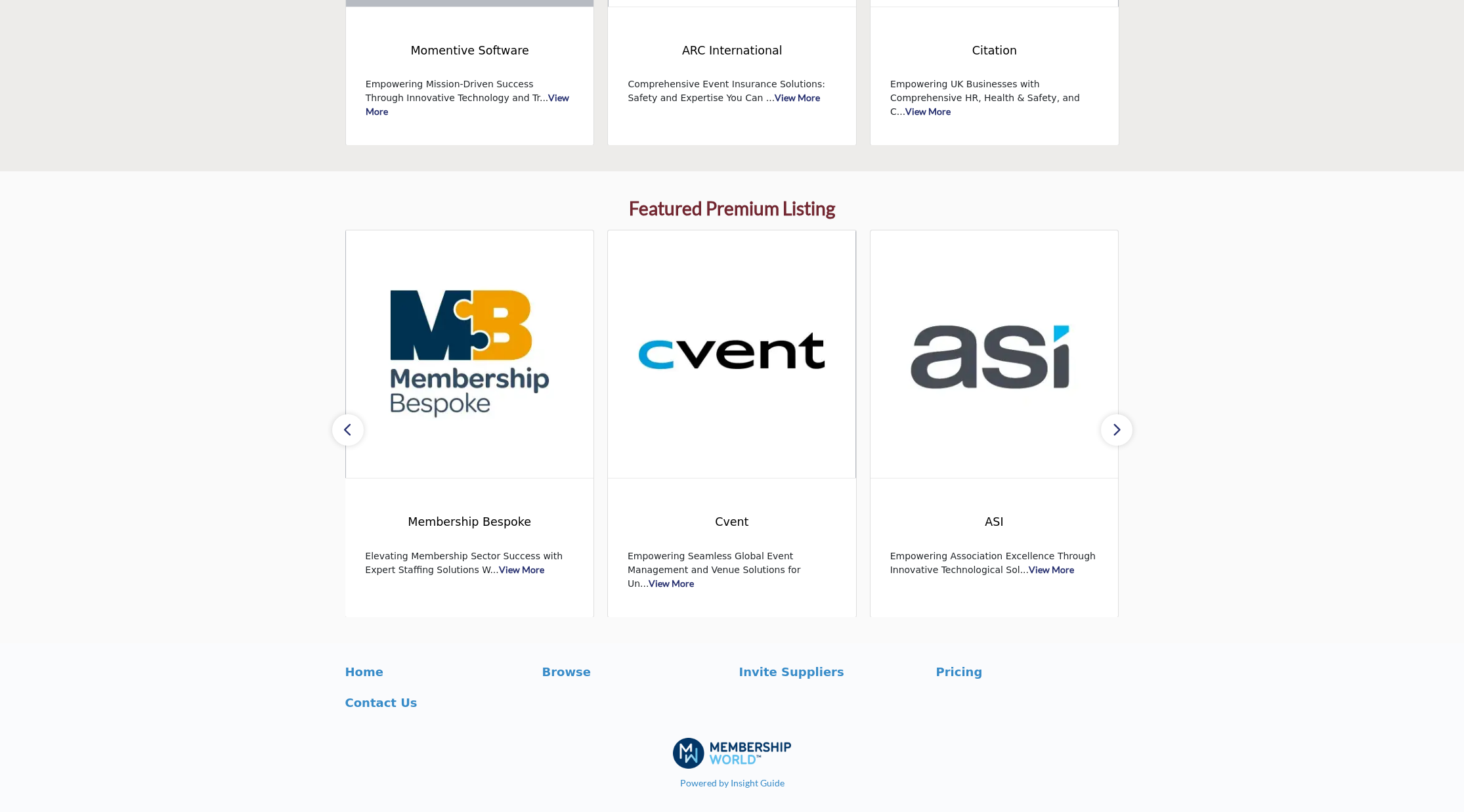
click at [1119, 434] on icon "button" at bounding box center [1116, 429] width 10 height 16
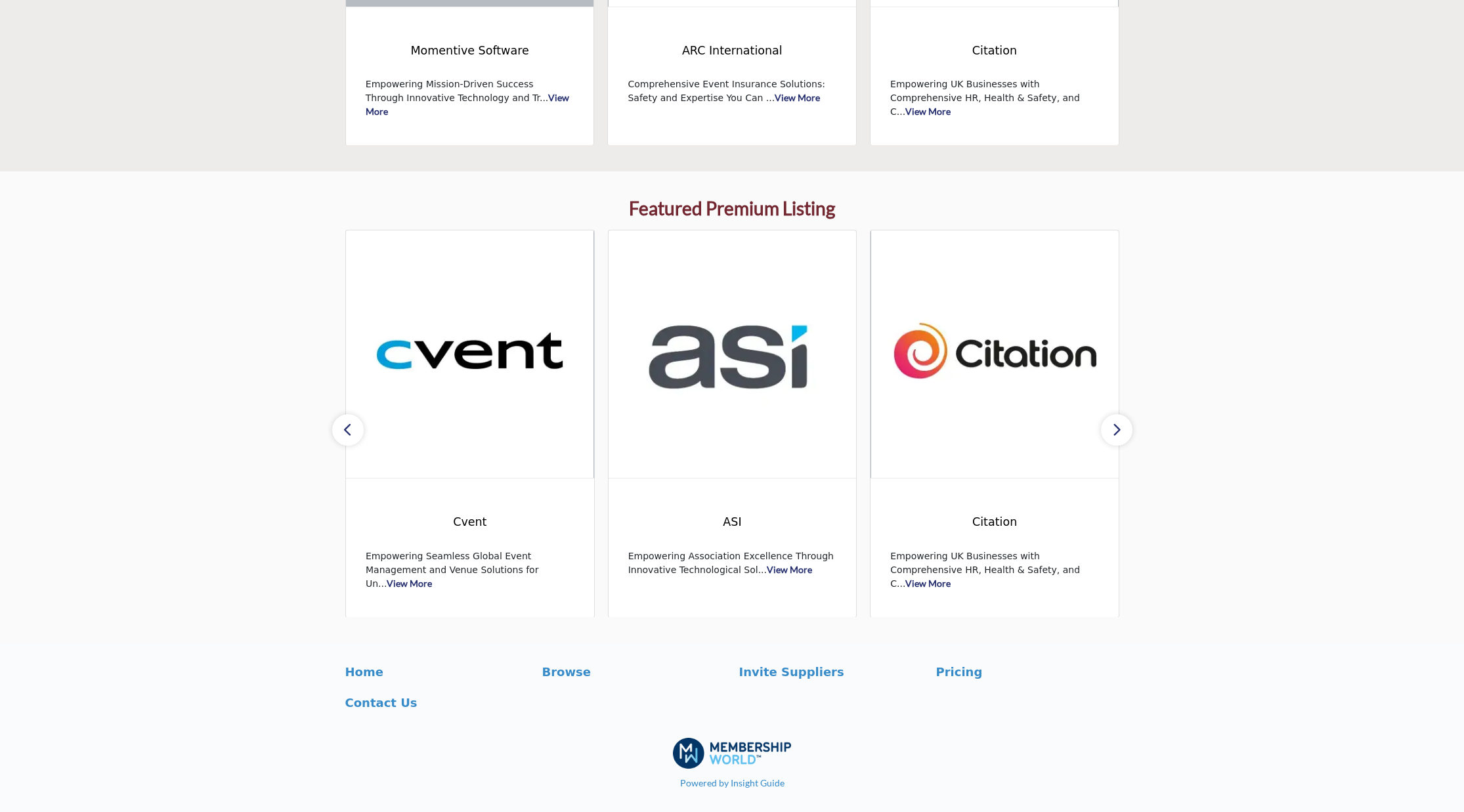
click at [1119, 434] on icon "button" at bounding box center [1116, 429] width 10 height 16
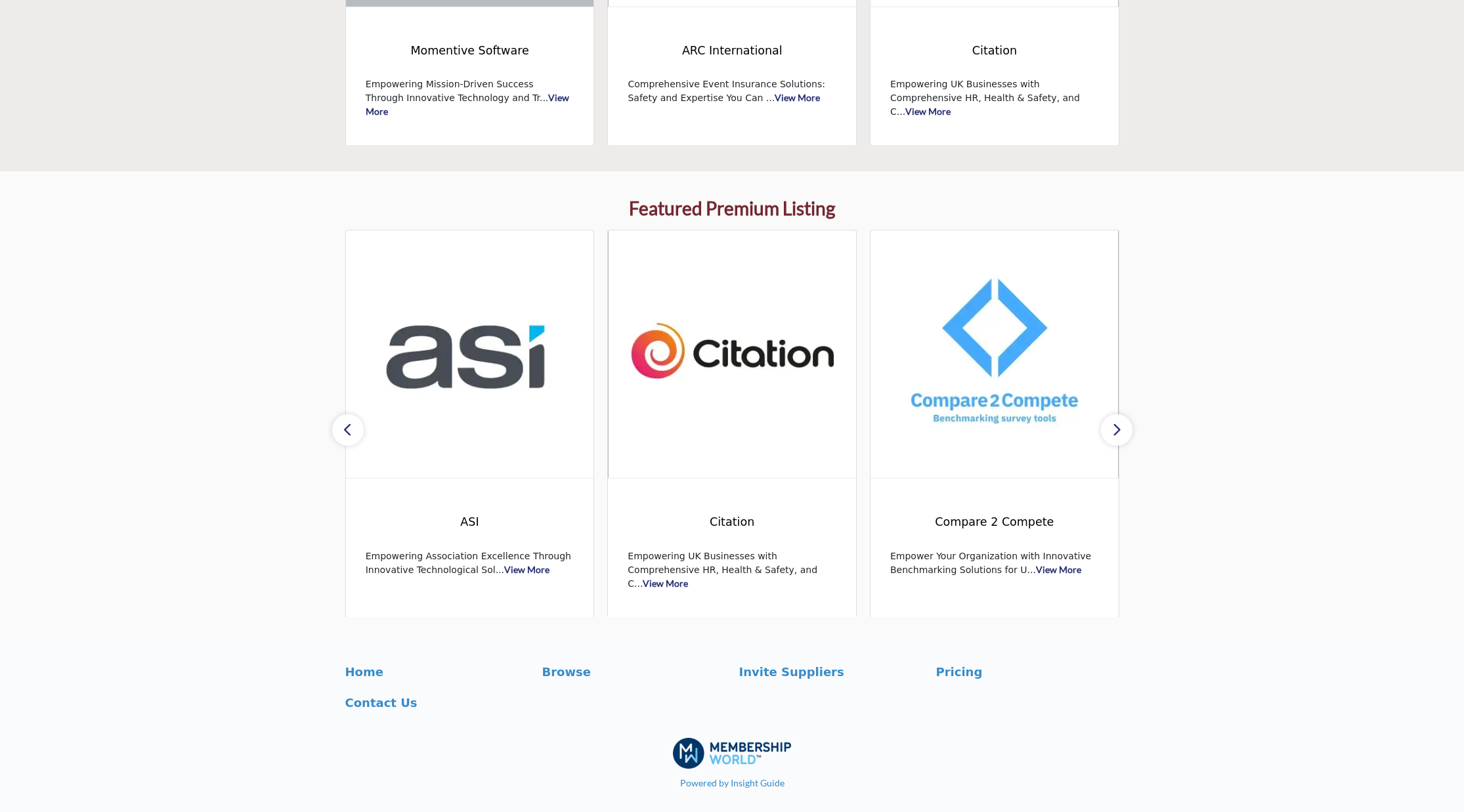
click at [1119, 434] on icon "button" at bounding box center [1116, 429] width 10 height 16
click at [355, 427] on button "button" at bounding box center [348, 430] width 31 height 31
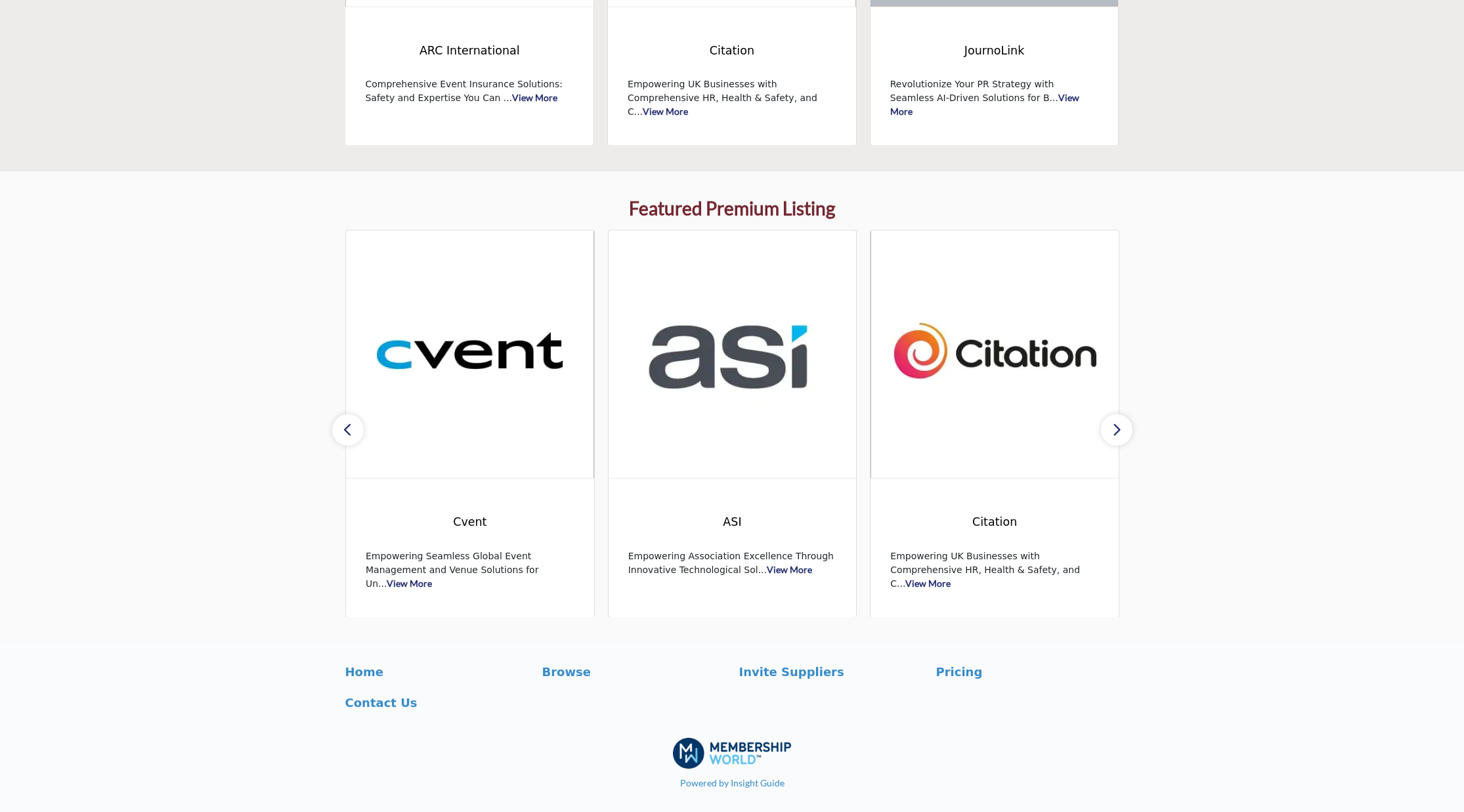
click at [355, 427] on button "button" at bounding box center [348, 430] width 31 height 31
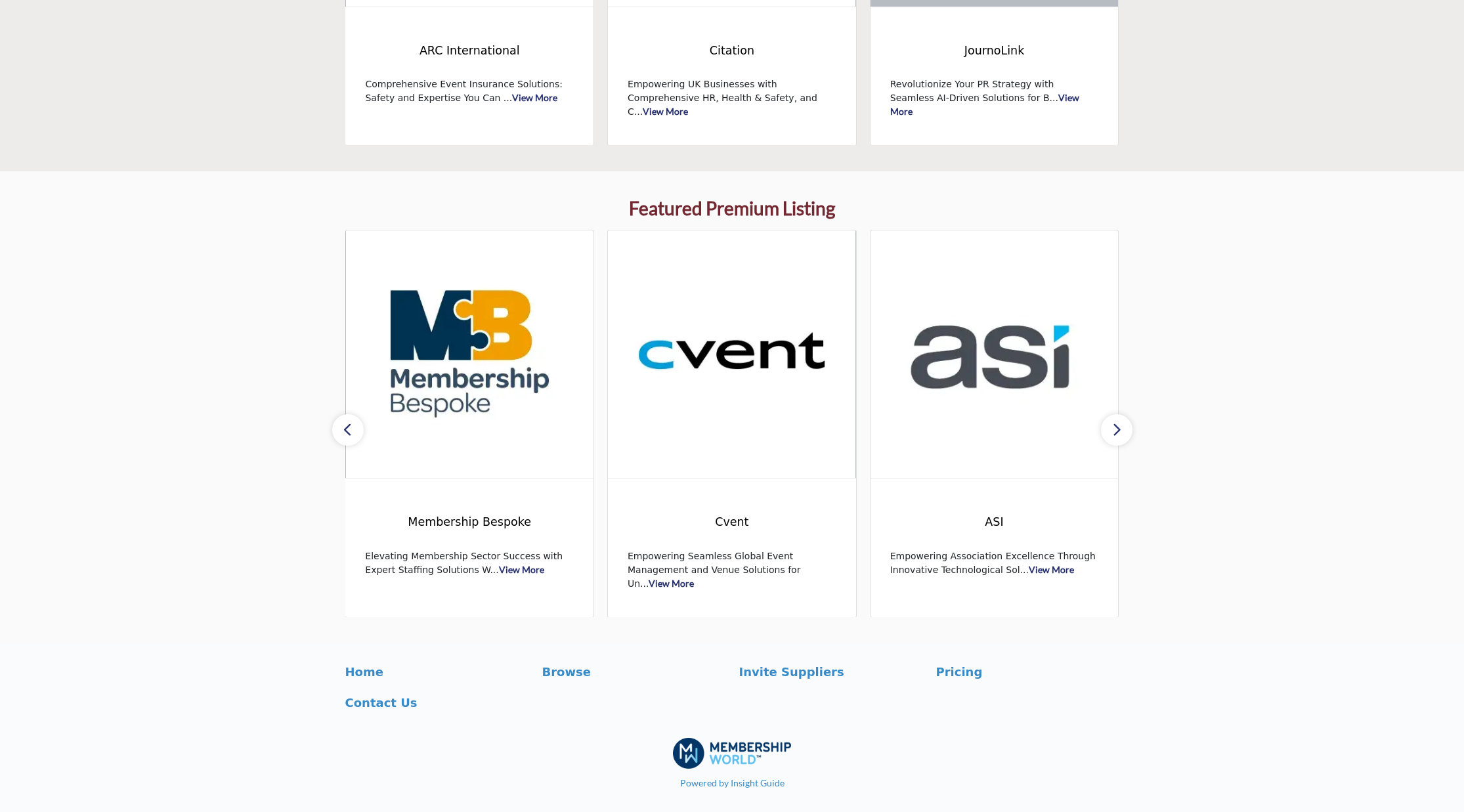
click at [355, 427] on button "button" at bounding box center [348, 430] width 31 height 31
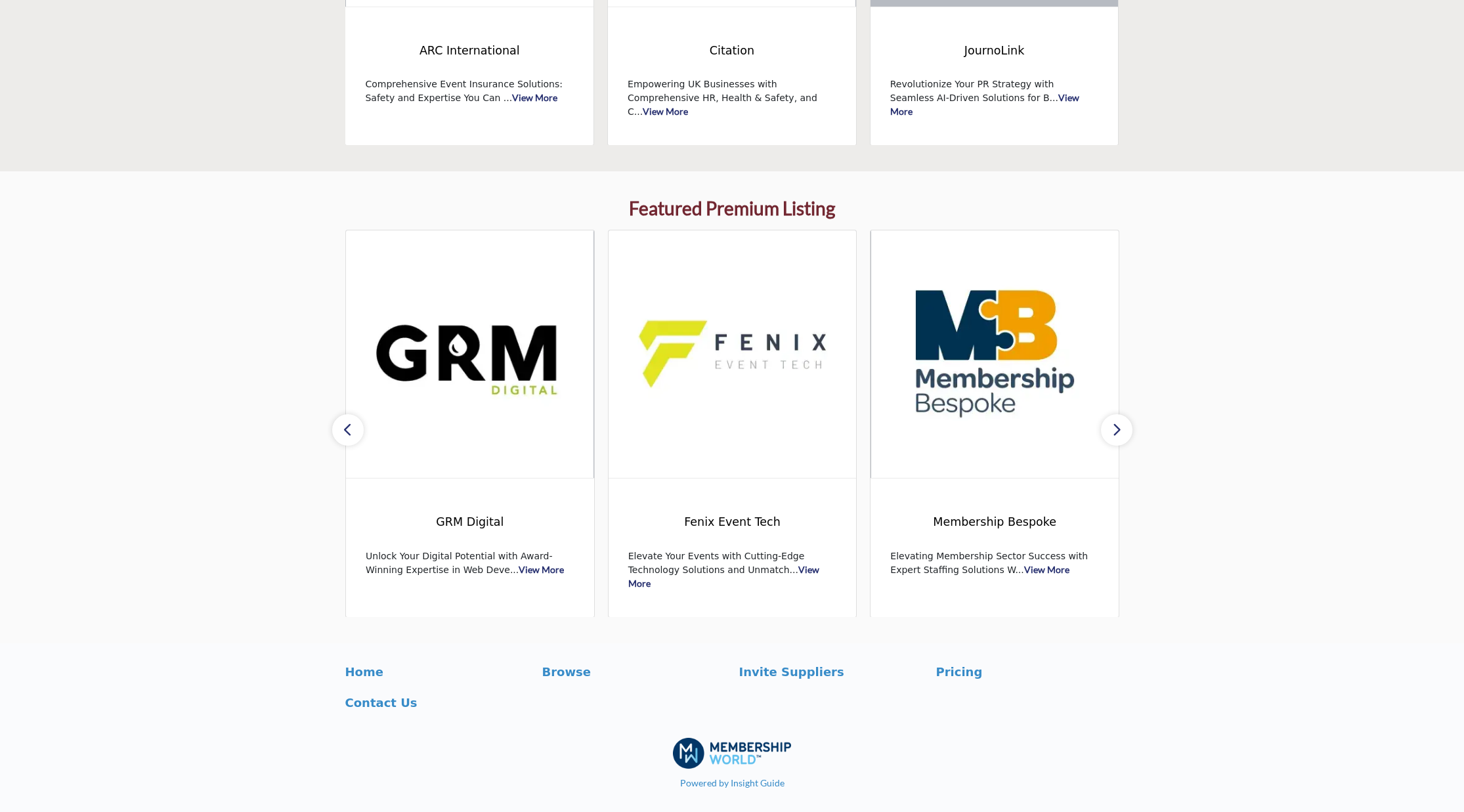
click at [355, 427] on button "button" at bounding box center [348, 430] width 31 height 31
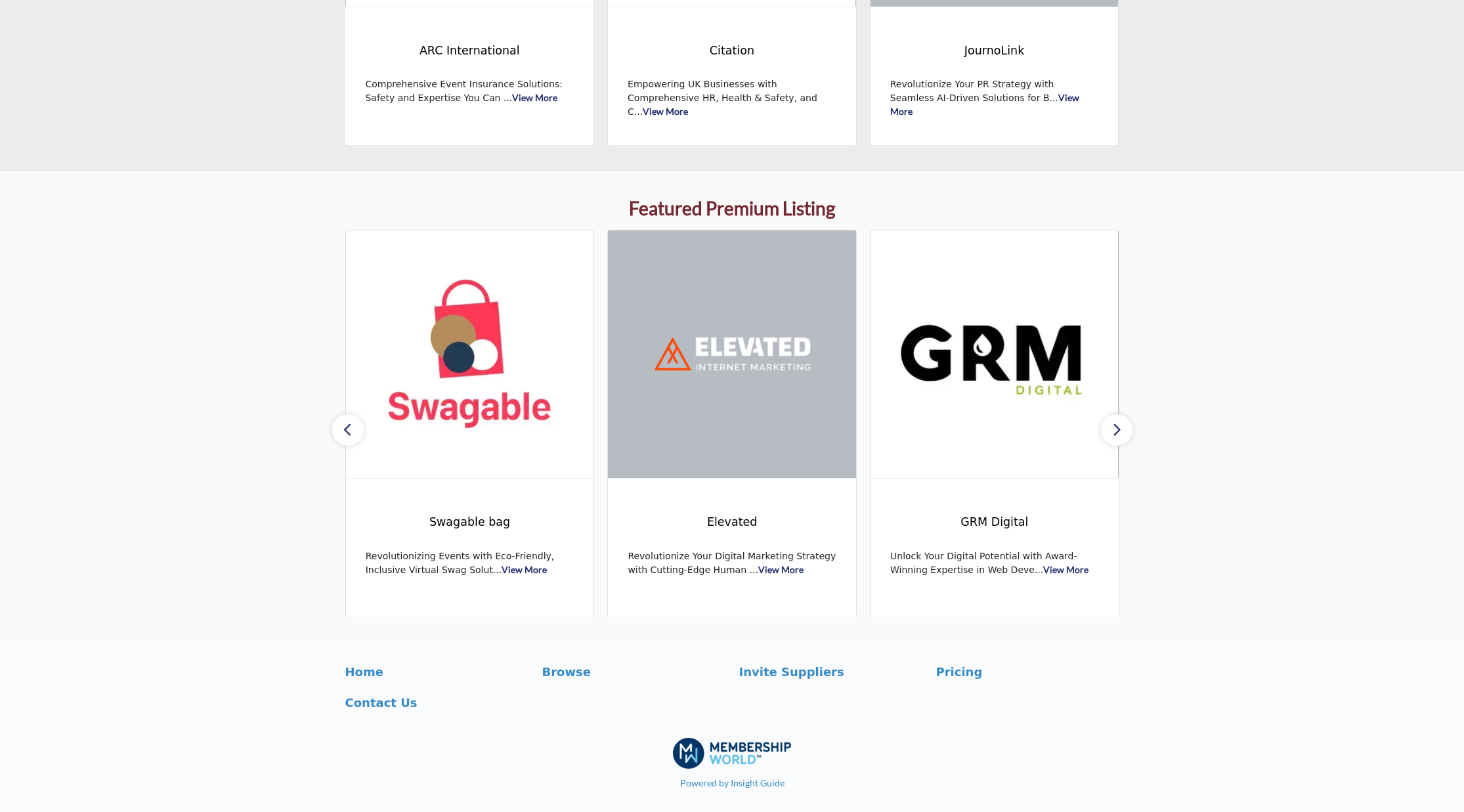
click at [355, 427] on button "button" at bounding box center [348, 430] width 31 height 31
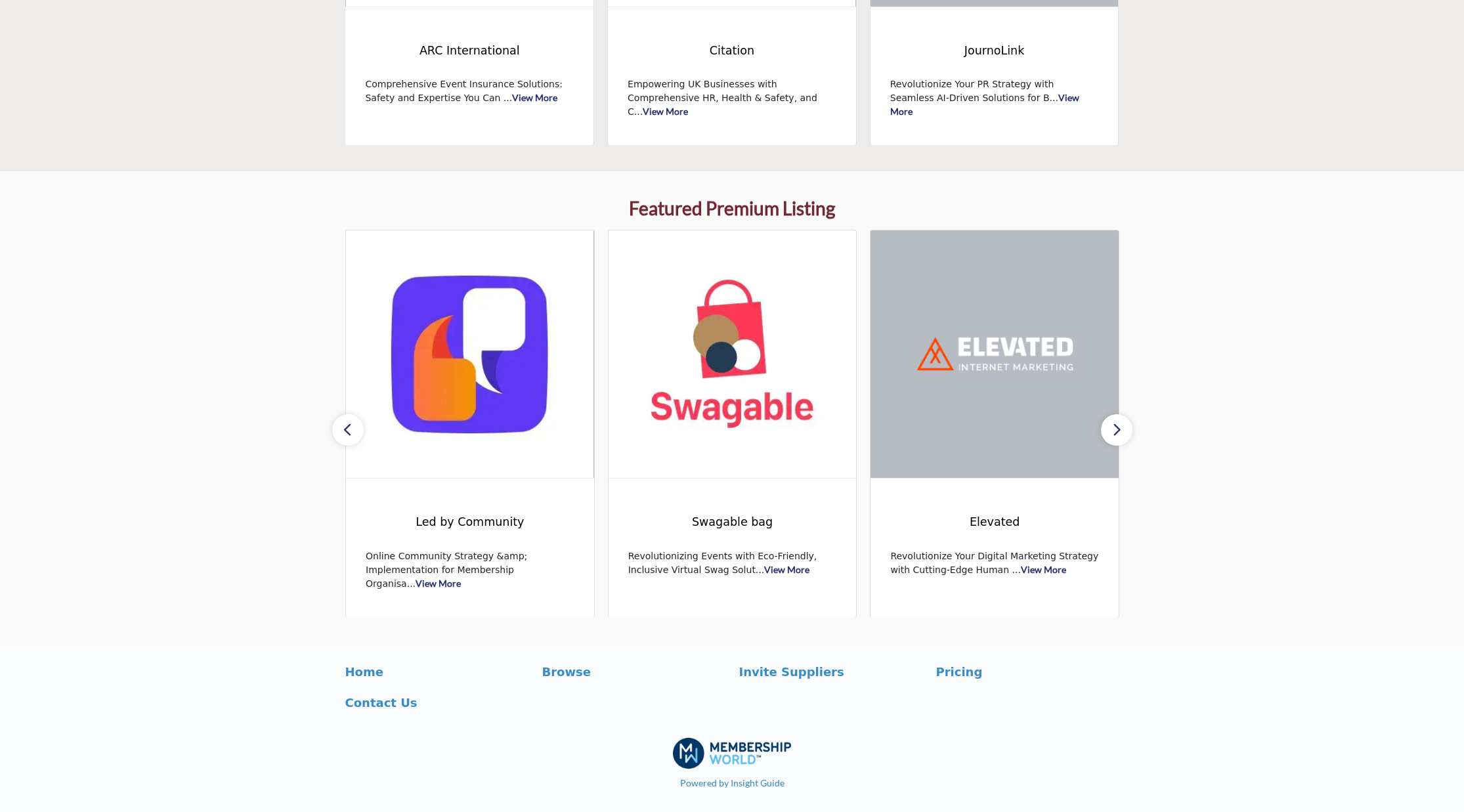
click at [355, 427] on button "button" at bounding box center [348, 430] width 31 height 31
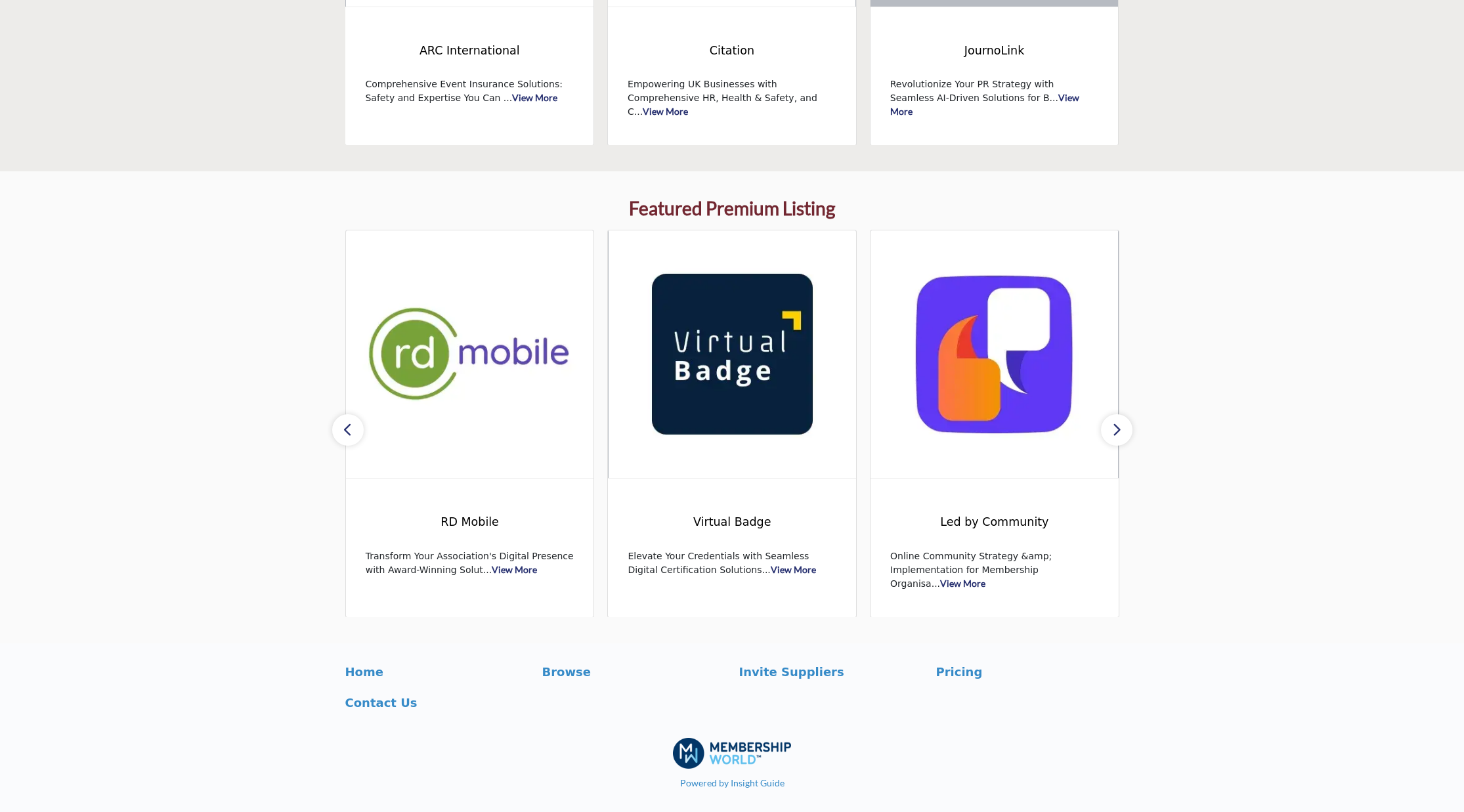
click at [355, 427] on button "button" at bounding box center [348, 430] width 31 height 31
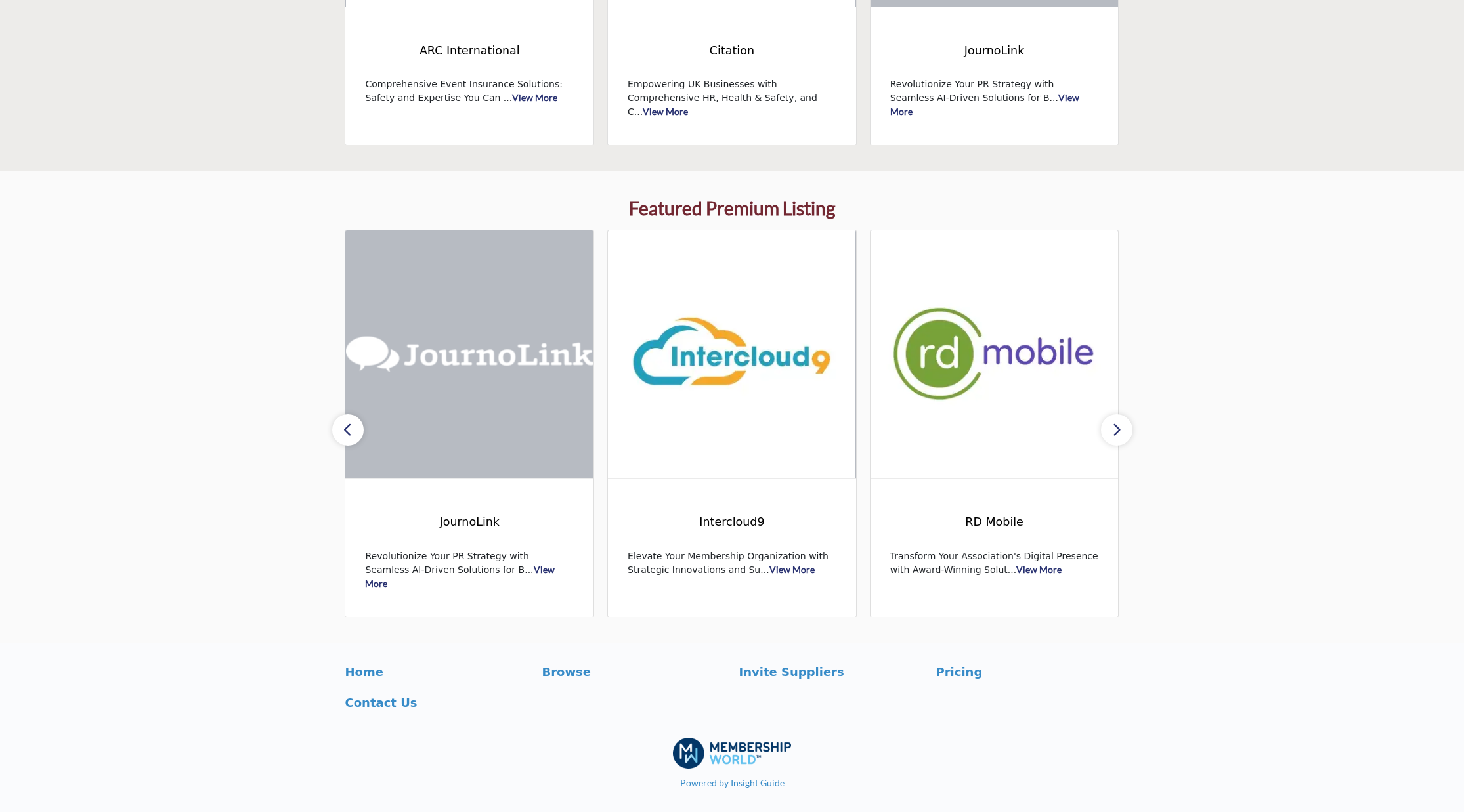
click at [355, 427] on button "button" at bounding box center [348, 430] width 31 height 31
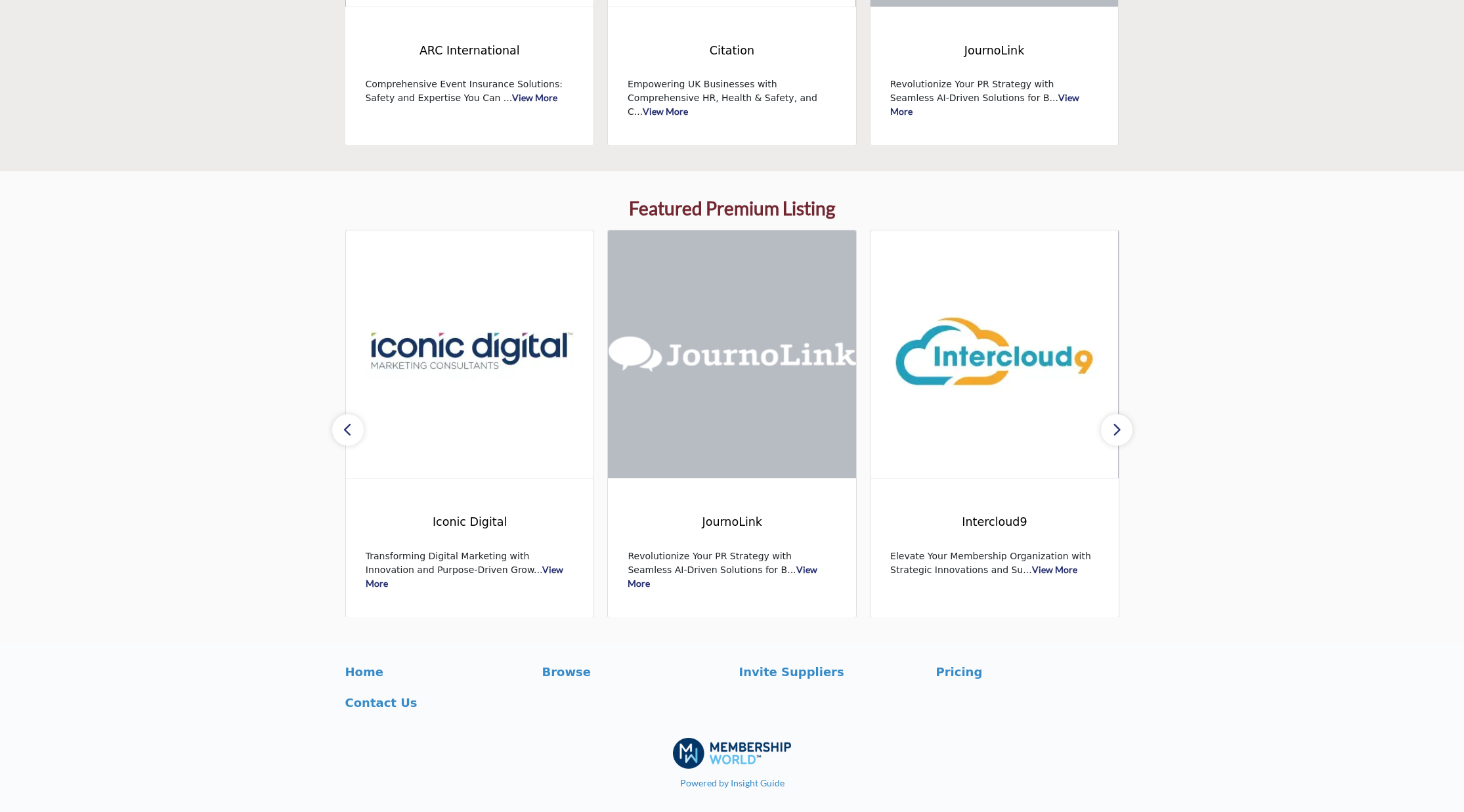
click at [355, 427] on button "button" at bounding box center [348, 430] width 31 height 31
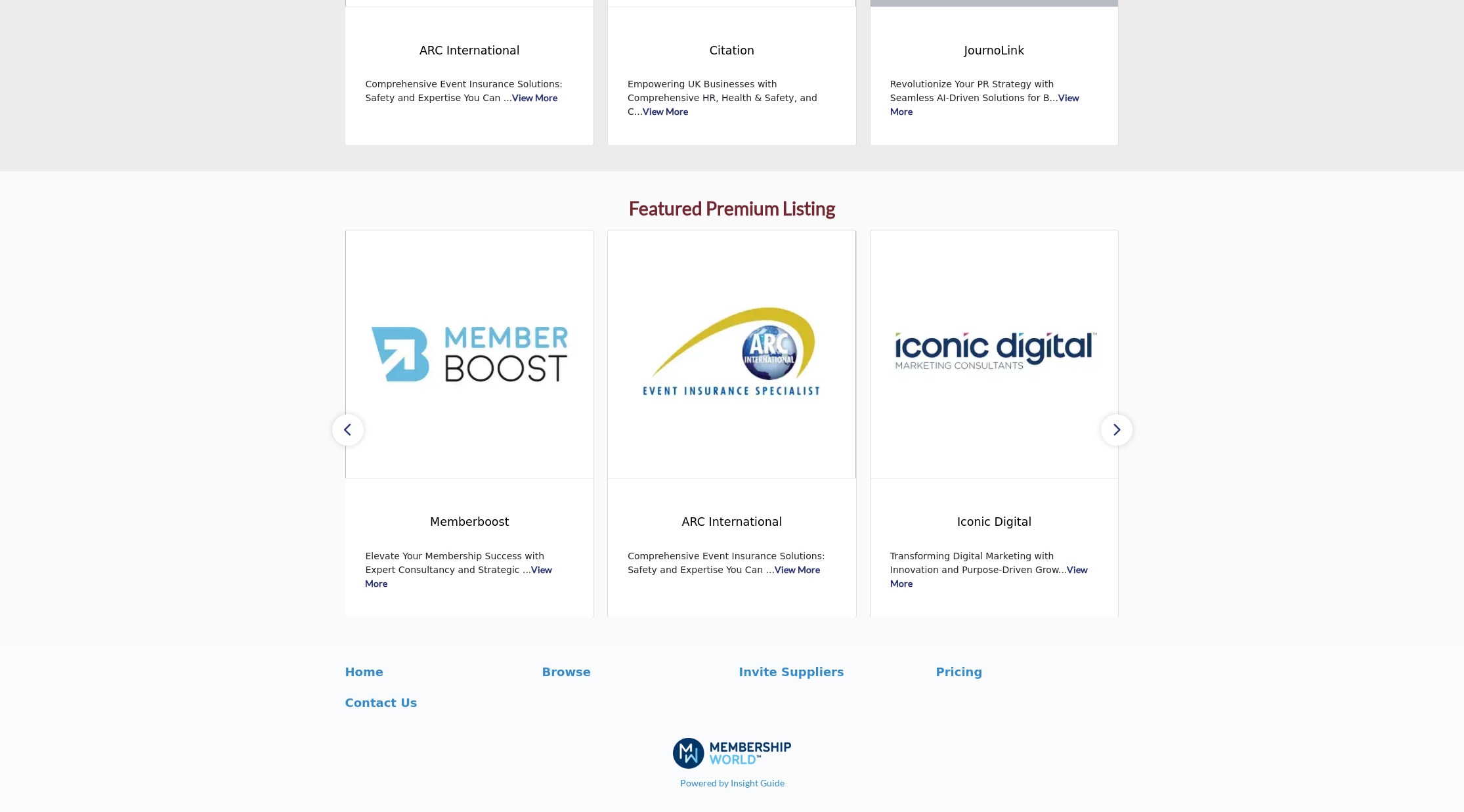
click at [355, 427] on button "button" at bounding box center [348, 430] width 31 height 31
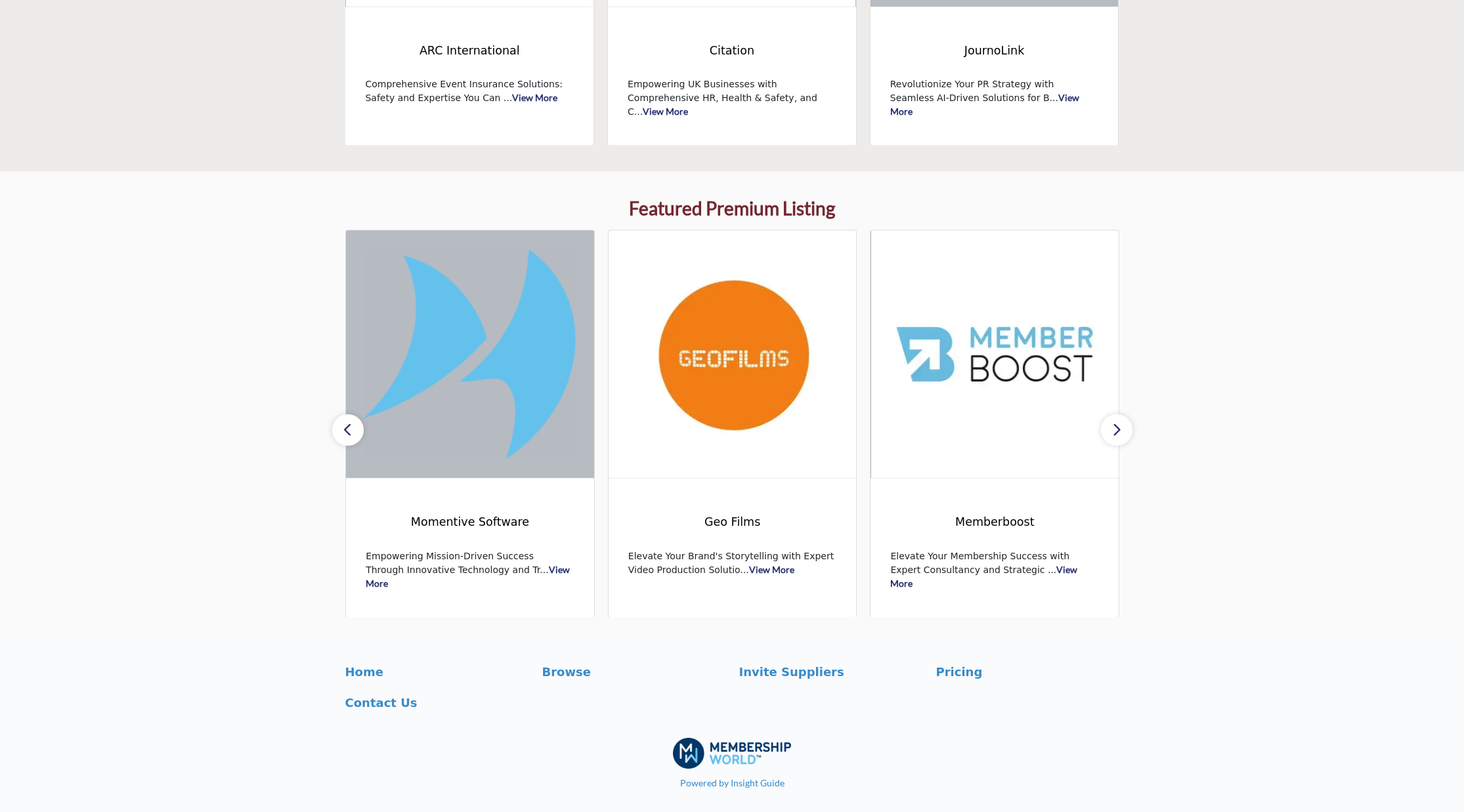
click at [355, 427] on button "button" at bounding box center [348, 430] width 31 height 31
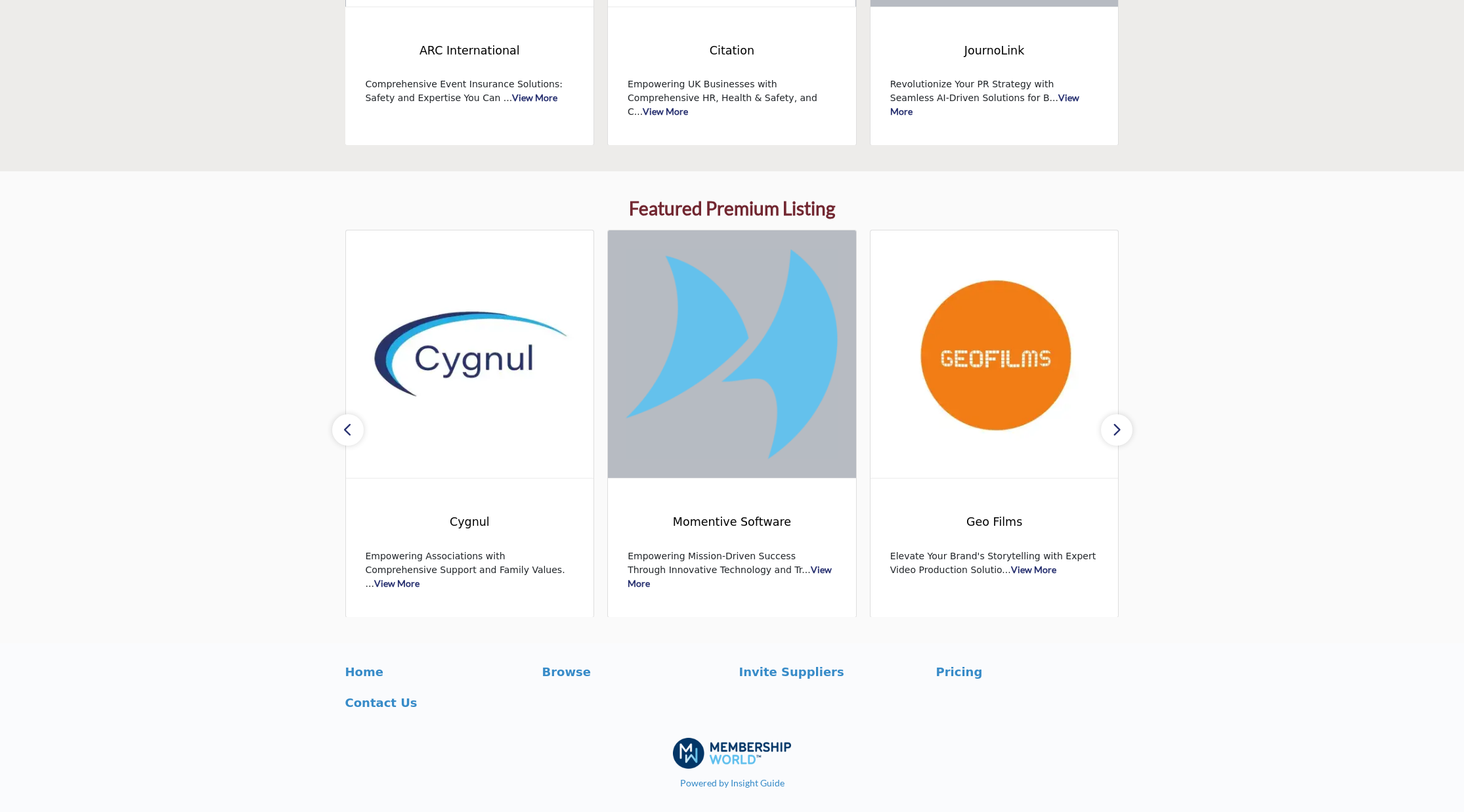
click at [355, 427] on button "button" at bounding box center [348, 430] width 31 height 31
click at [1124, 432] on button "button" at bounding box center [1116, 430] width 31 height 31
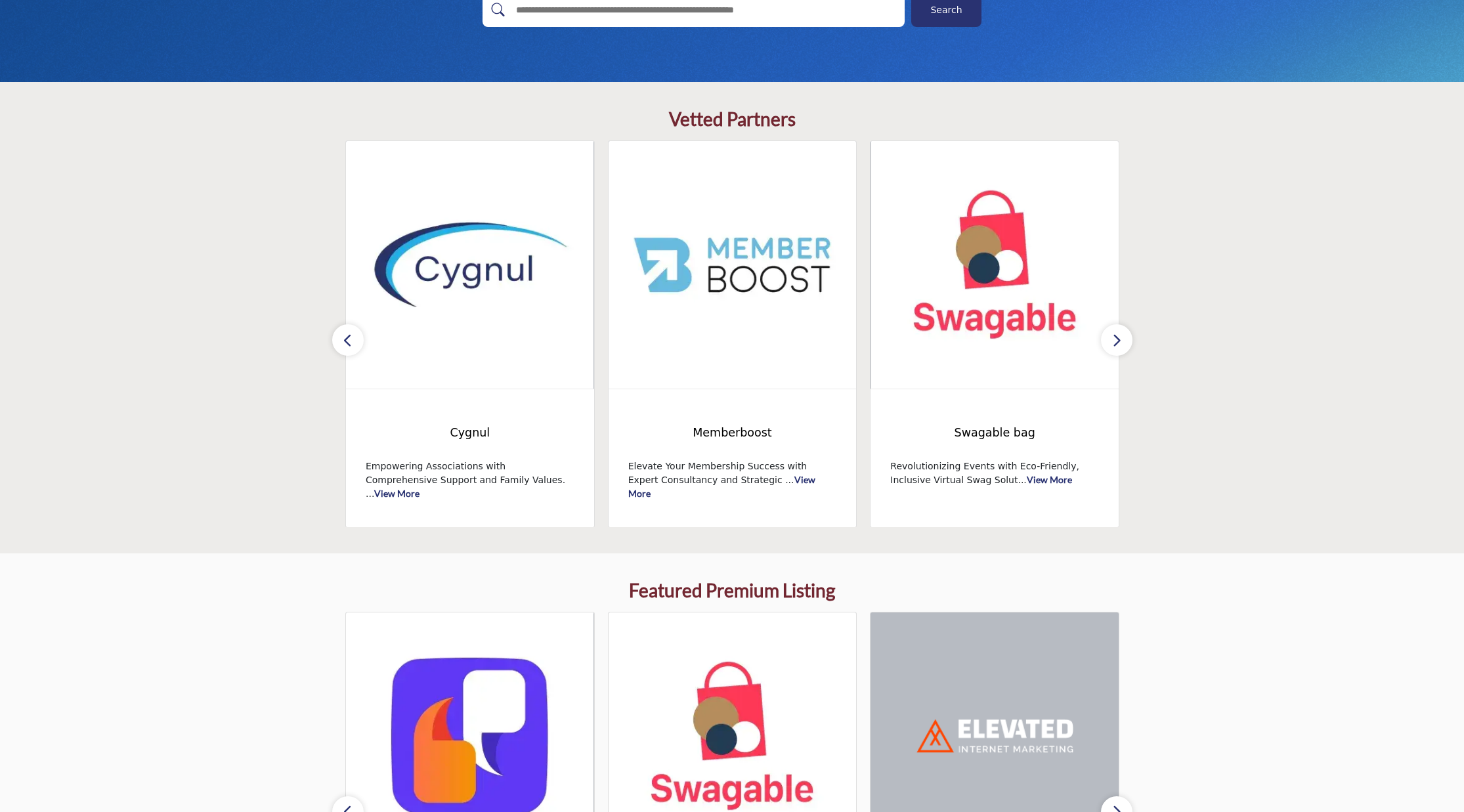
scroll to position [0, 0]
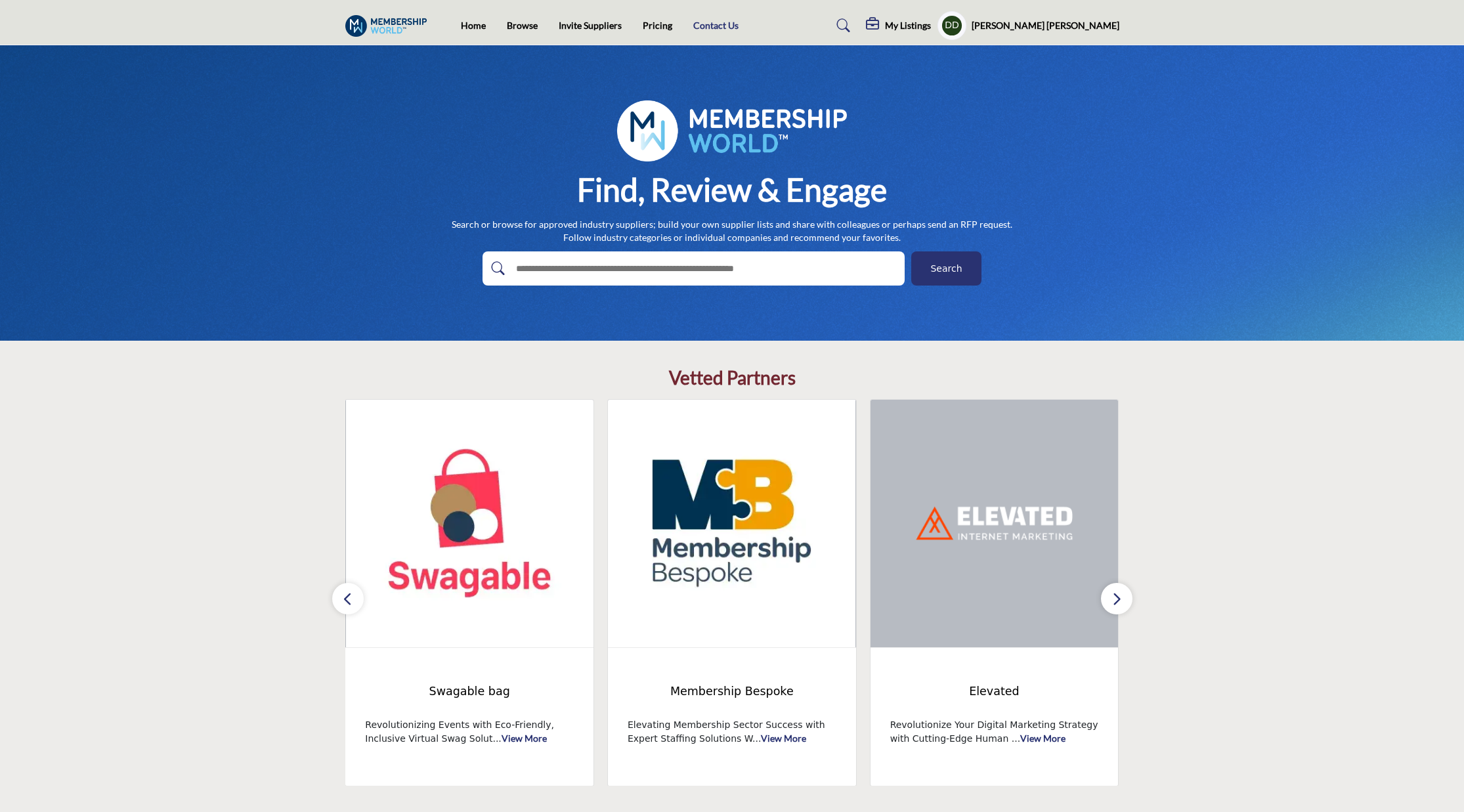
click at [706, 24] on link "Contact Us" at bounding box center [716, 25] width 45 height 11
click at [655, 27] on link "Pricing" at bounding box center [657, 25] width 29 height 11
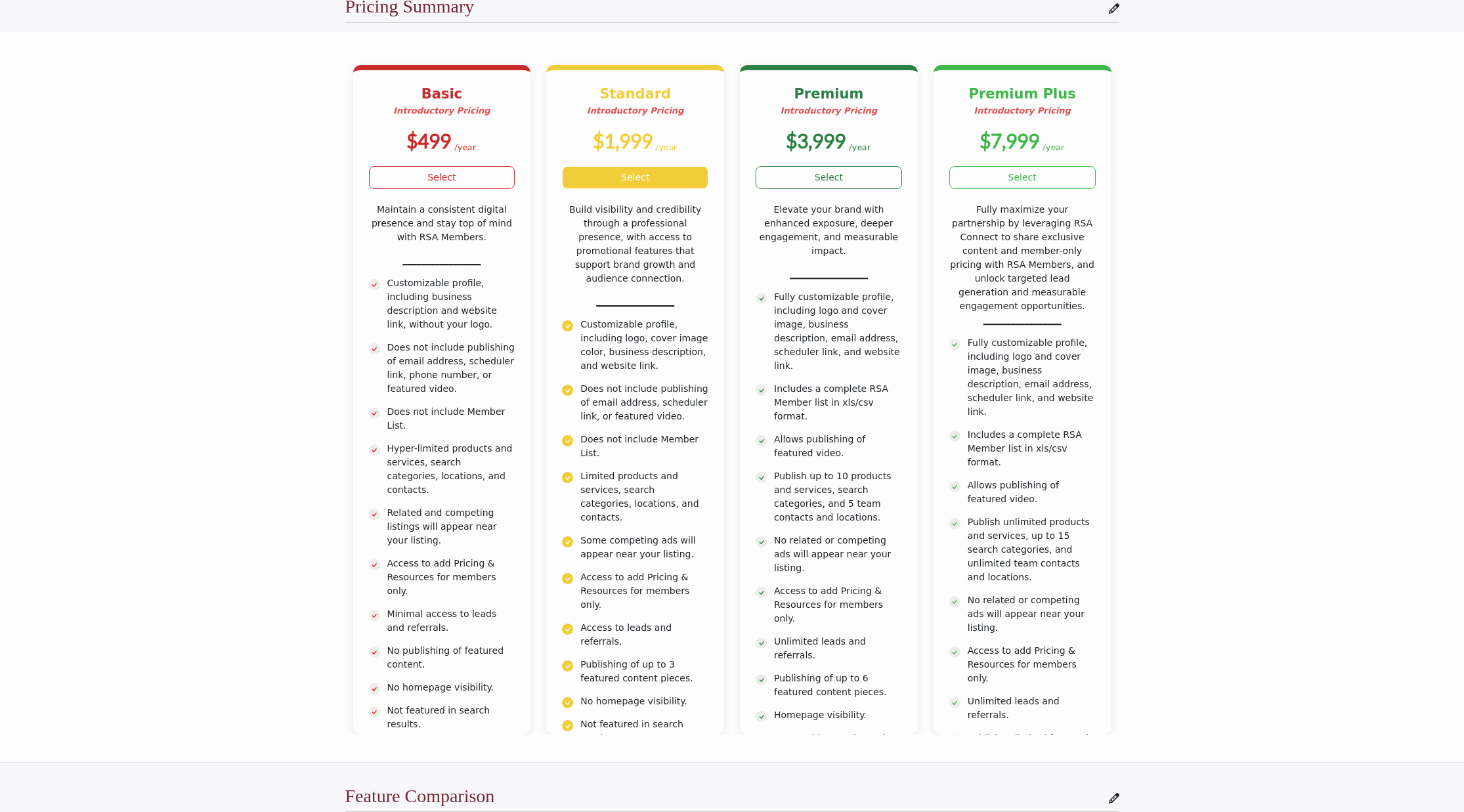
scroll to position [44, 0]
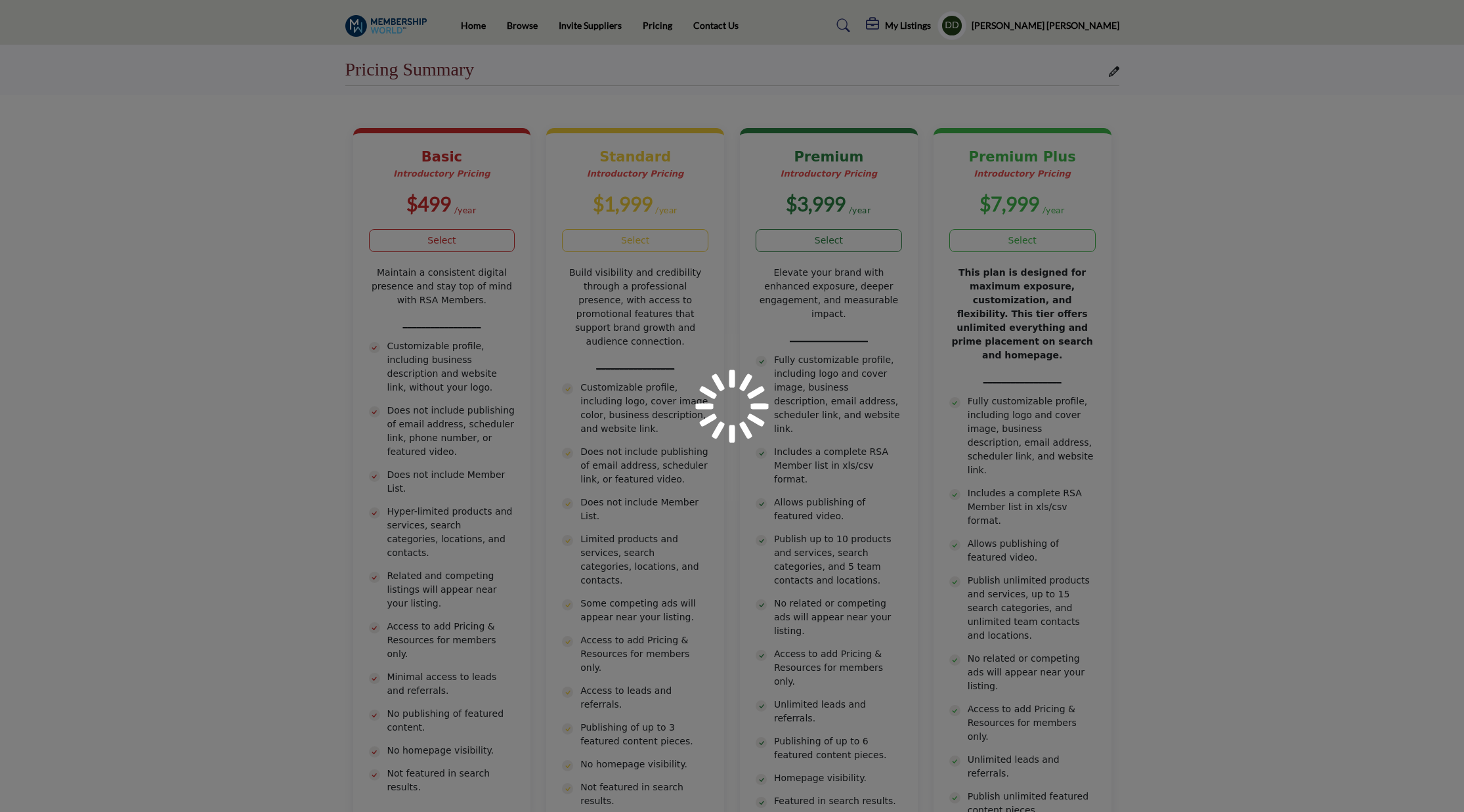
scroll to position [44, 0]
